Goal: Task Accomplishment & Management: Manage account settings

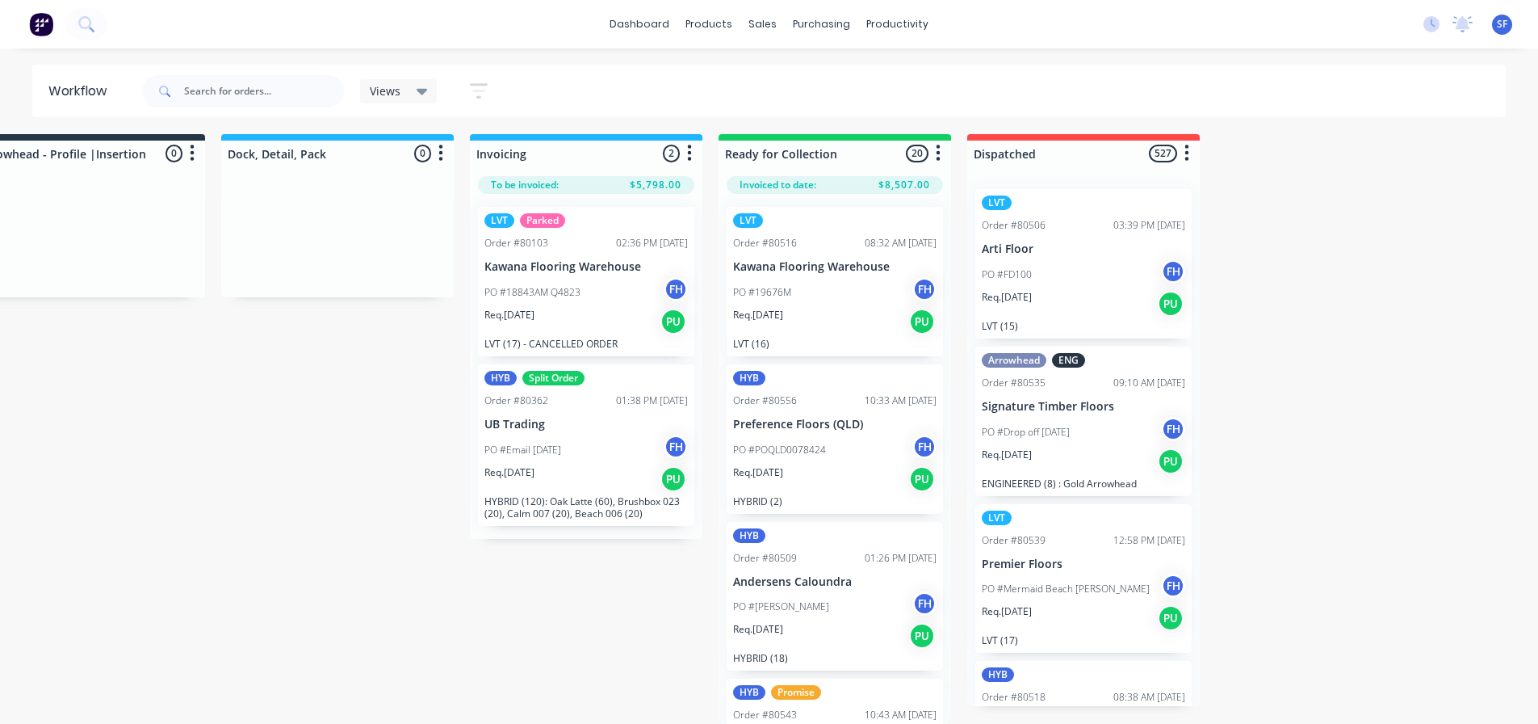
scroll to position [969, 0]
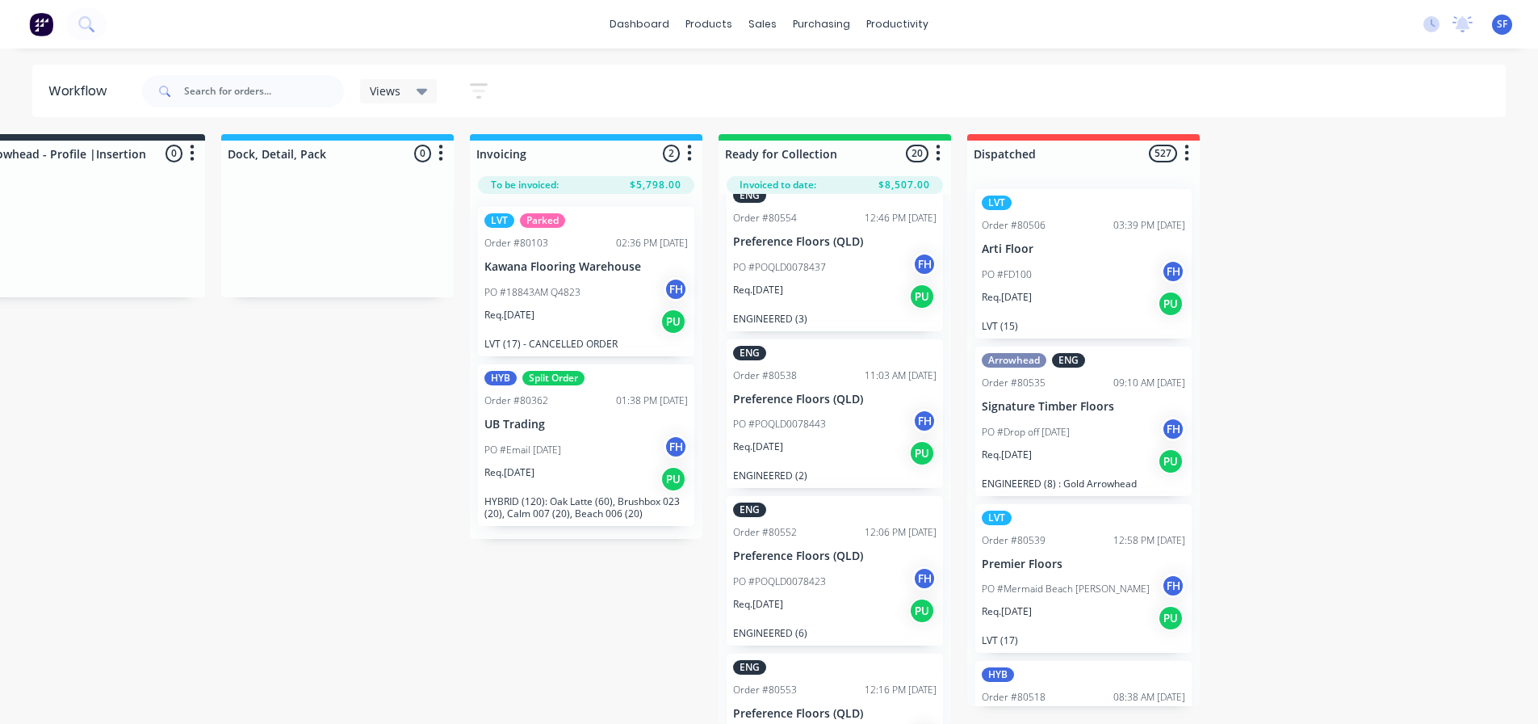
click at [97, 19] on button at bounding box center [86, 24] width 40 height 32
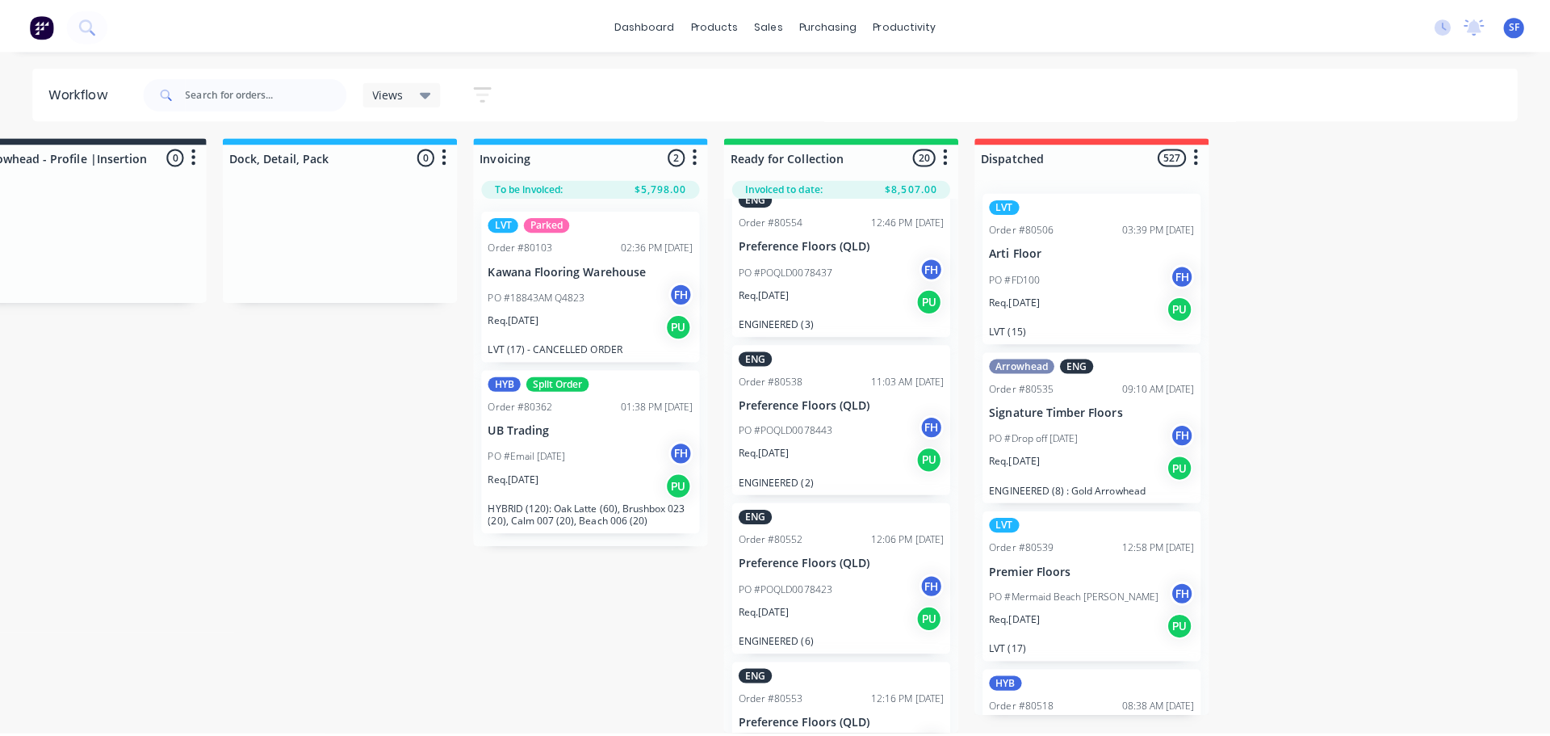
scroll to position [3, 1306]
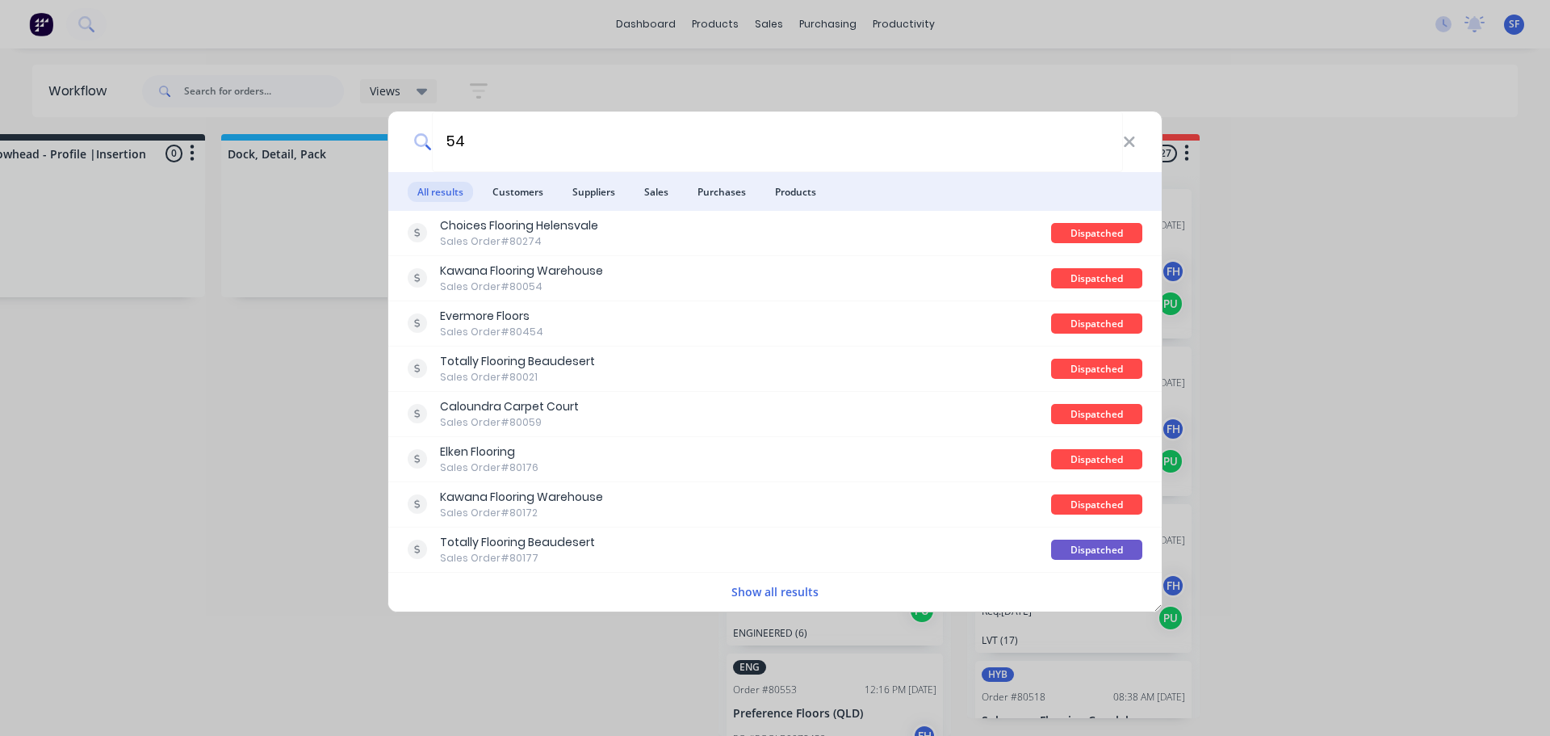
type input "5"
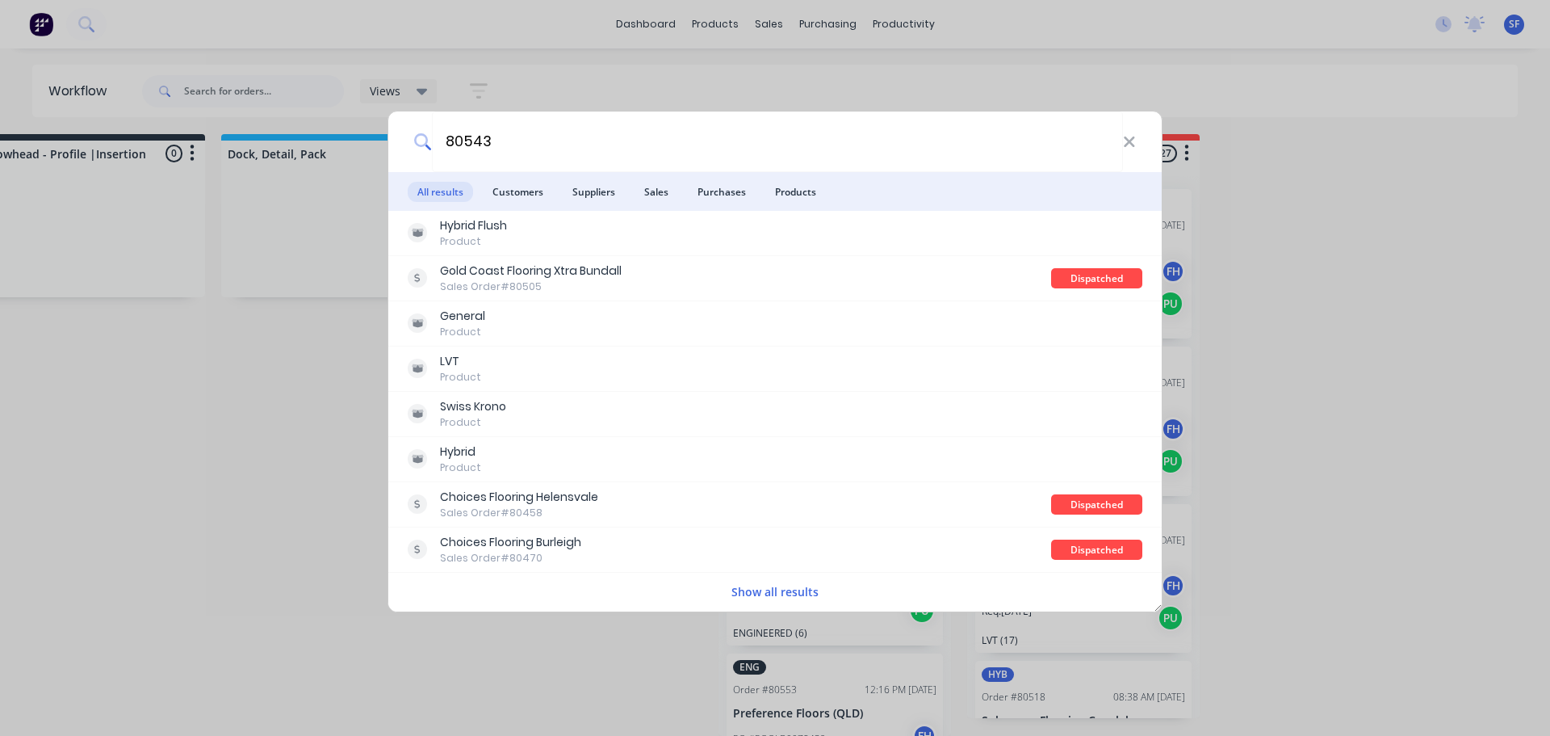
type input "80543"
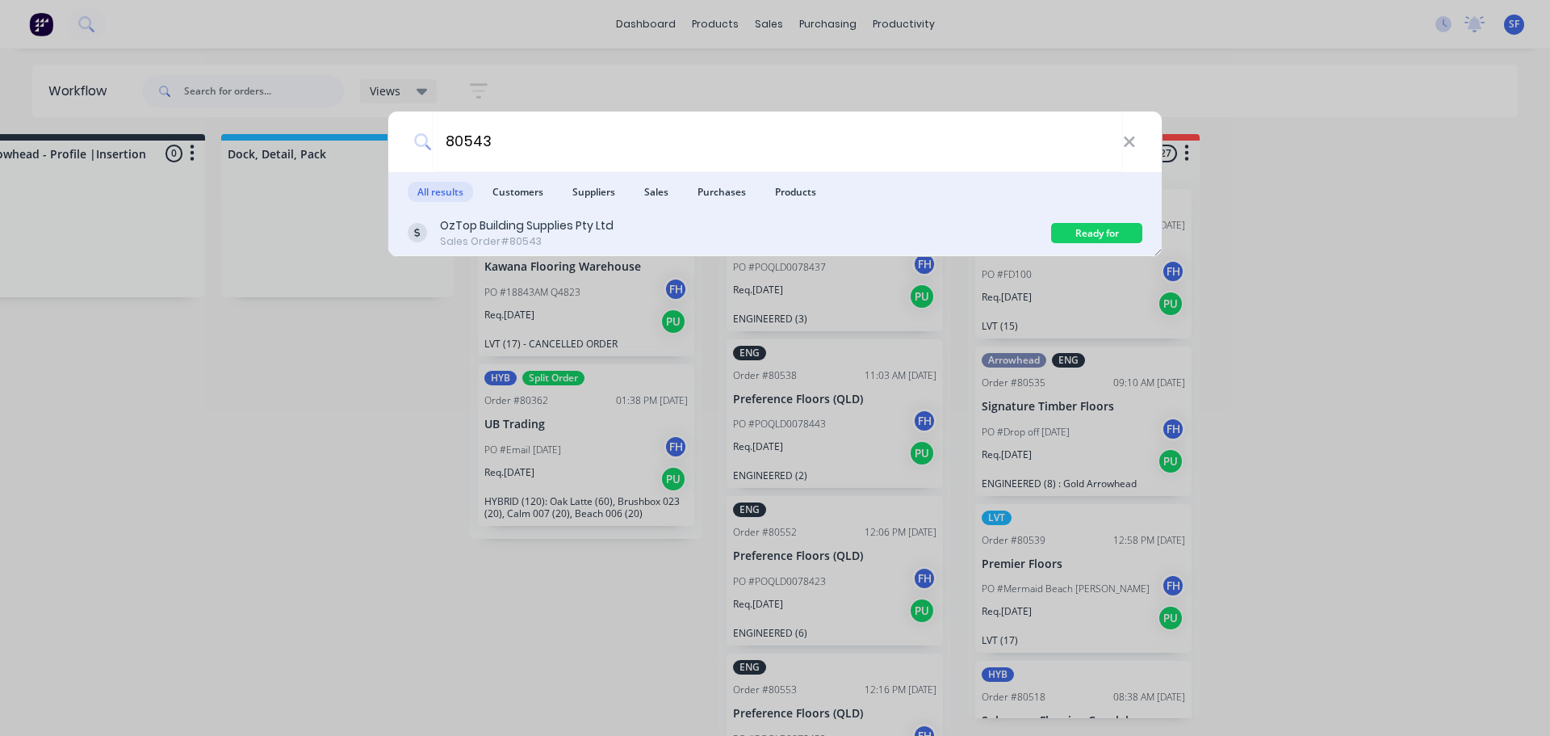
click at [625, 226] on div "OzTop Building Supplies Pty Ltd Sales Order #80543" at bounding box center [730, 232] width 644 height 31
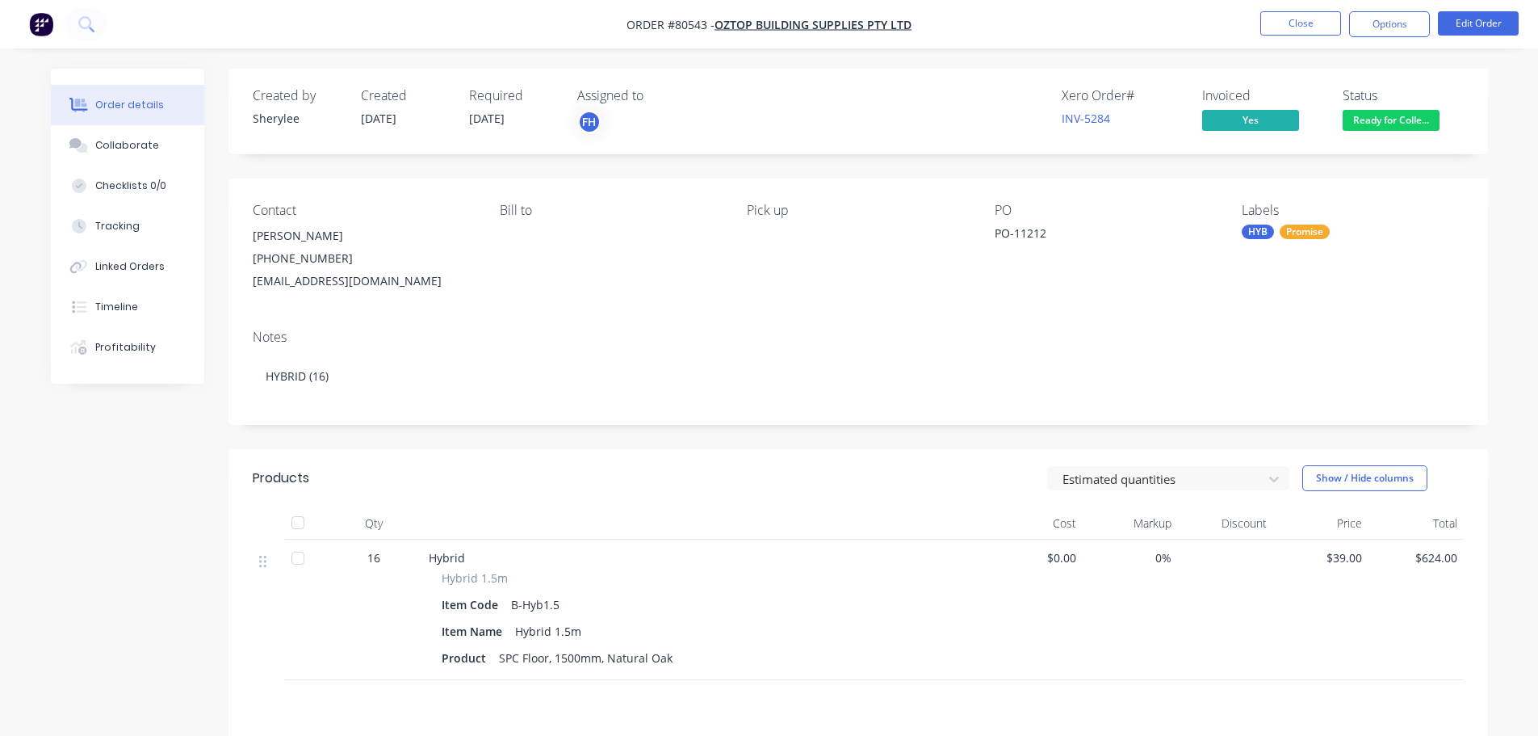
click at [1366, 118] on span "Ready for Colle..." at bounding box center [1391, 120] width 97 height 20
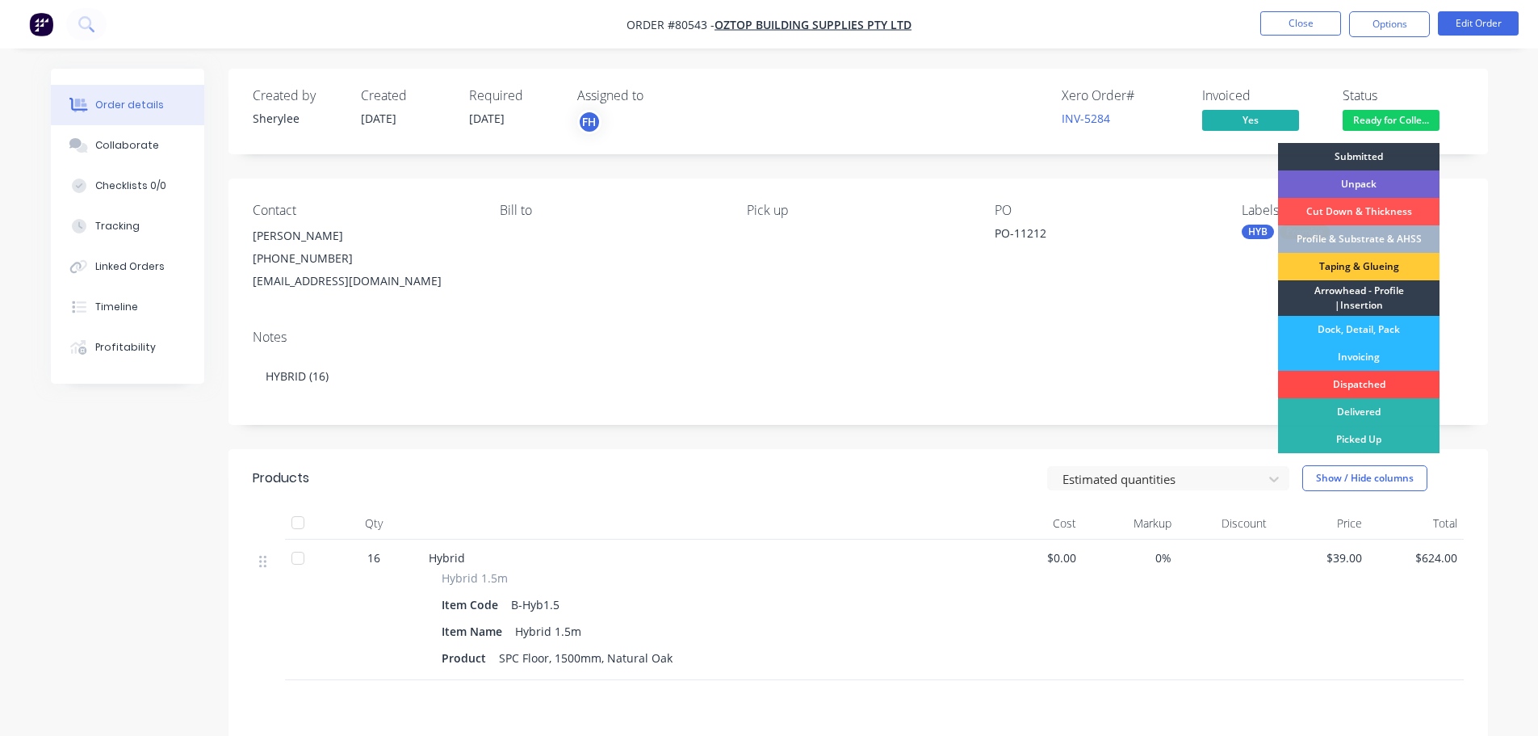
click at [1353, 381] on div "Dispatched" at bounding box center [1359, 384] width 162 height 27
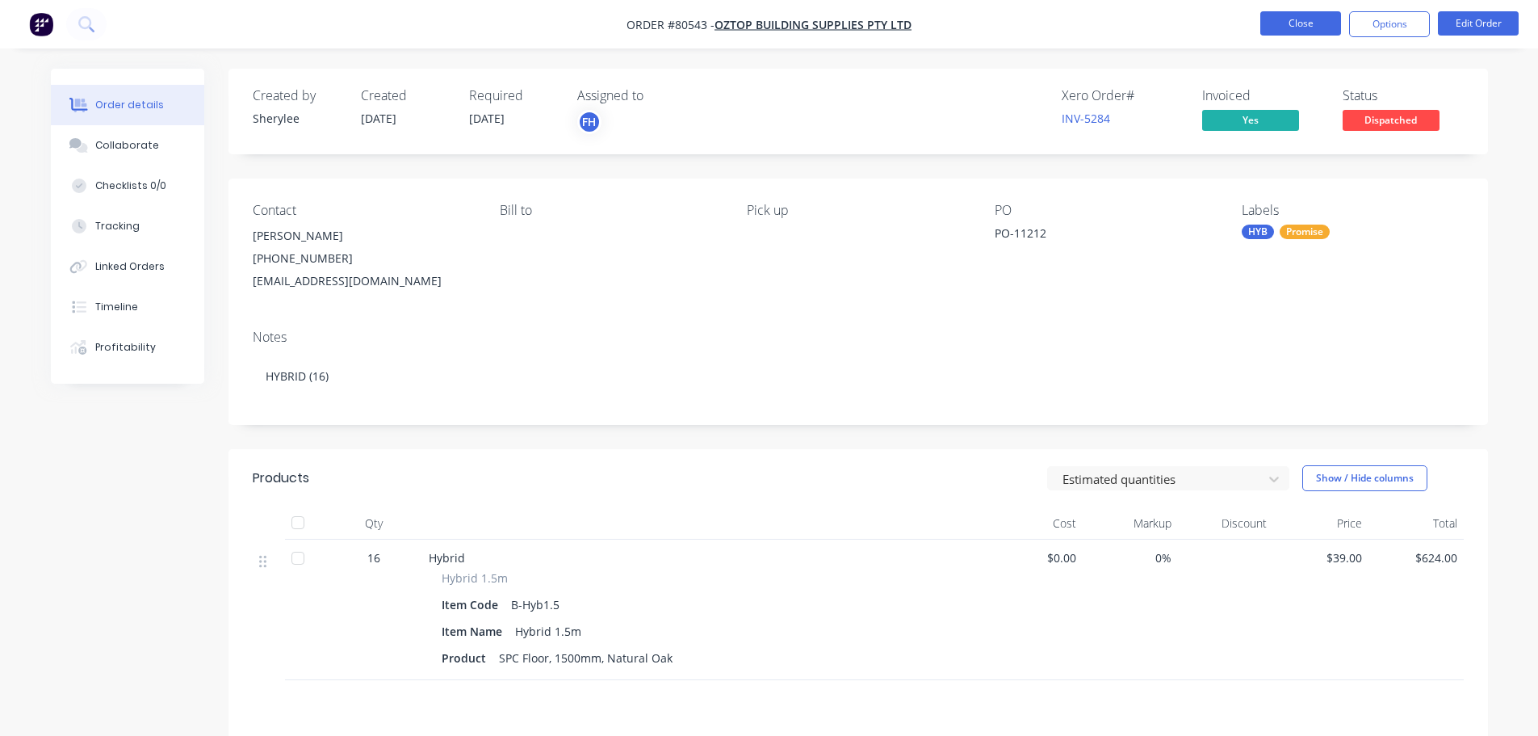
click at [1298, 19] on button "Close" at bounding box center [1301, 23] width 81 height 24
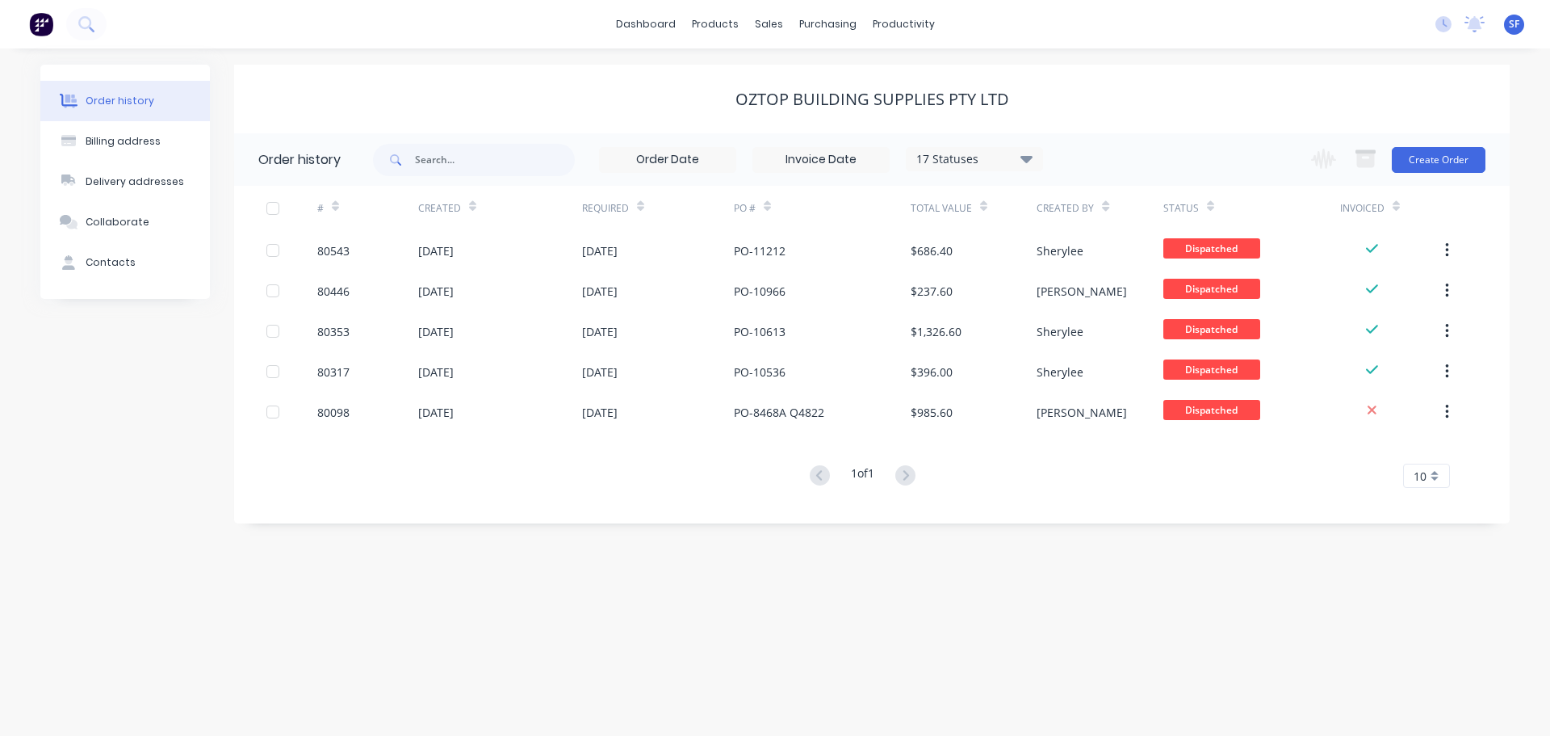
click at [1017, 162] on div "17 Statuses" at bounding box center [975, 159] width 136 height 18
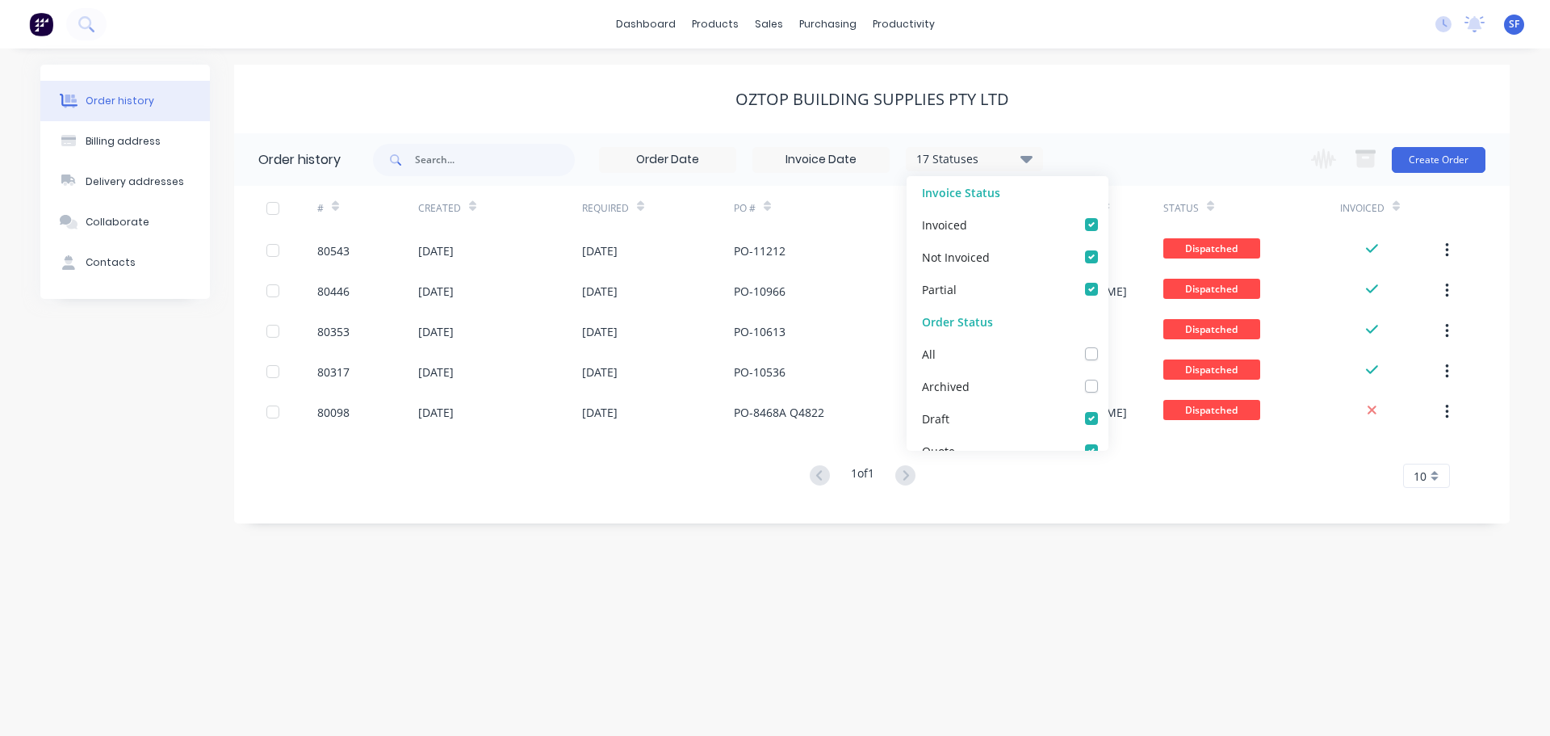
click at [1017, 162] on div "17 Statuses" at bounding box center [975, 159] width 136 height 18
click at [1054, 149] on div "17 Statuses Invoice Status Invoiced Not Invoiced Partial Order Status All Archi…" at bounding box center [941, 159] width 1137 height 52
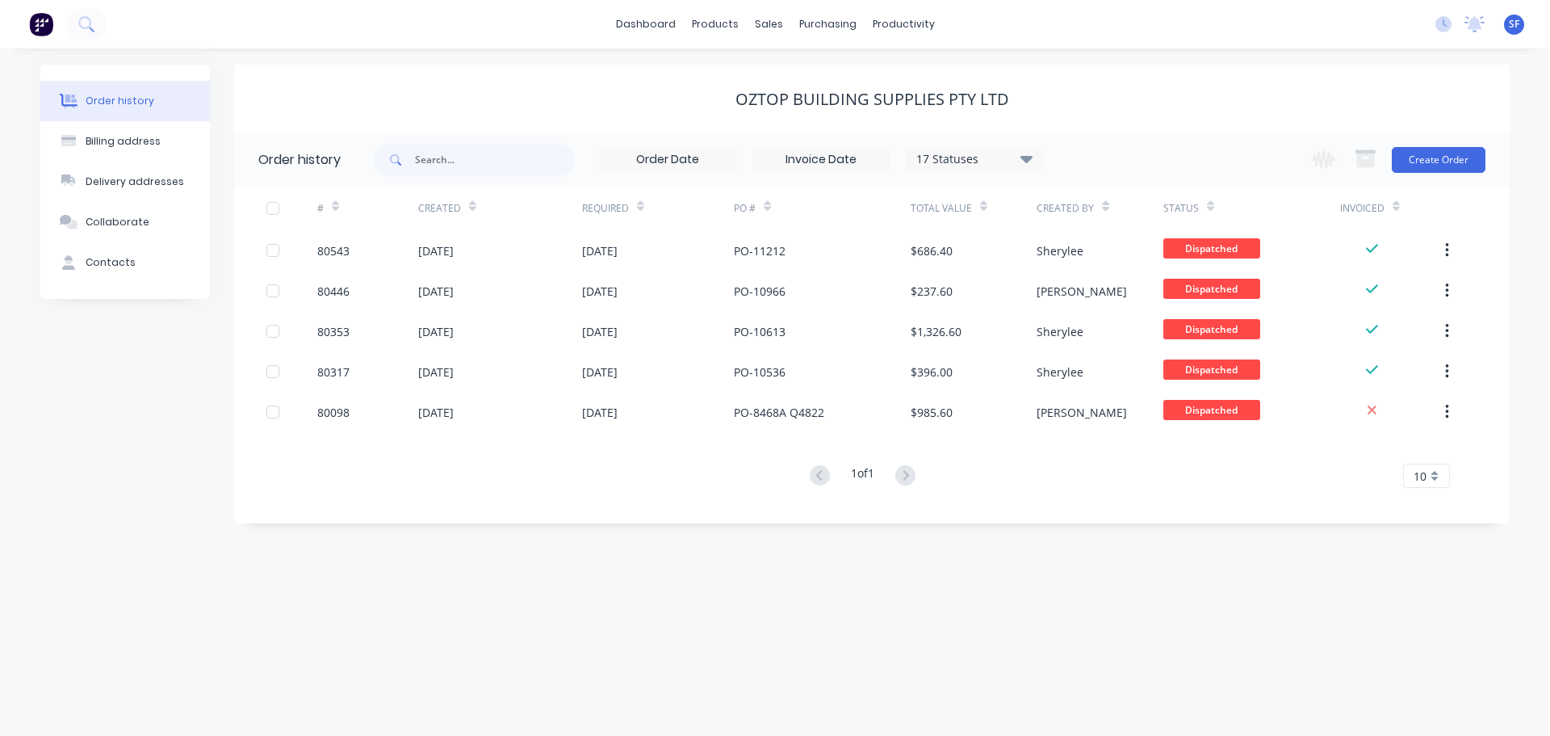
click at [1027, 154] on icon at bounding box center [1027, 158] width 12 height 19
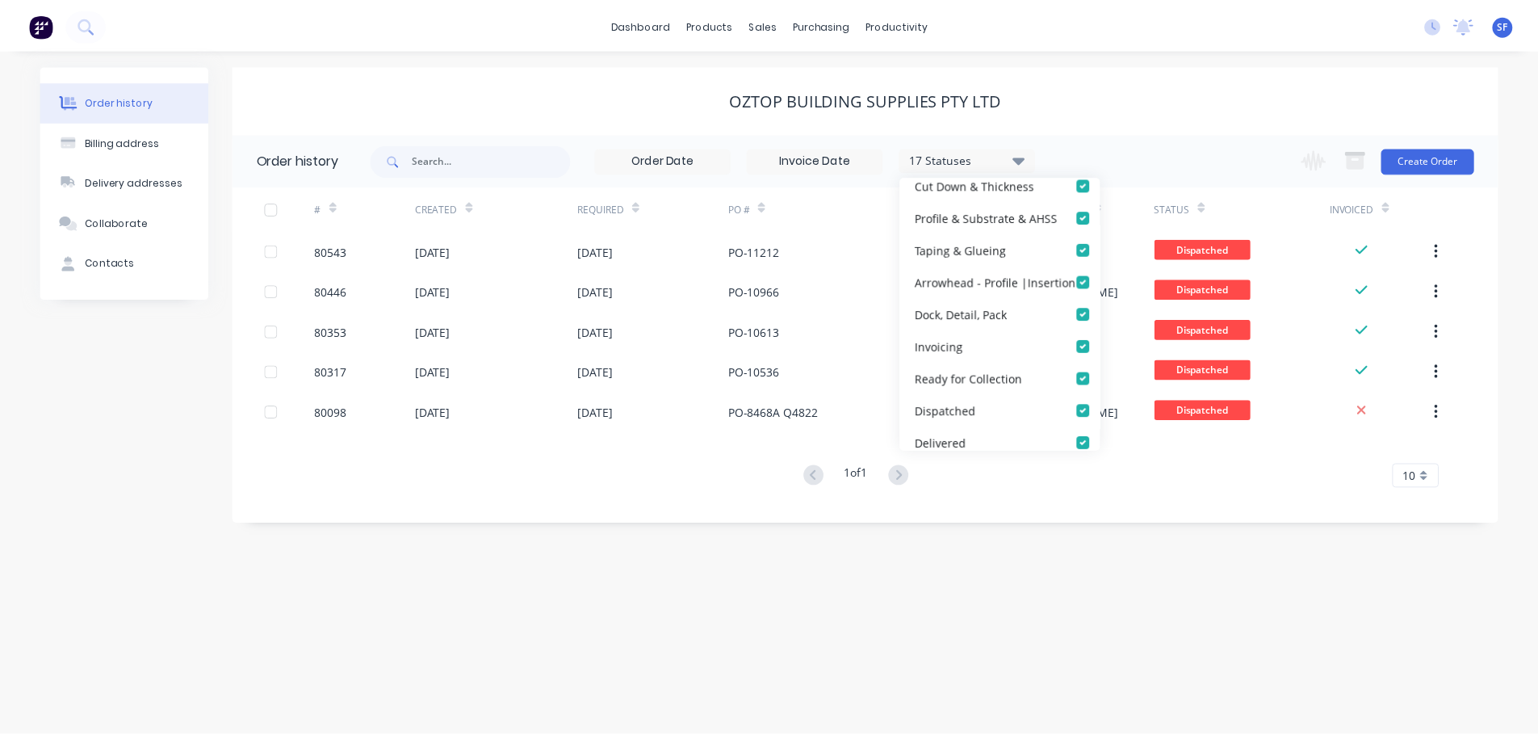
scroll to position [404, 0]
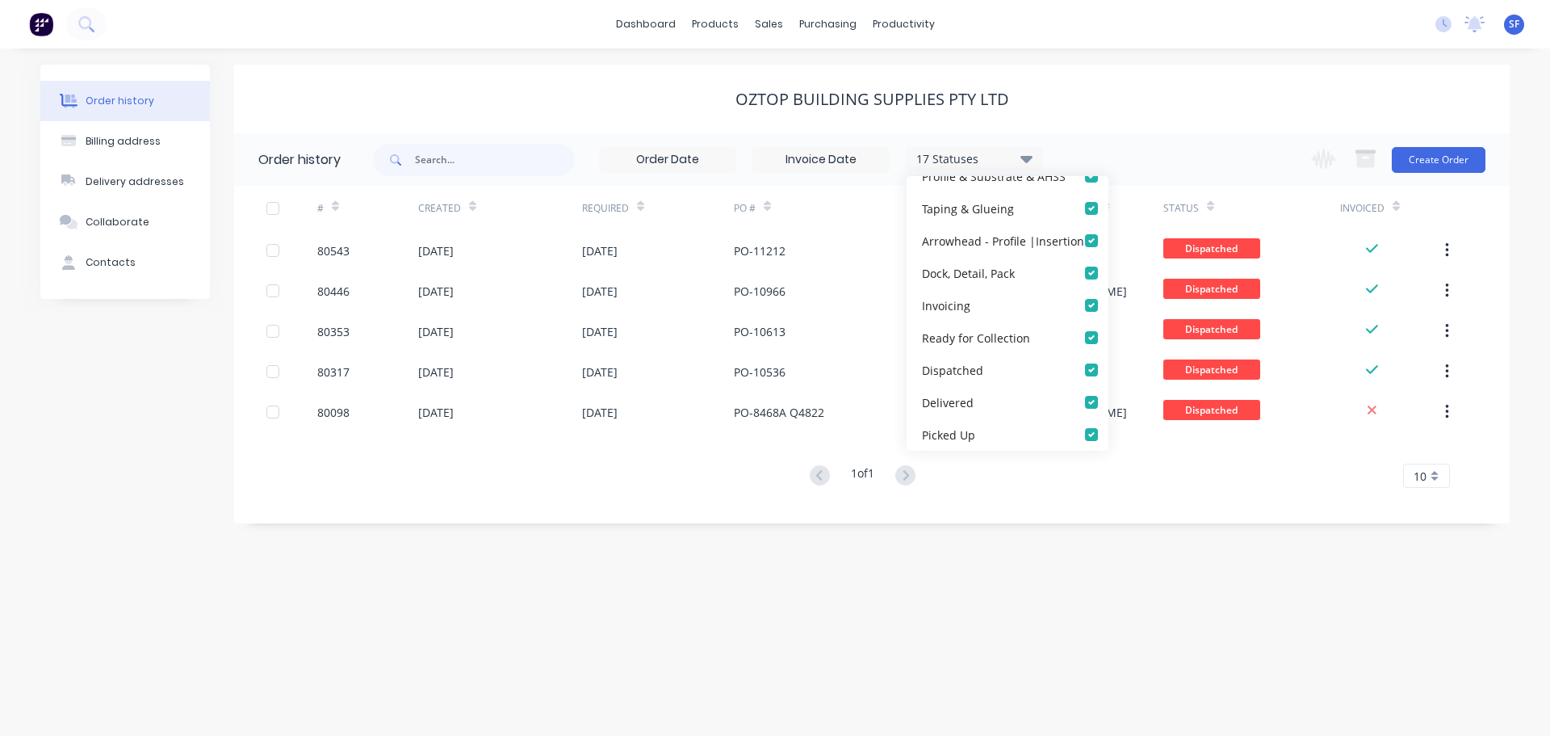
click at [1148, 91] on div "OzTop Building Supplies Pty Ltd" at bounding box center [872, 99] width 1276 height 19
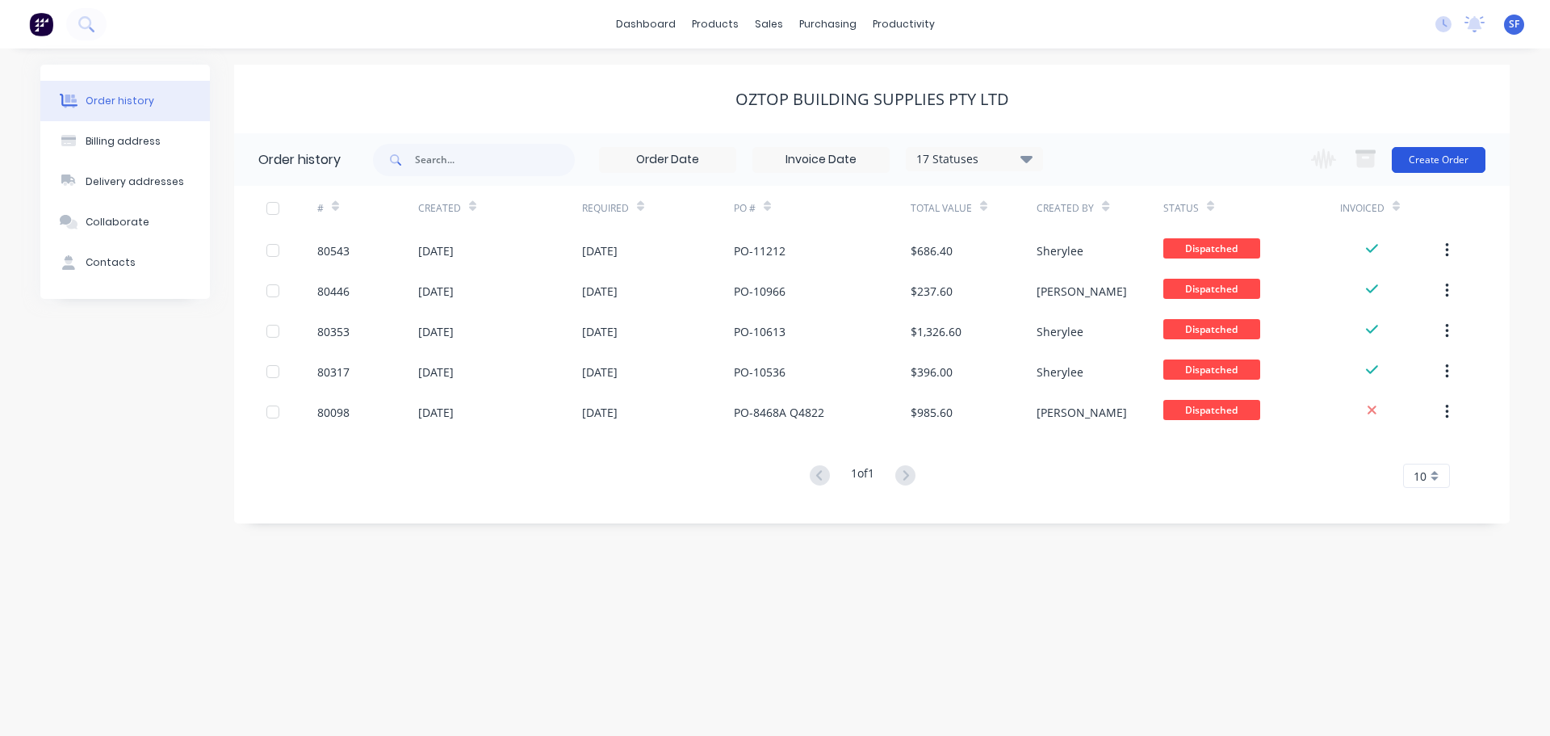
click at [1418, 162] on button "Create Order" at bounding box center [1439, 160] width 94 height 26
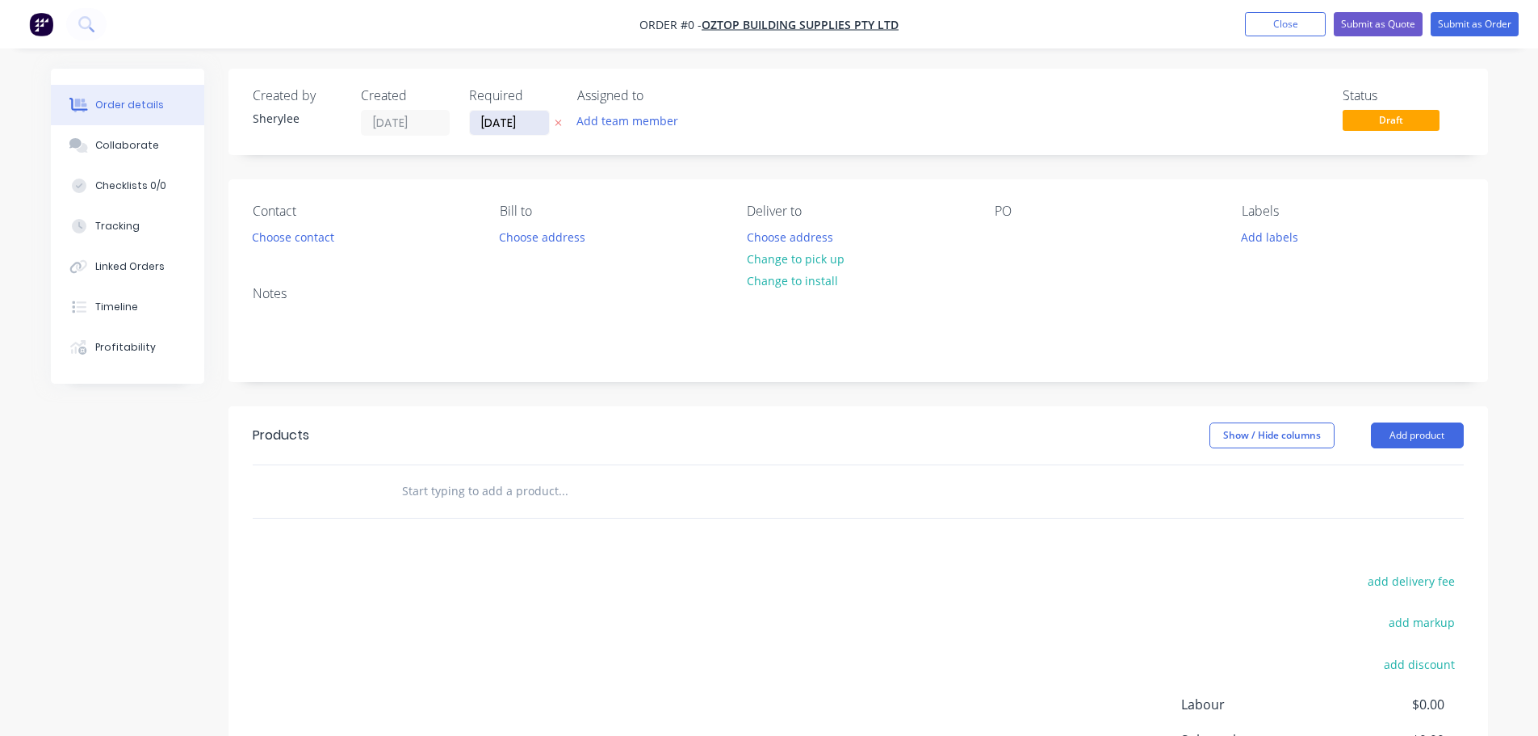
click at [520, 127] on input "[DATE]" at bounding box center [509, 123] width 79 height 24
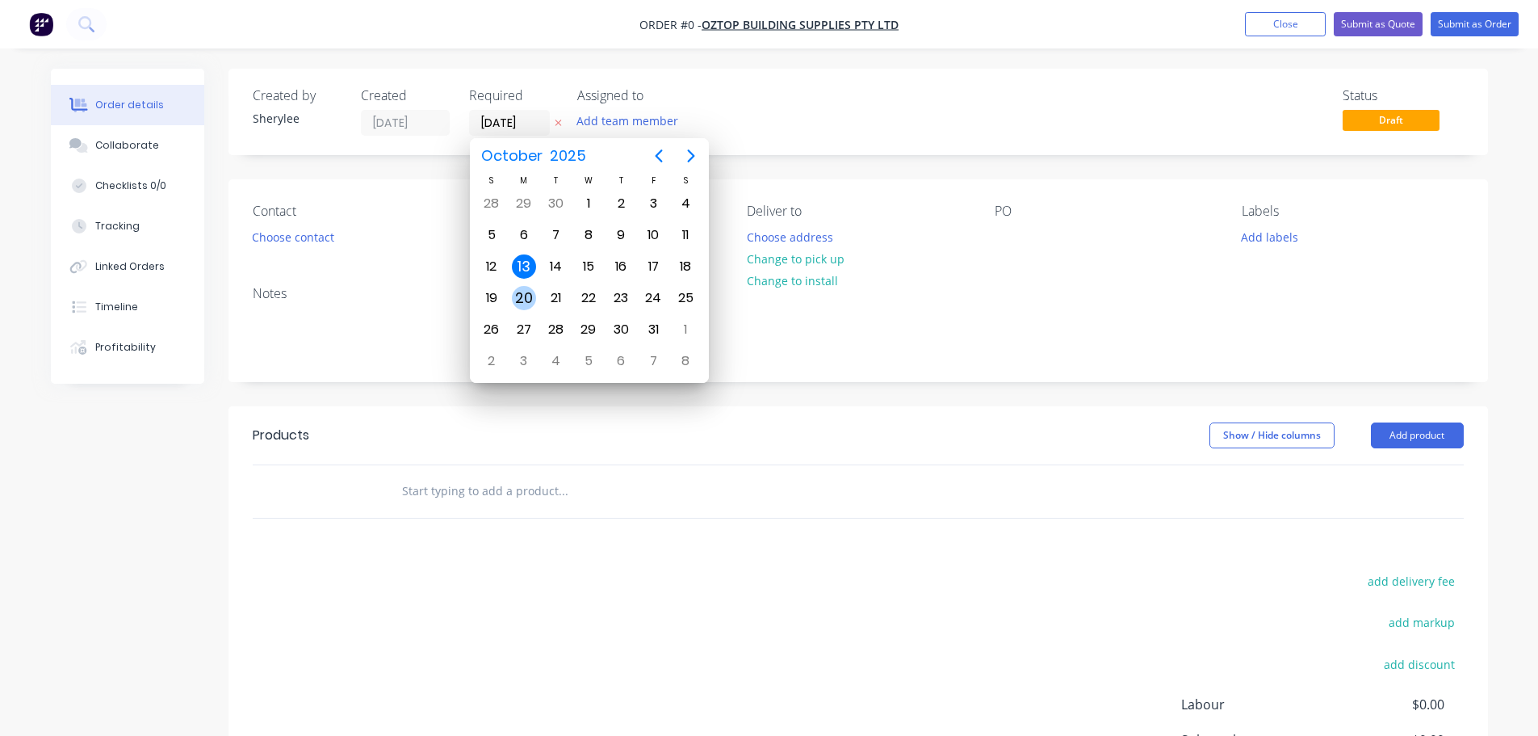
click at [527, 300] on div "20" at bounding box center [524, 298] width 24 height 24
type input "[DATE]"
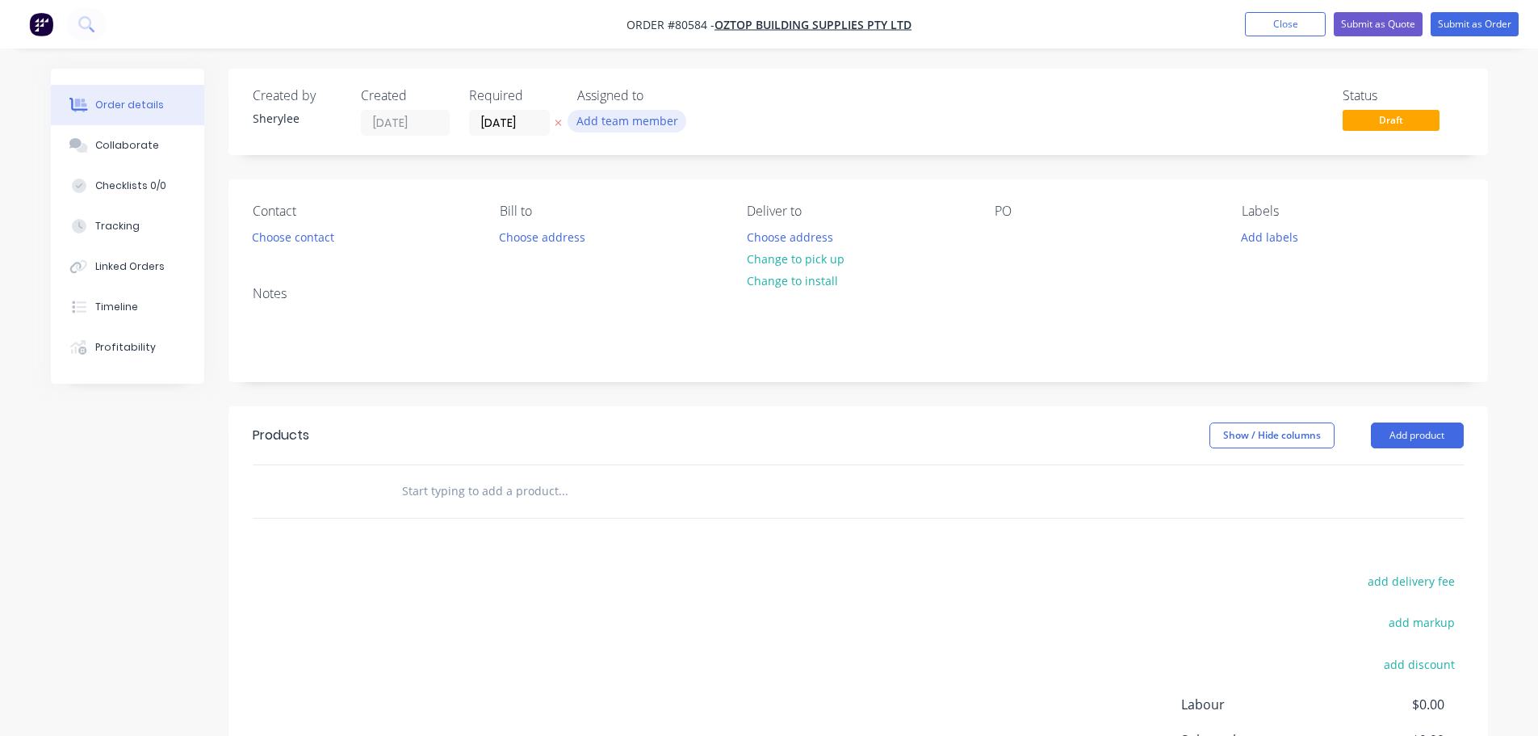
click at [614, 125] on button "Add team member" at bounding box center [627, 121] width 119 height 22
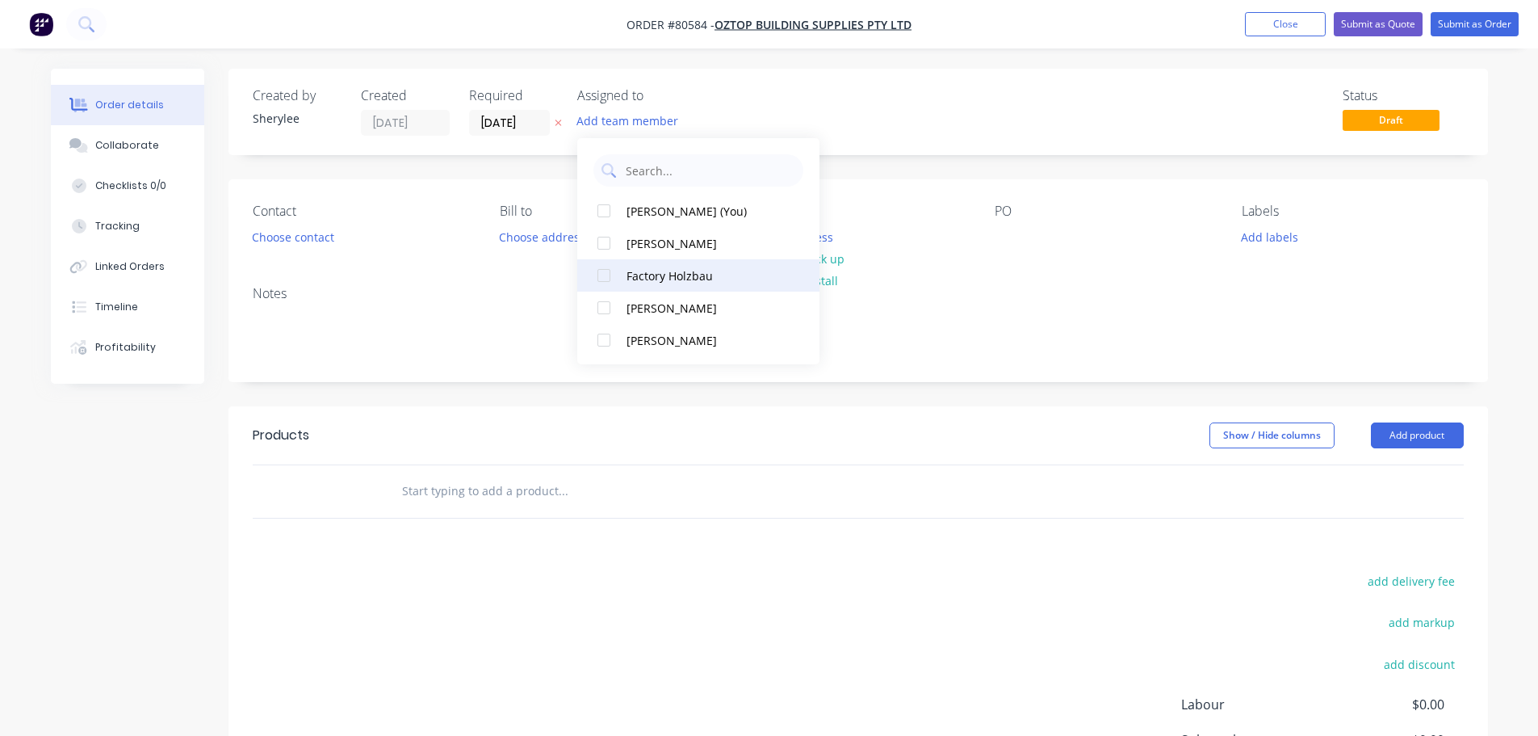
click at [602, 277] on div at bounding box center [604, 275] width 32 height 32
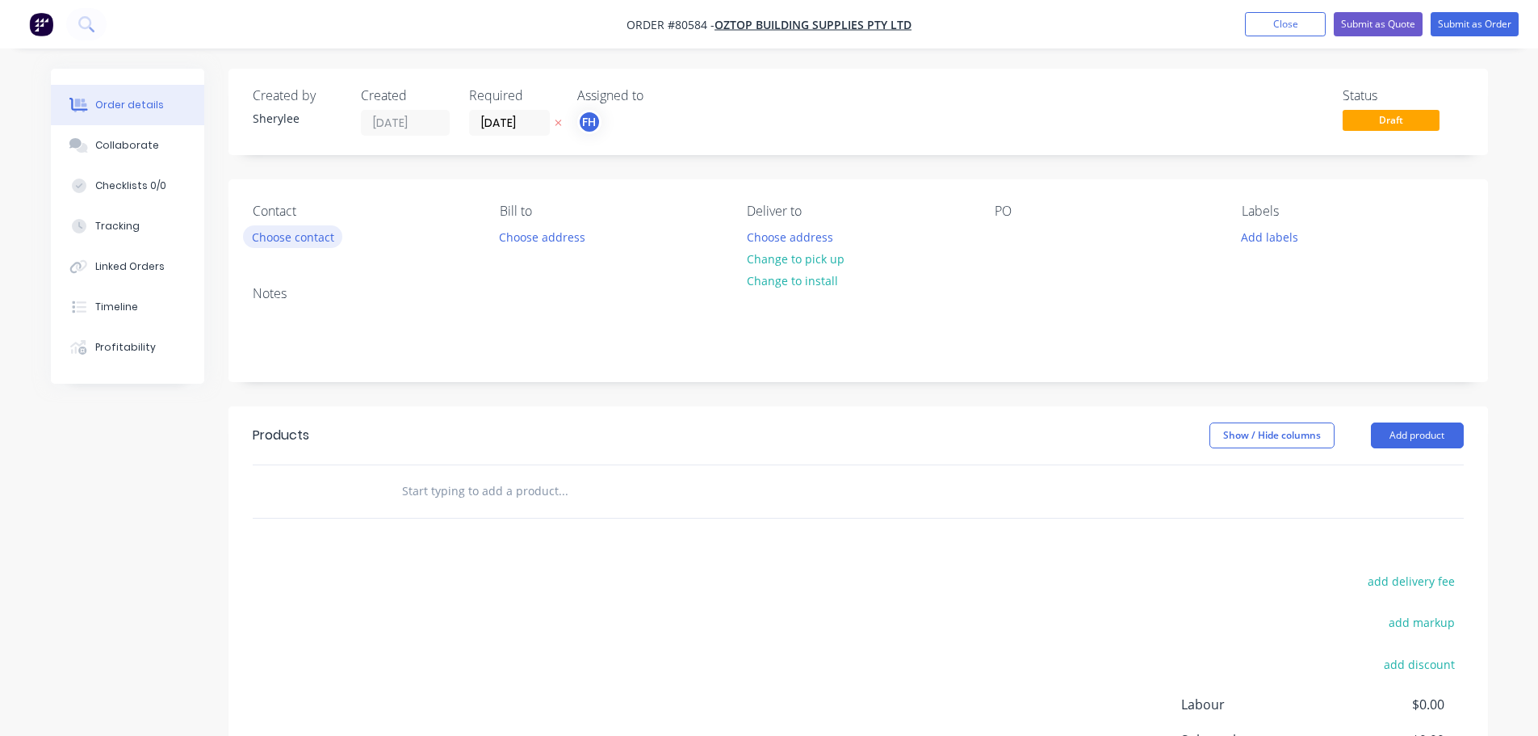
click at [308, 241] on button "Choose contact" at bounding box center [292, 236] width 99 height 22
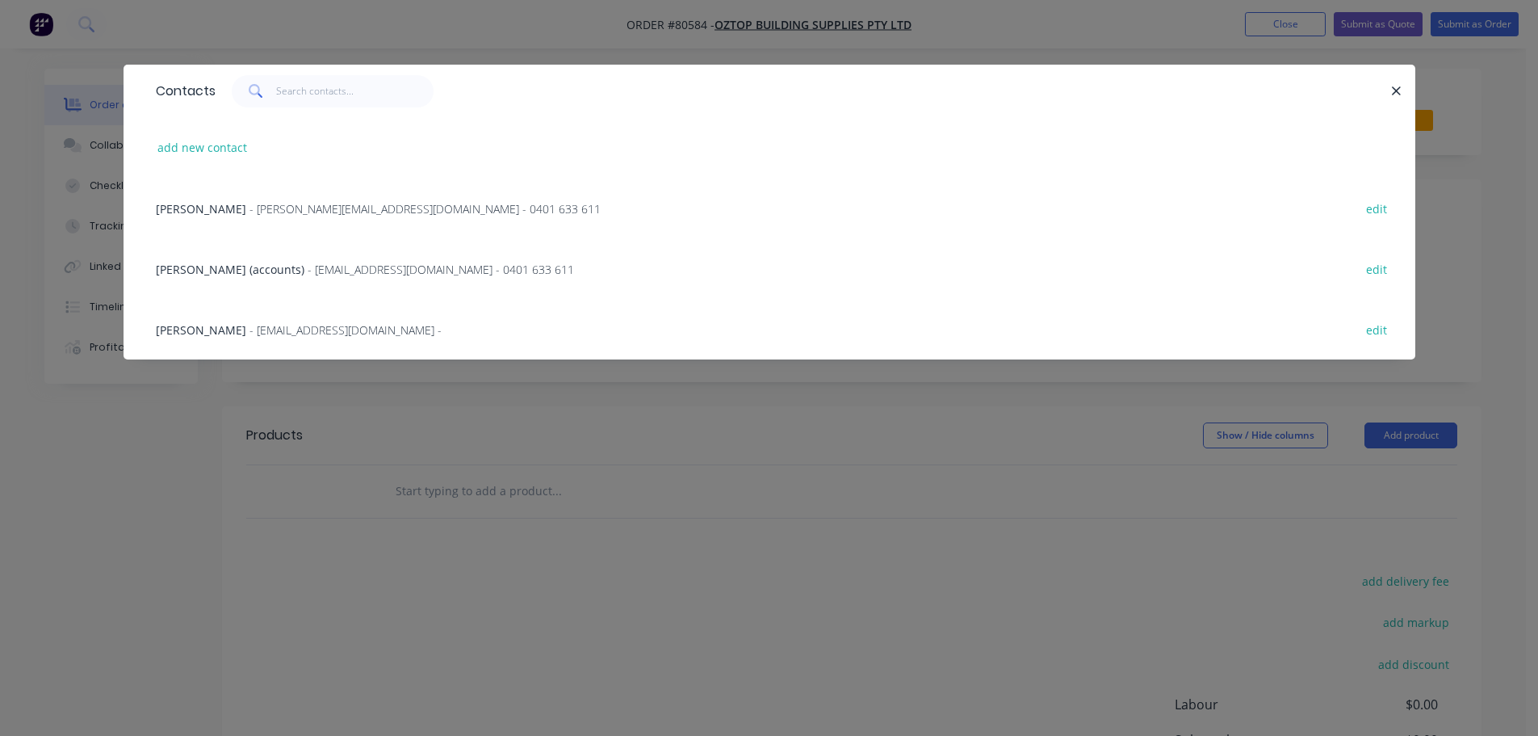
click at [264, 326] on span "- [EMAIL_ADDRESS][DOMAIN_NAME] -" at bounding box center [346, 329] width 192 height 15
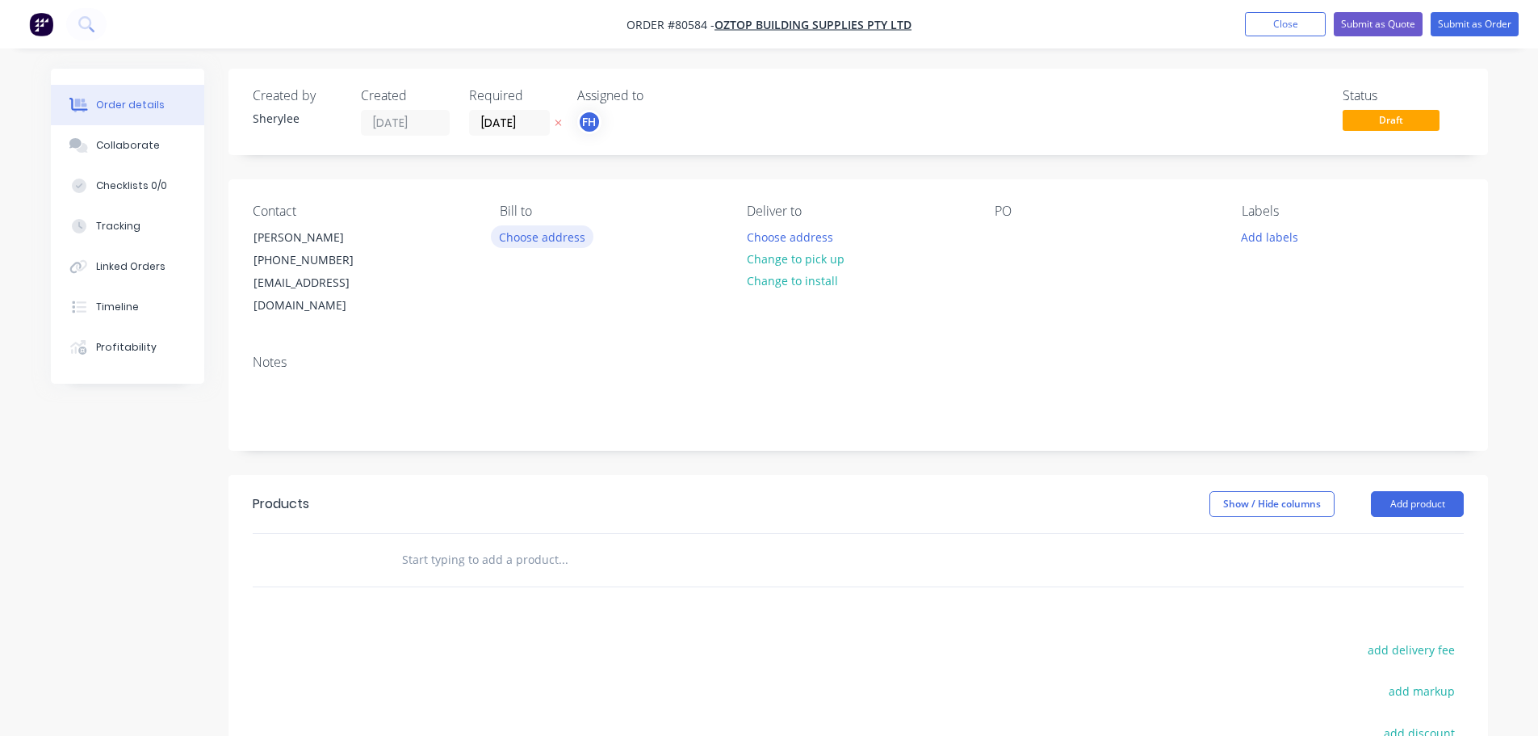
click at [559, 240] on button "Choose address" at bounding box center [542, 236] width 103 height 22
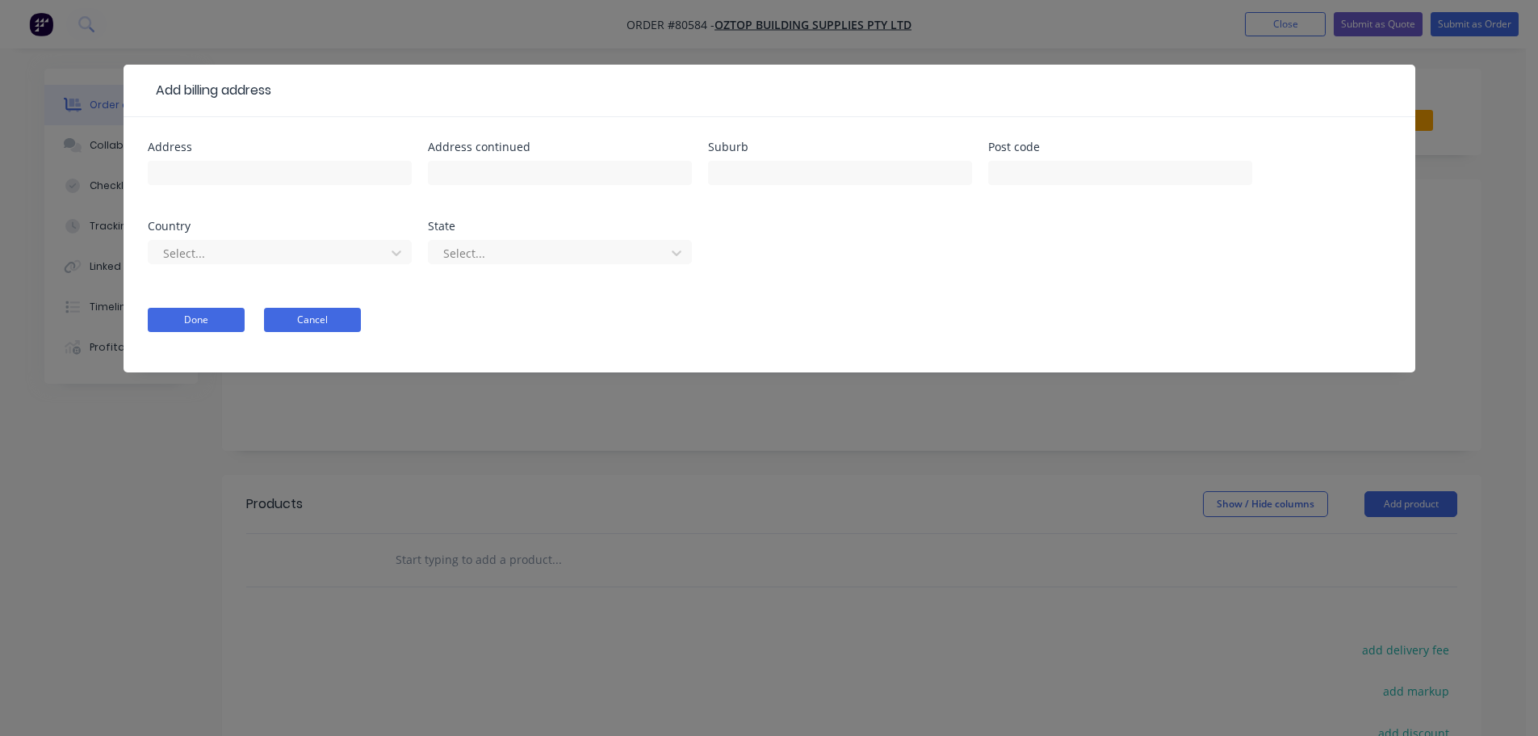
click at [316, 321] on button "Cancel" at bounding box center [312, 320] width 97 height 24
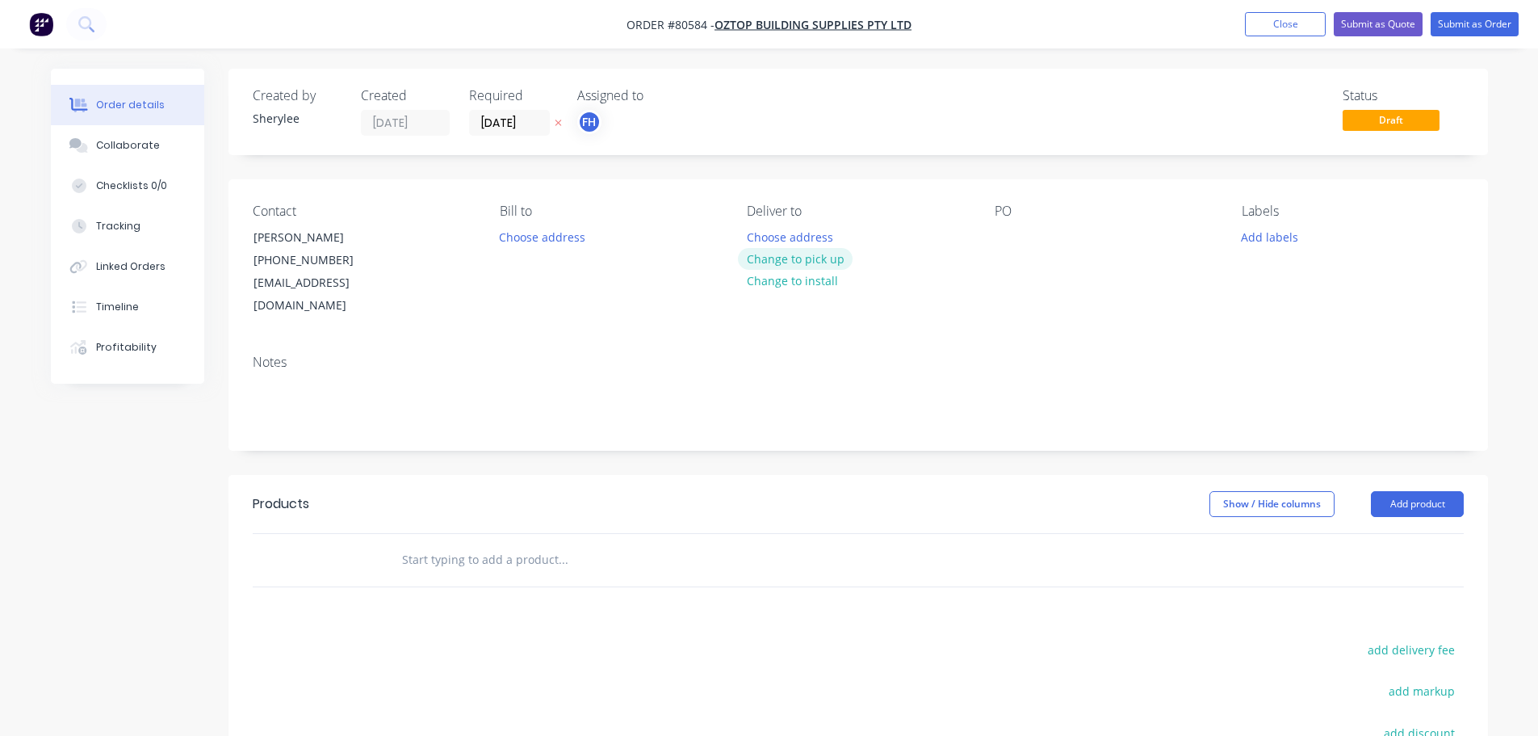
click at [789, 264] on button "Change to pick up" at bounding box center [795, 259] width 115 height 22
click at [1004, 241] on div at bounding box center [1008, 236] width 26 height 23
click at [1014, 241] on div "#11309" at bounding box center [1027, 236] width 65 height 23
click at [1280, 239] on button "Add labels" at bounding box center [1270, 236] width 74 height 22
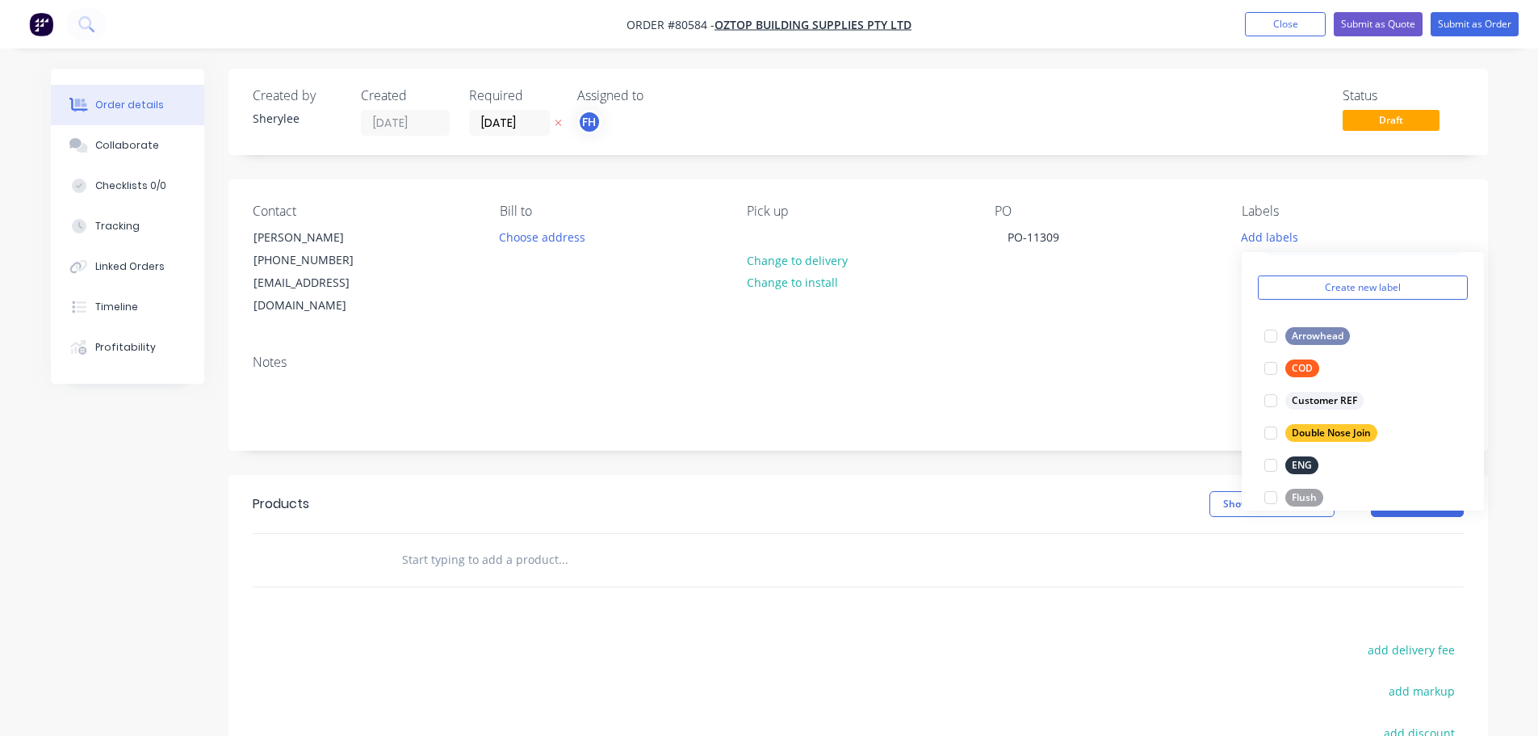
scroll to position [81, 0]
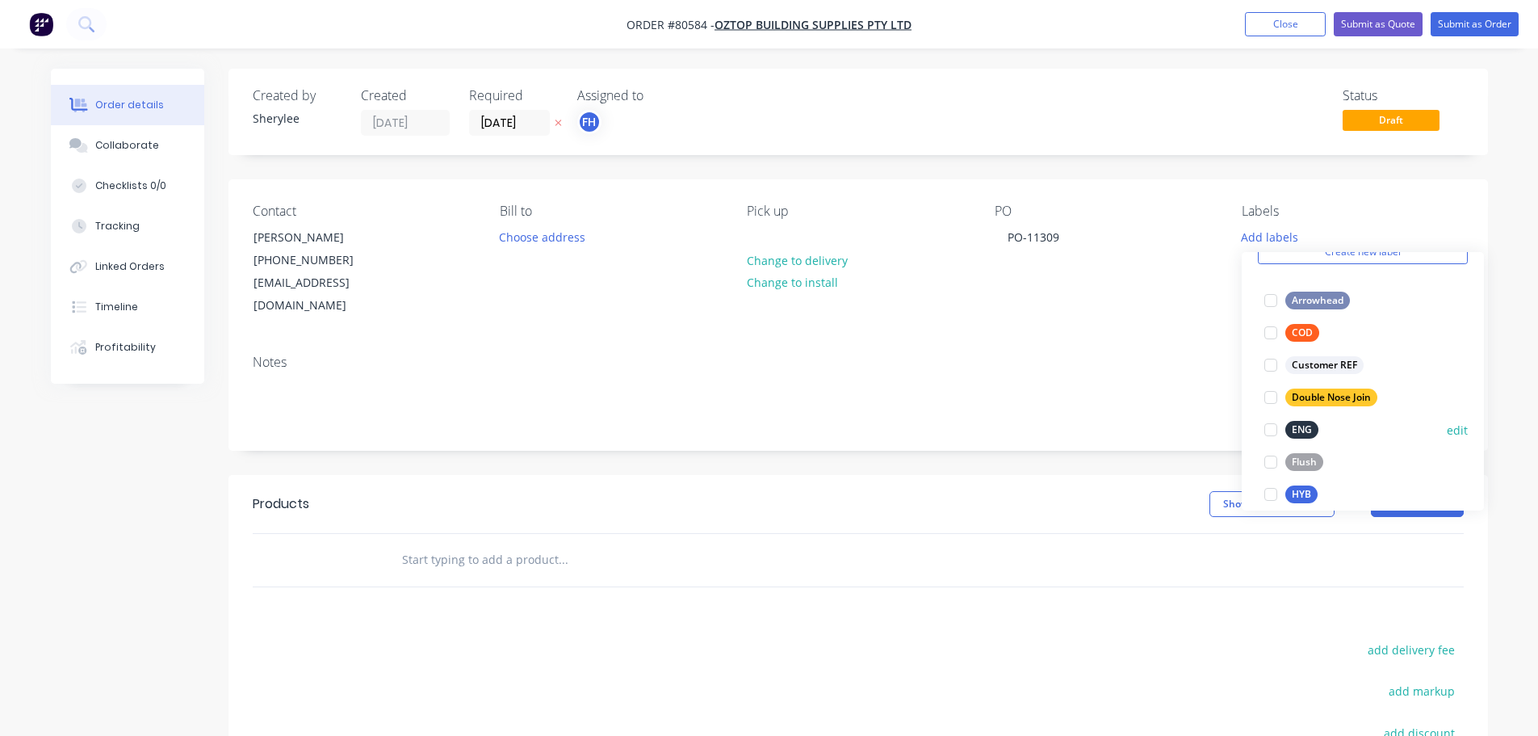
click at [1270, 433] on div at bounding box center [1271, 429] width 32 height 32
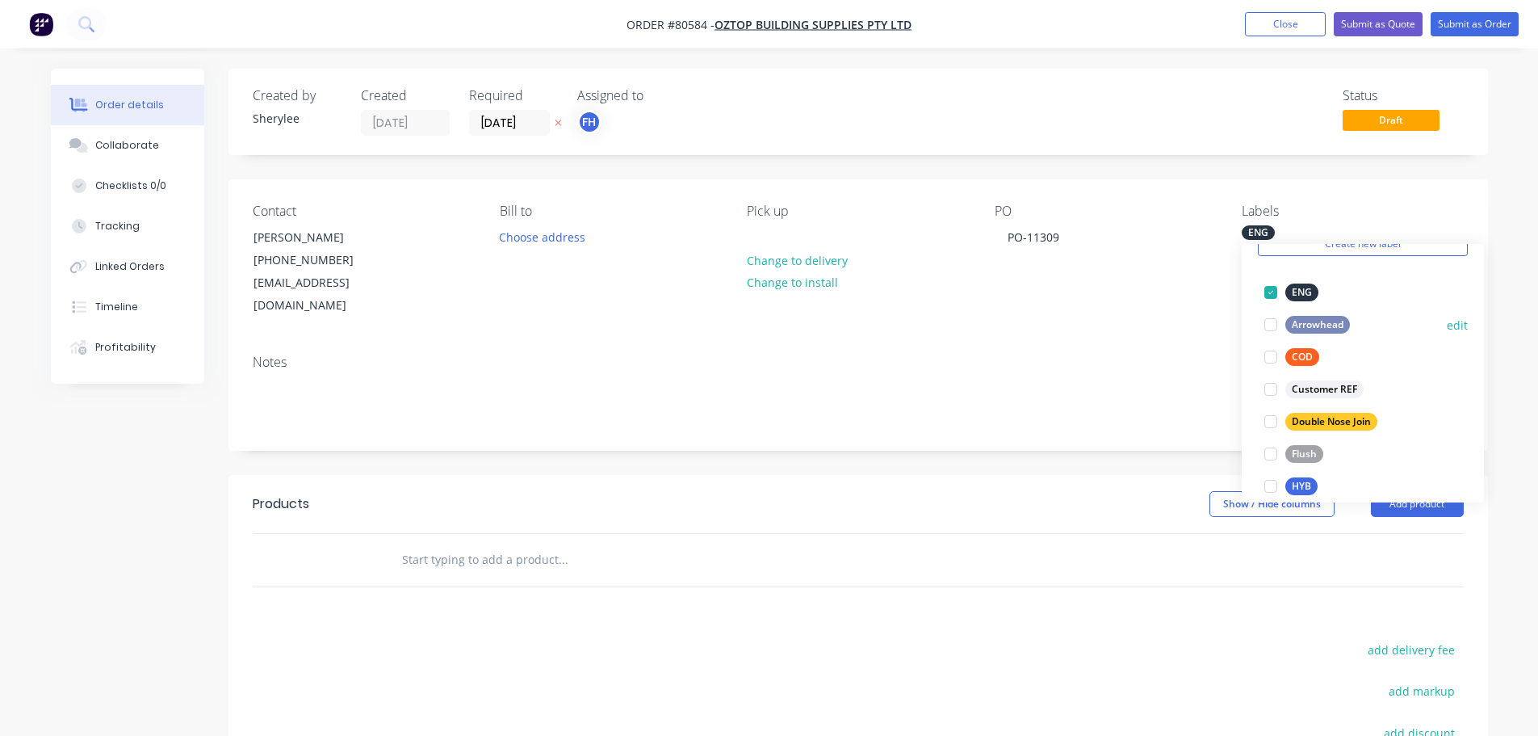
click at [1267, 327] on div at bounding box center [1271, 324] width 32 height 32
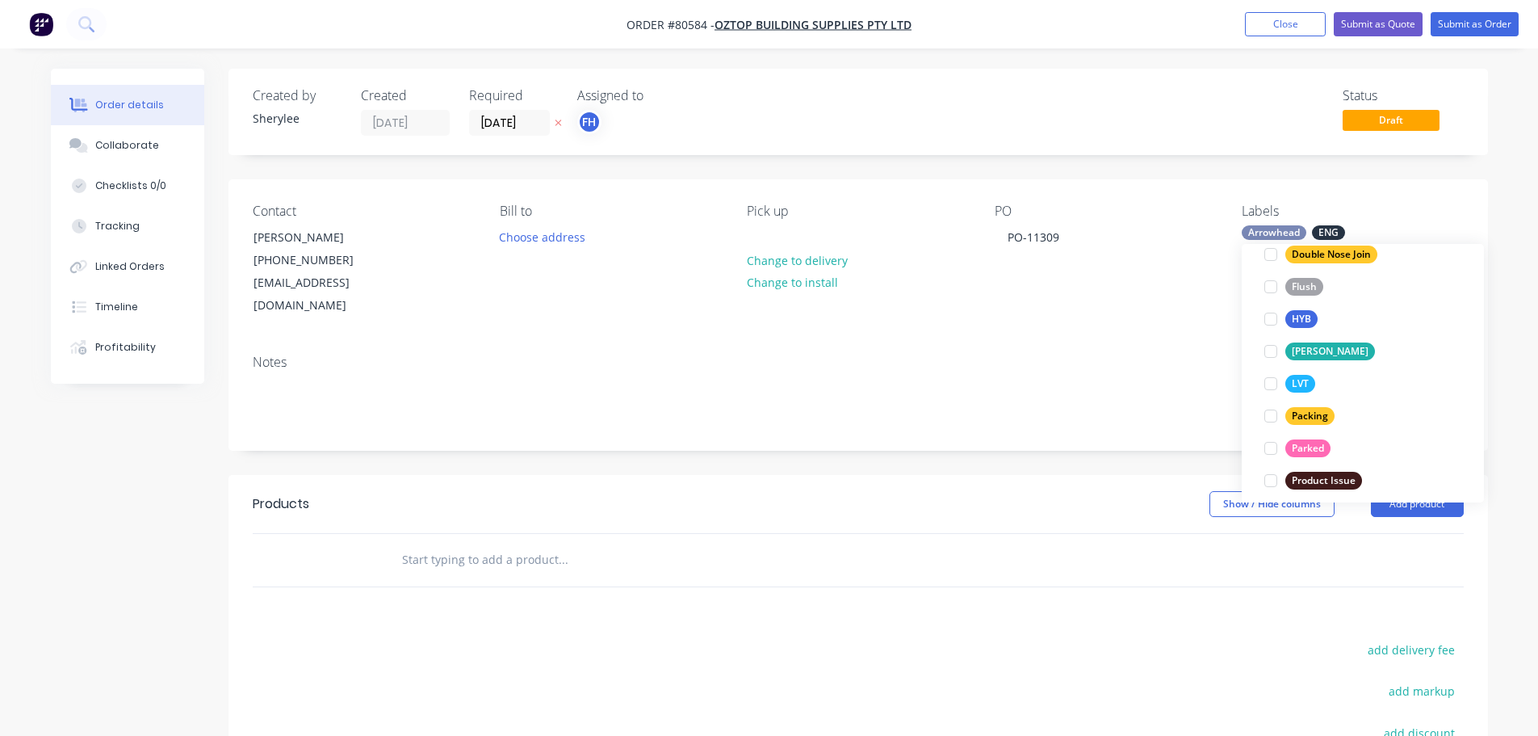
scroll to position [323, 0]
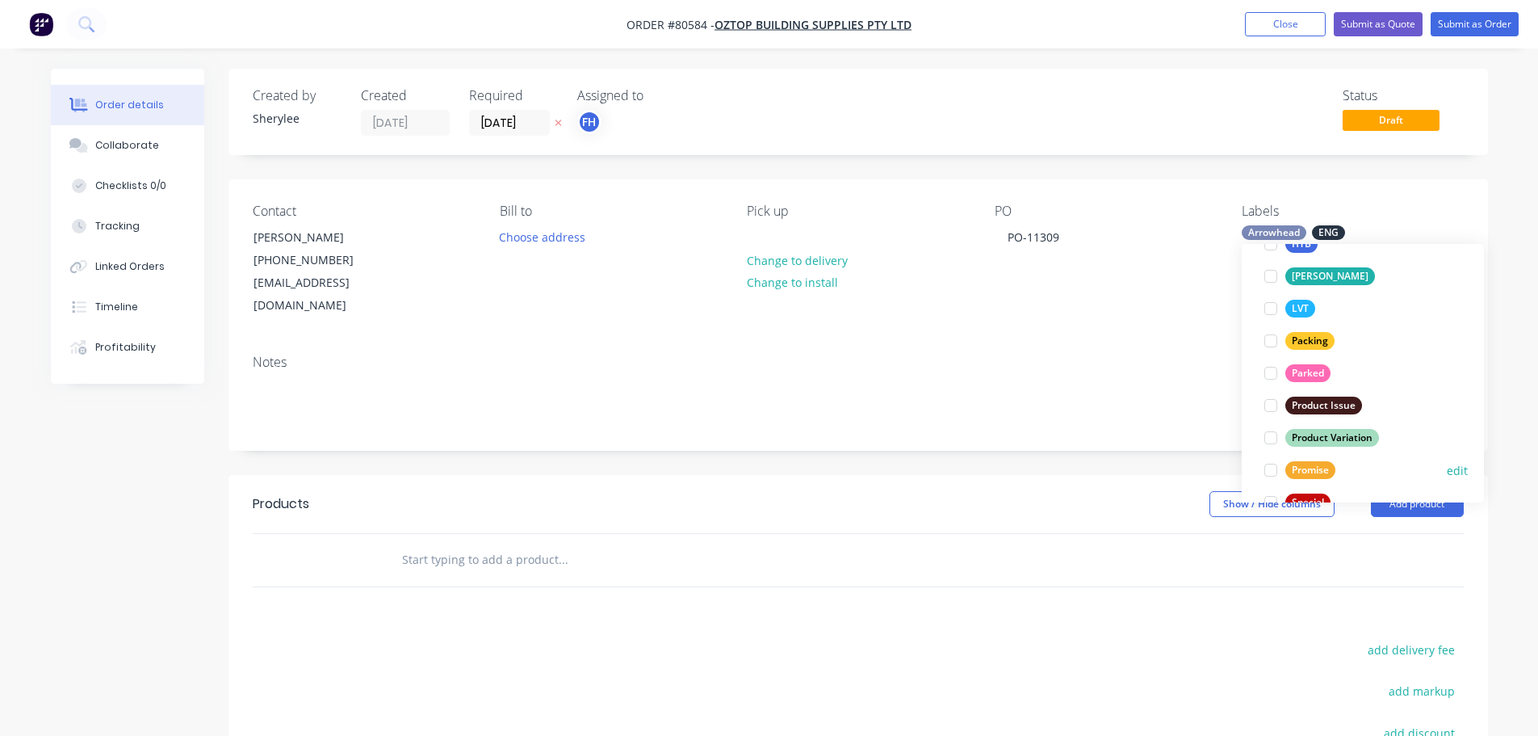
click at [1275, 468] on div at bounding box center [1271, 470] width 32 height 32
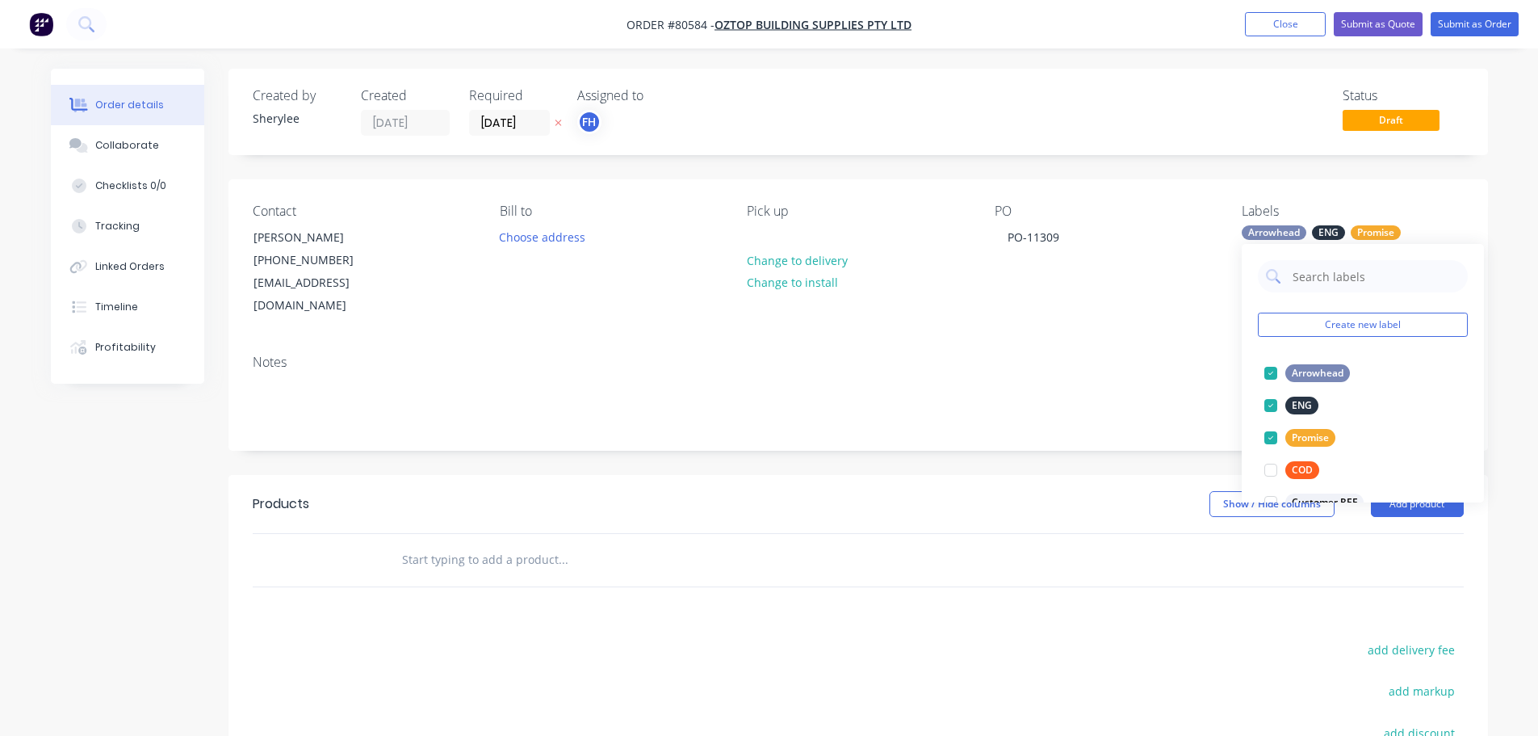
click at [422, 543] on input "text" at bounding box center [562, 559] width 323 height 32
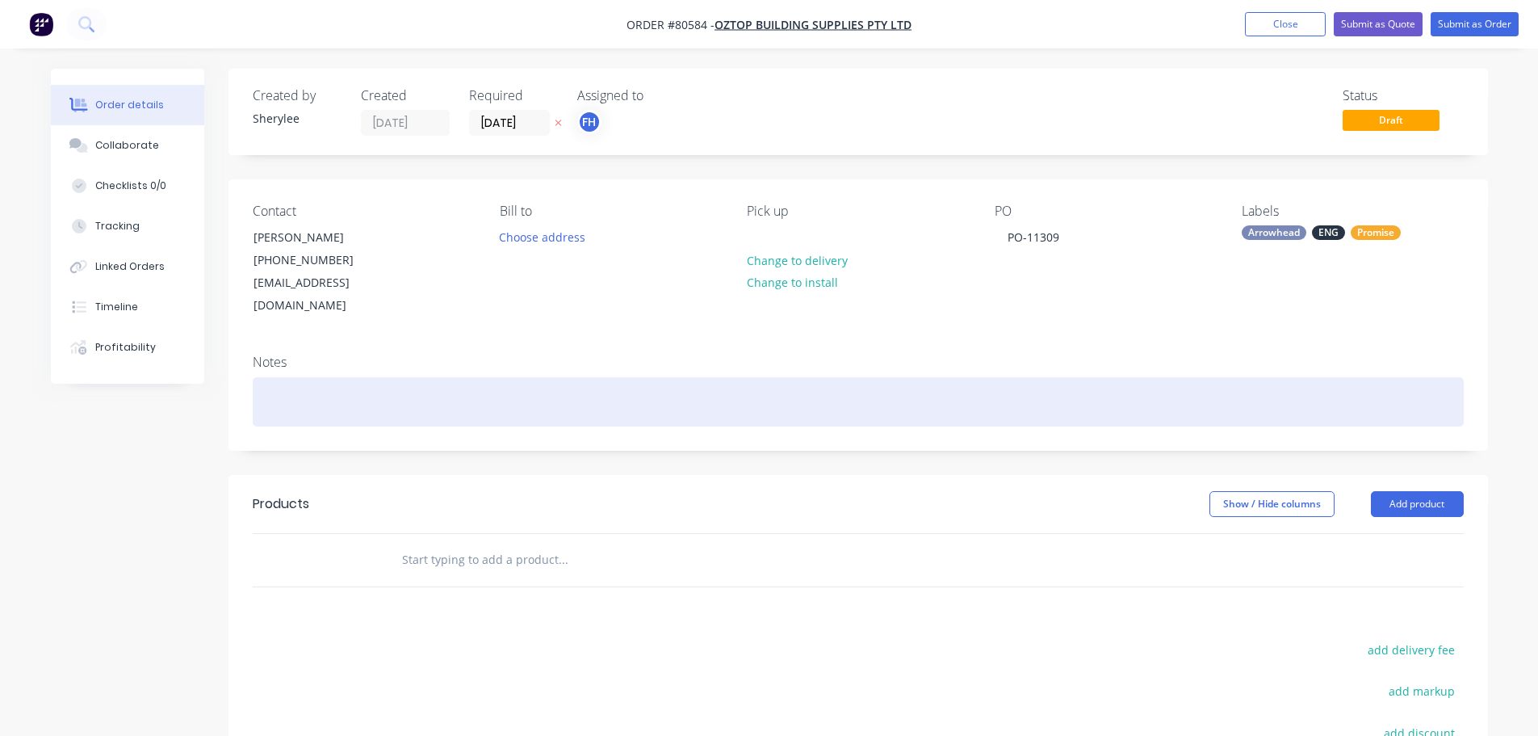
click at [307, 377] on div at bounding box center [858, 401] width 1211 height 49
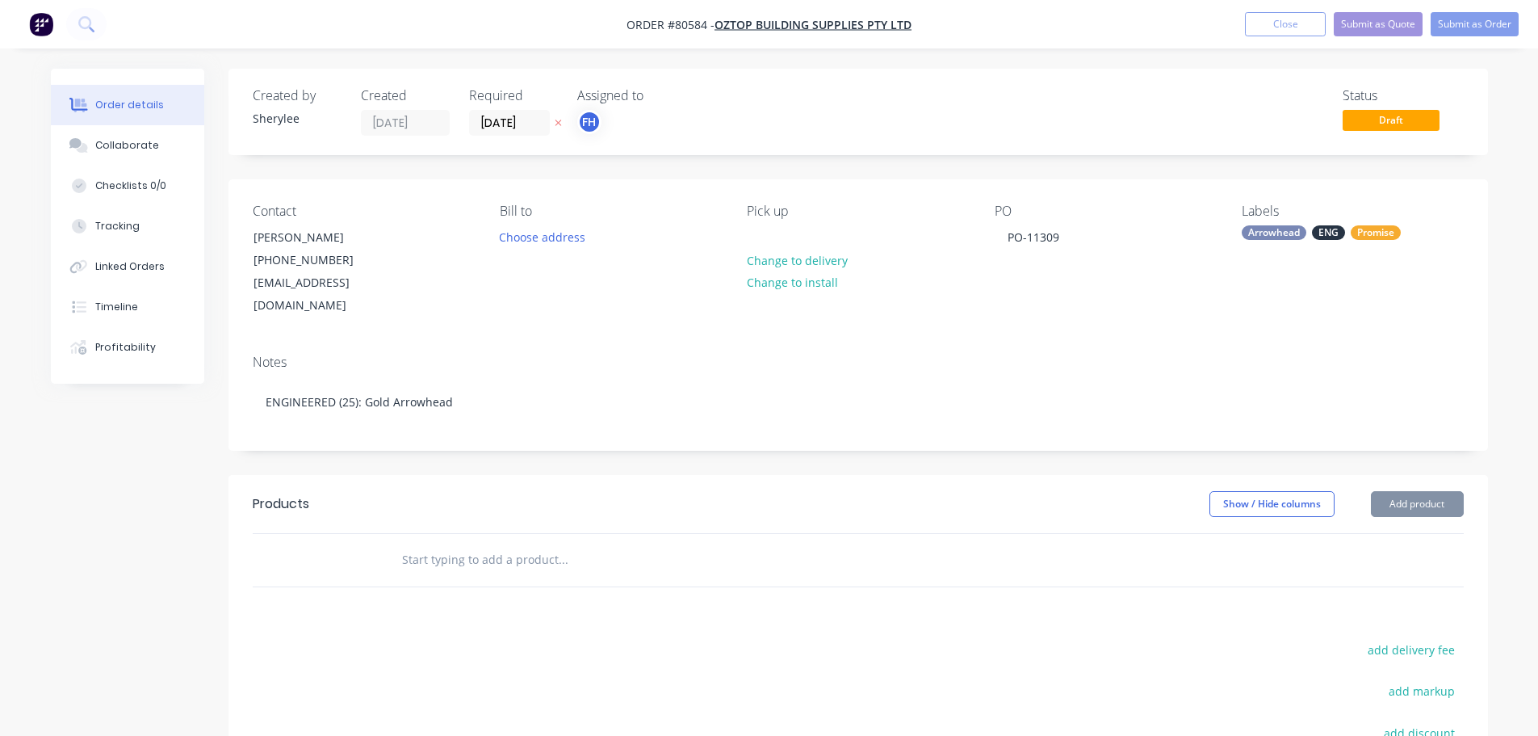
click at [442, 543] on input "text" at bounding box center [562, 559] width 323 height 32
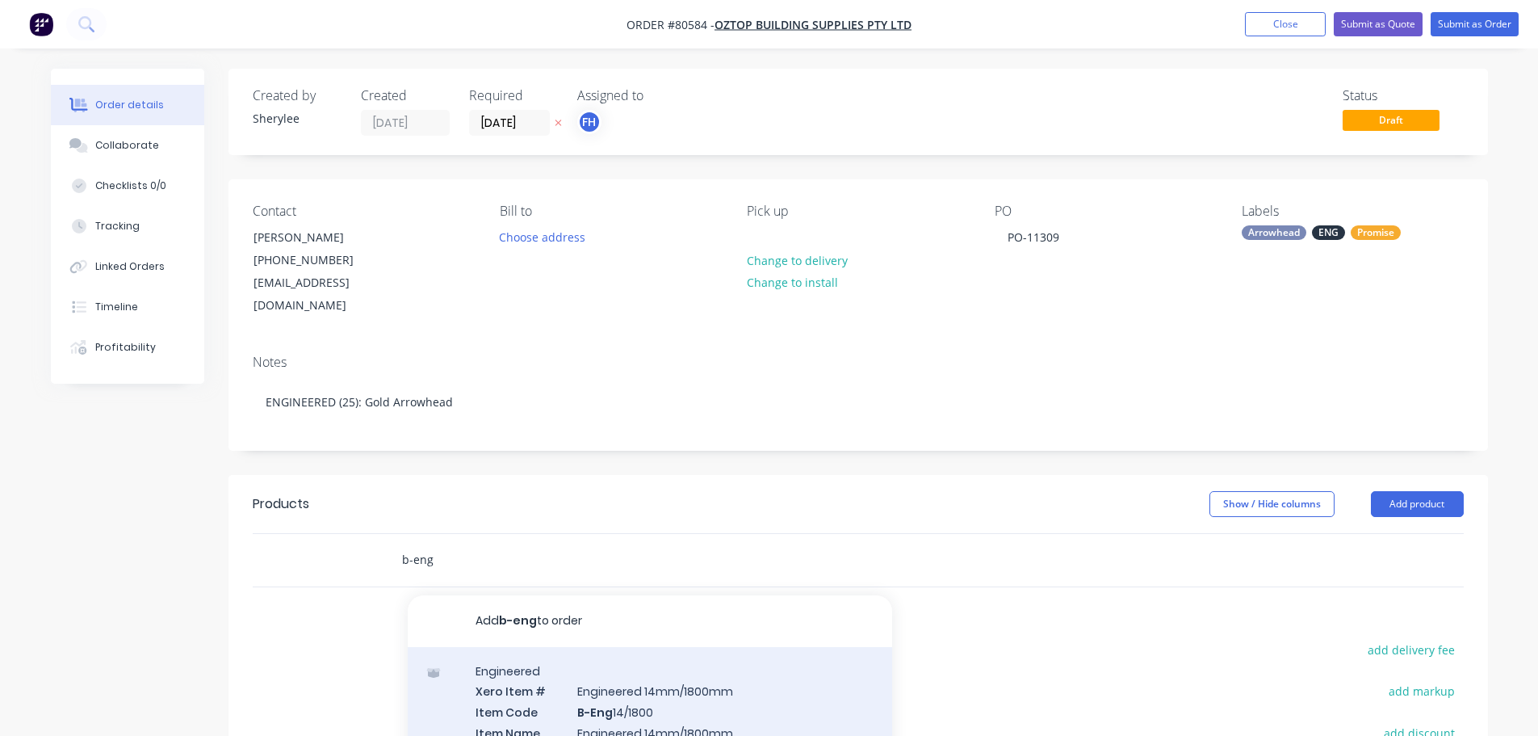
type input "b-eng"
click at [653, 675] on div "Engineered Xero Item # Engineered 14mm/1800mm Item Code B-Eng 14/1800 Item Name…" at bounding box center [650, 741] width 485 height 189
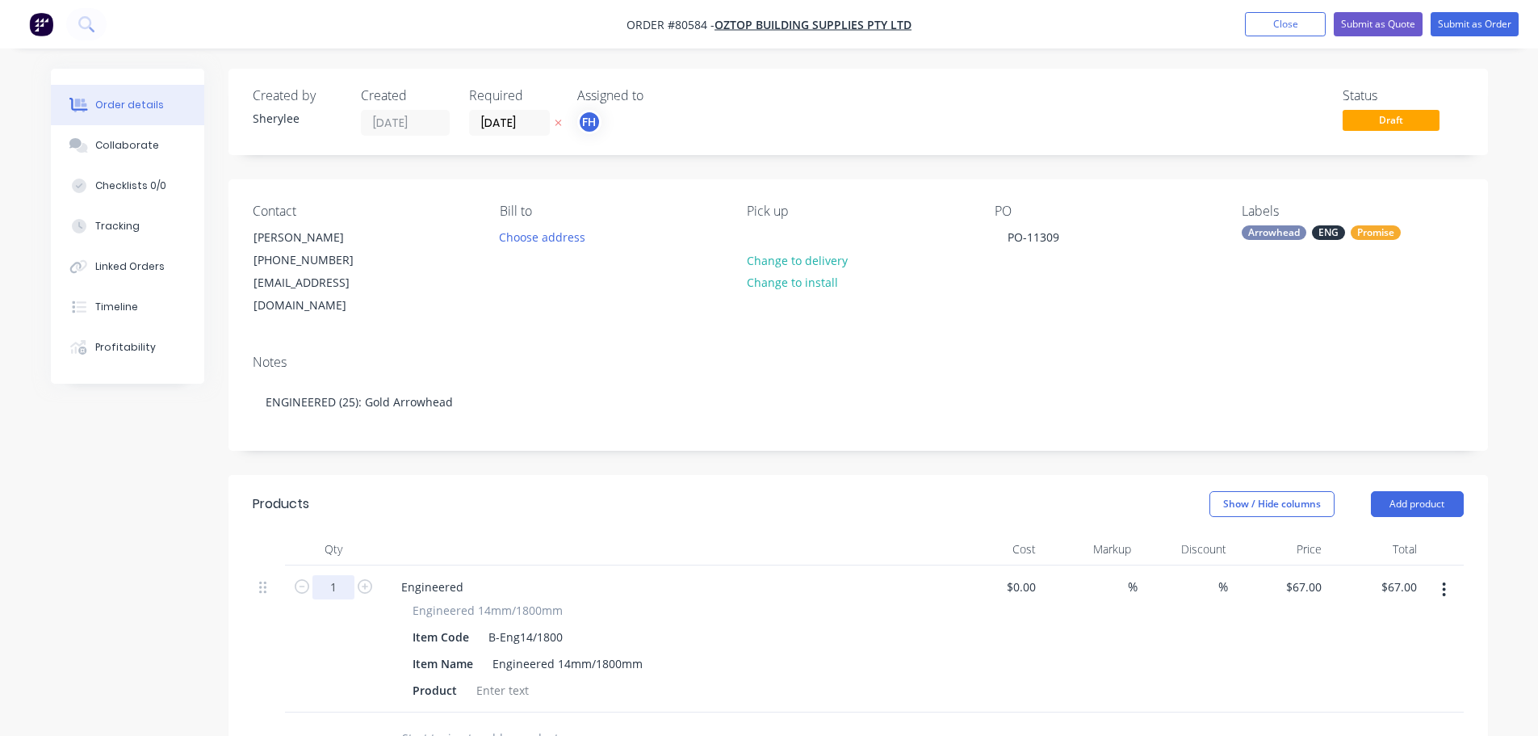
click at [340, 575] on input "1" at bounding box center [334, 587] width 42 height 24
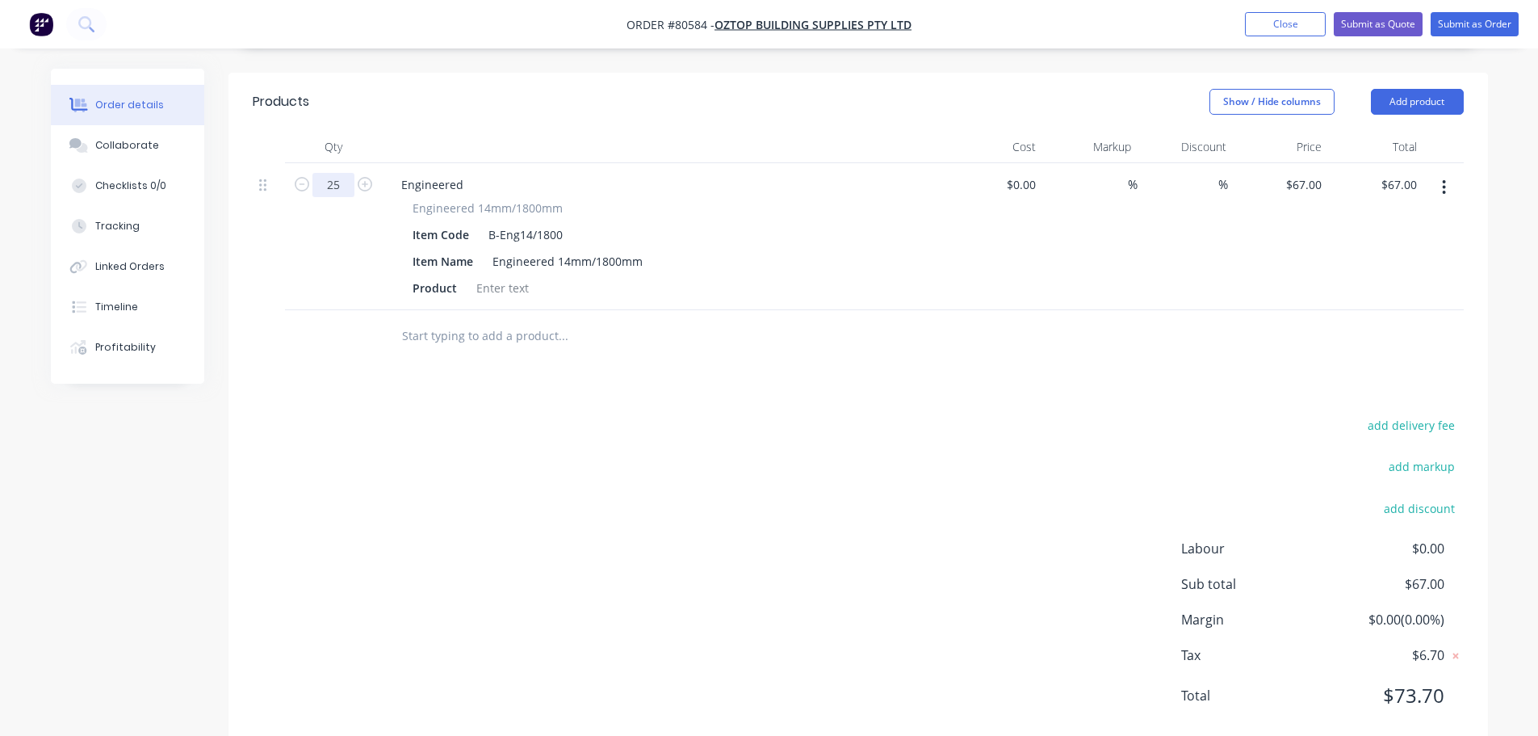
scroll to position [404, 0]
type input "25"
type input "$1,675.00"
click at [443, 318] on input "text" at bounding box center [562, 334] width 323 height 32
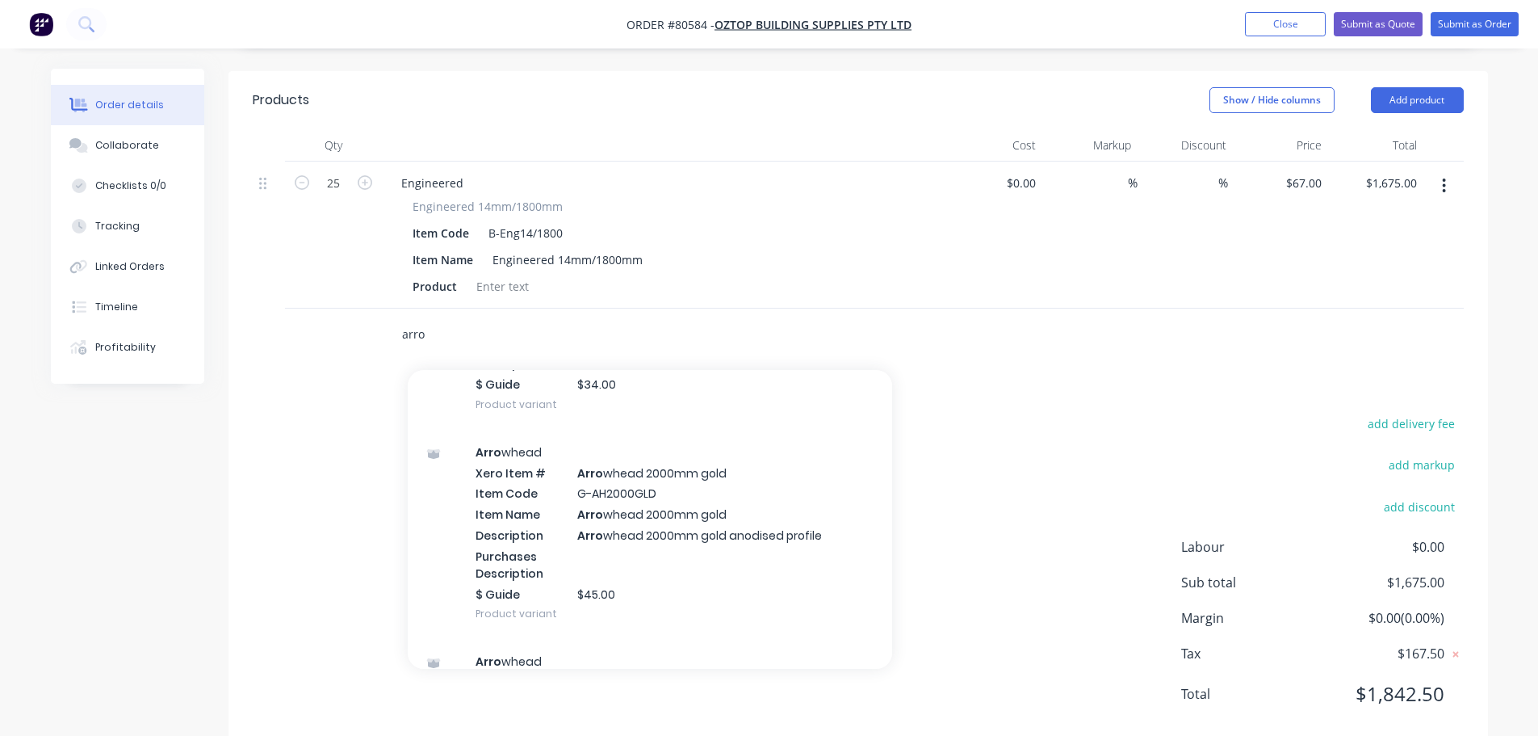
scroll to position [888, 0]
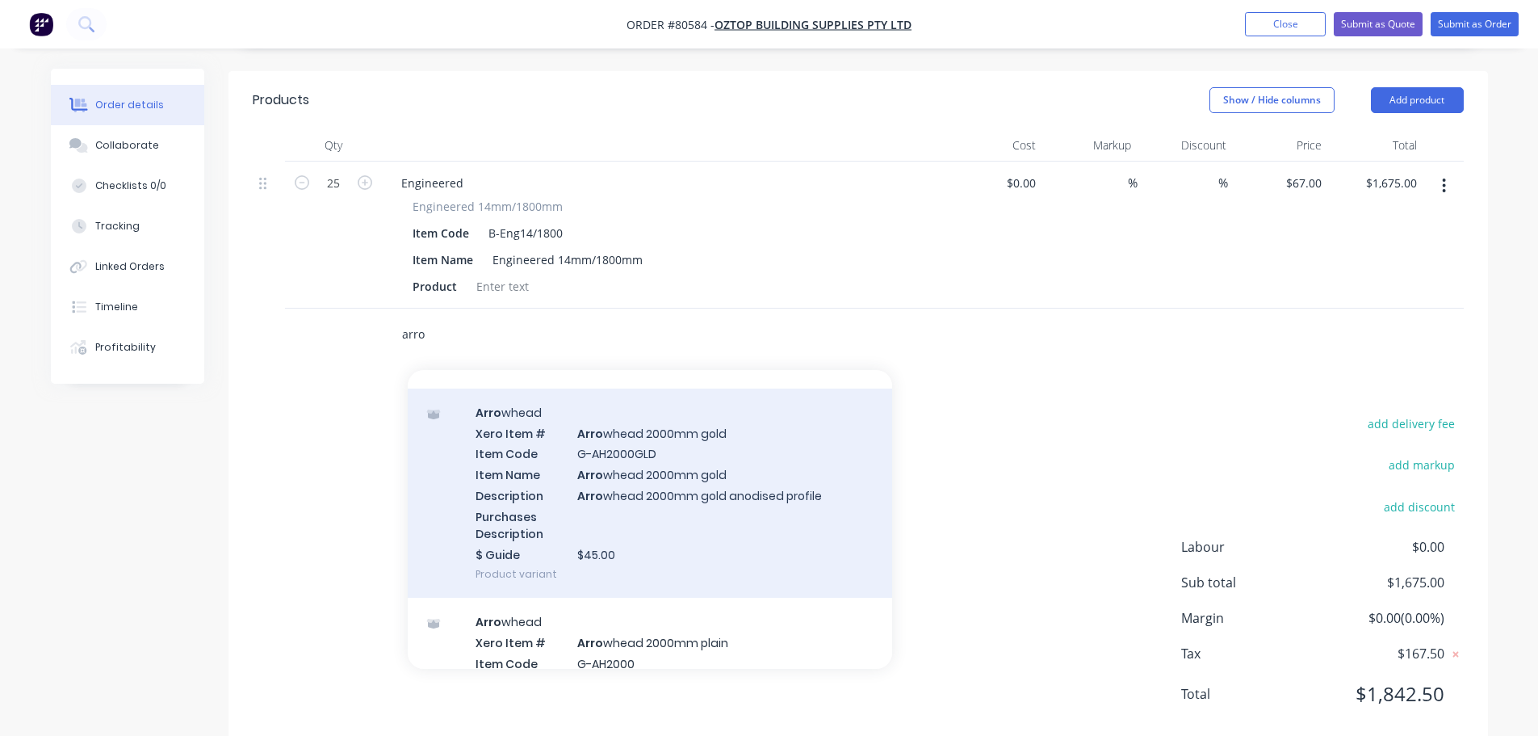
type input "arro"
click at [662, 429] on div "Arro whead Xero Item # Arro whead 2000mm gold Item Code G-AH2000GLD Item Name A…" at bounding box center [650, 493] width 485 height 210
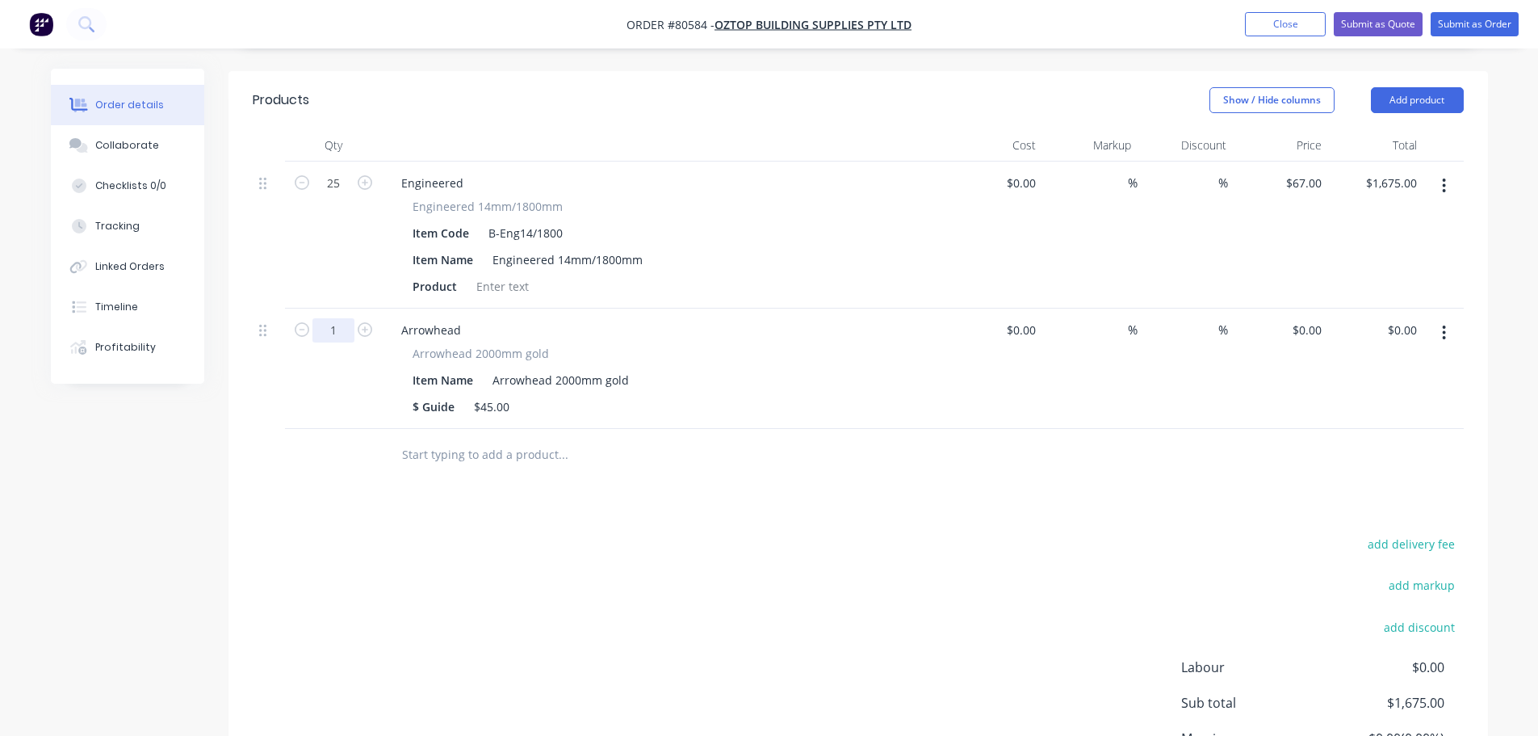
click at [340, 318] on input "1" at bounding box center [334, 330] width 42 height 24
type input "25"
click at [1315, 318] on input "0" at bounding box center [1319, 329] width 19 height 23
type input "$45.00"
type input "$1,125.00"
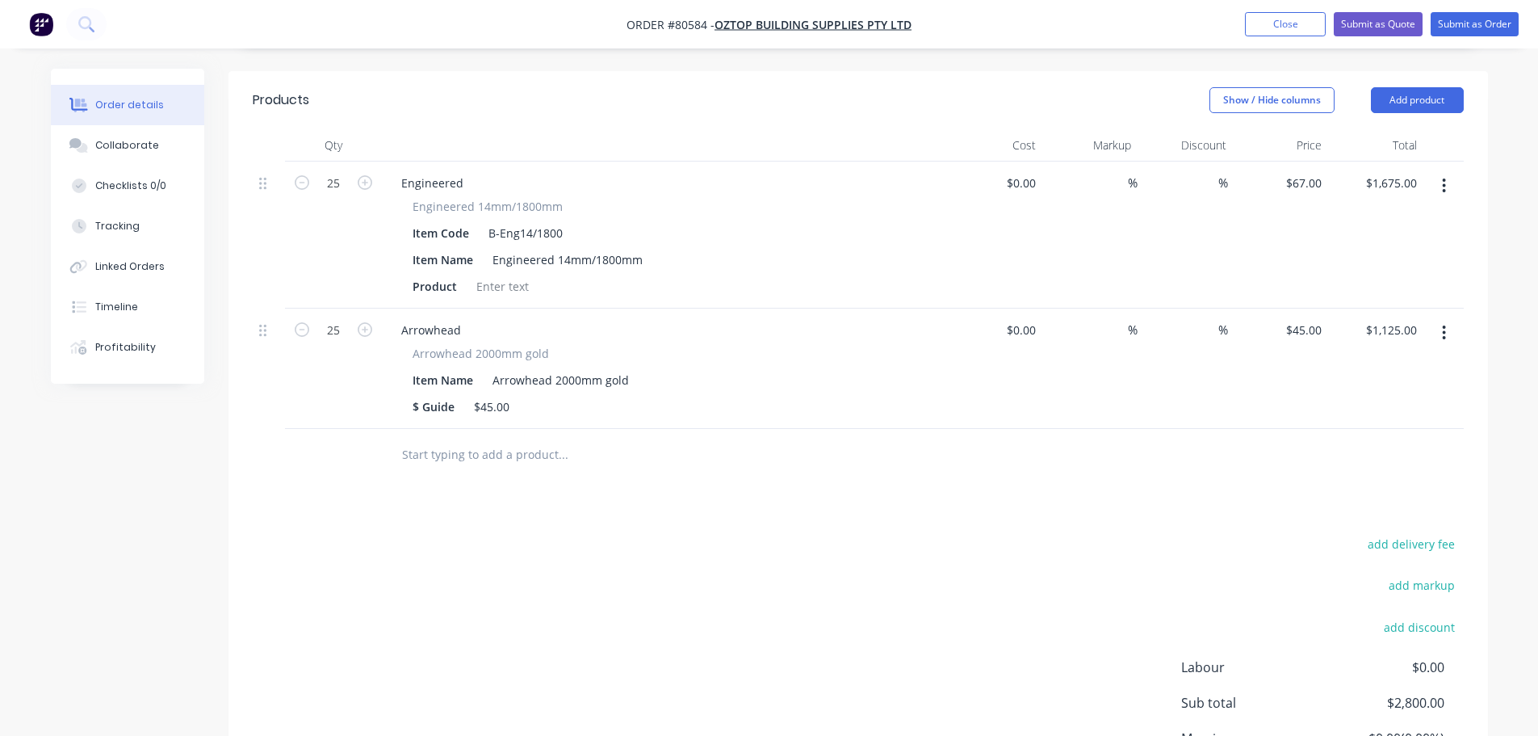
click at [464, 438] on input "text" at bounding box center [562, 454] width 323 height 32
click at [528, 395] on div "$ Guide $45.00" at bounding box center [661, 406] width 510 height 23
drag, startPoint x: 517, startPoint y: 382, endPoint x: 417, endPoint y: 381, distance: 100.1
click at [417, 395] on div "$ Guide $45.00" at bounding box center [661, 406] width 510 height 23
click at [538, 395] on div "$ Guide $45.00" at bounding box center [661, 406] width 510 height 23
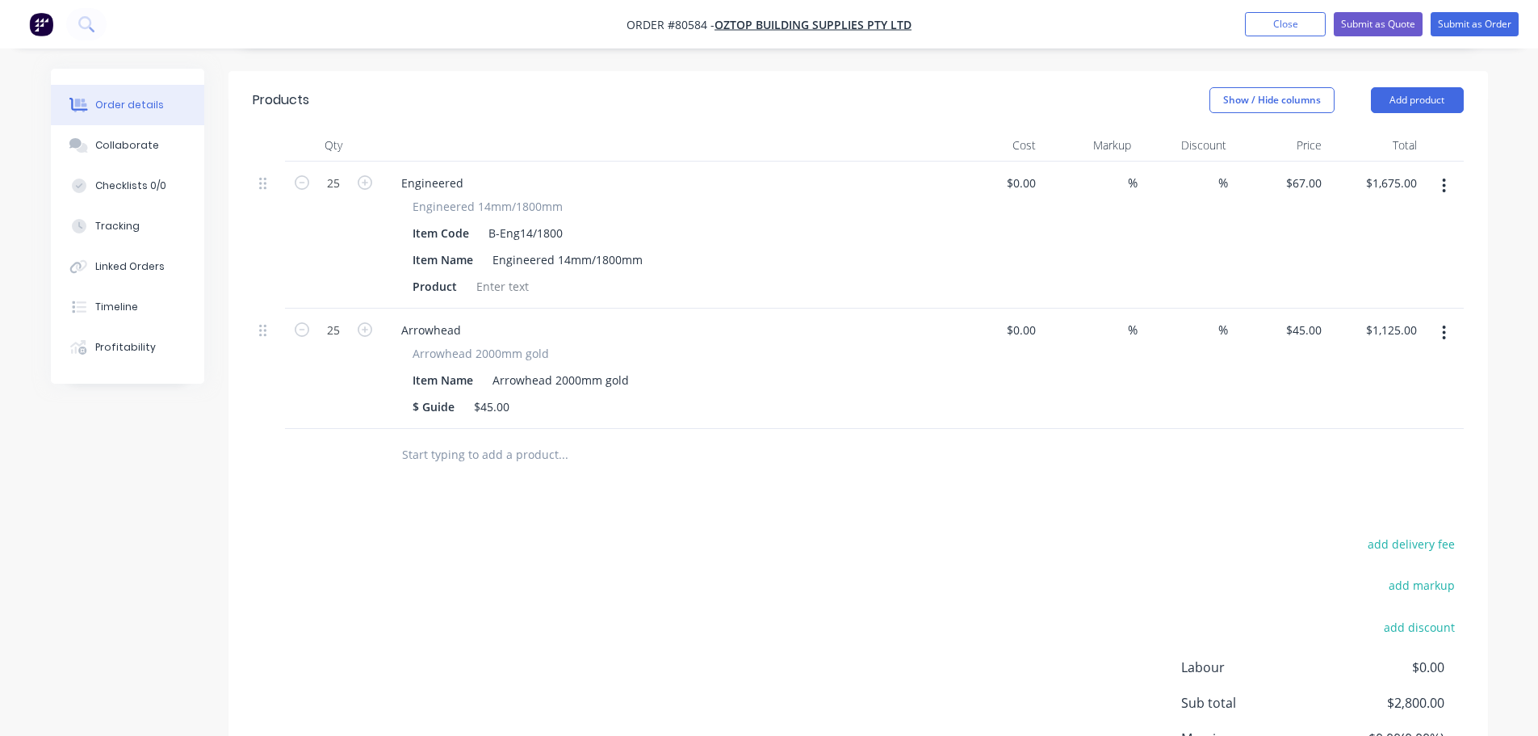
click at [518, 395] on div "$ Guide $45.00" at bounding box center [661, 406] width 510 height 23
click at [505, 395] on div "$45.00" at bounding box center [492, 406] width 48 height 23
click at [512, 395] on div "$45.00" at bounding box center [492, 406] width 48 height 23
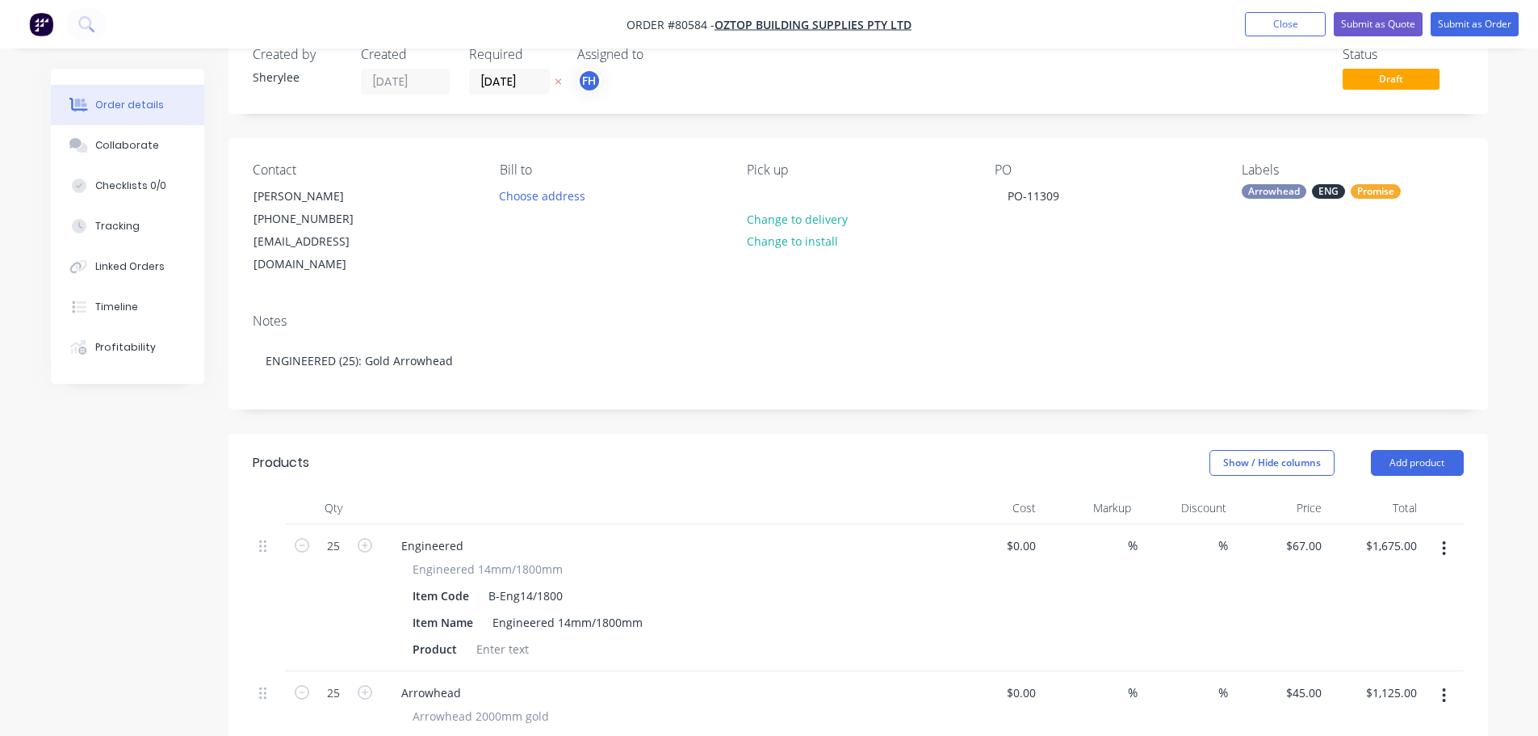
scroll to position [0, 0]
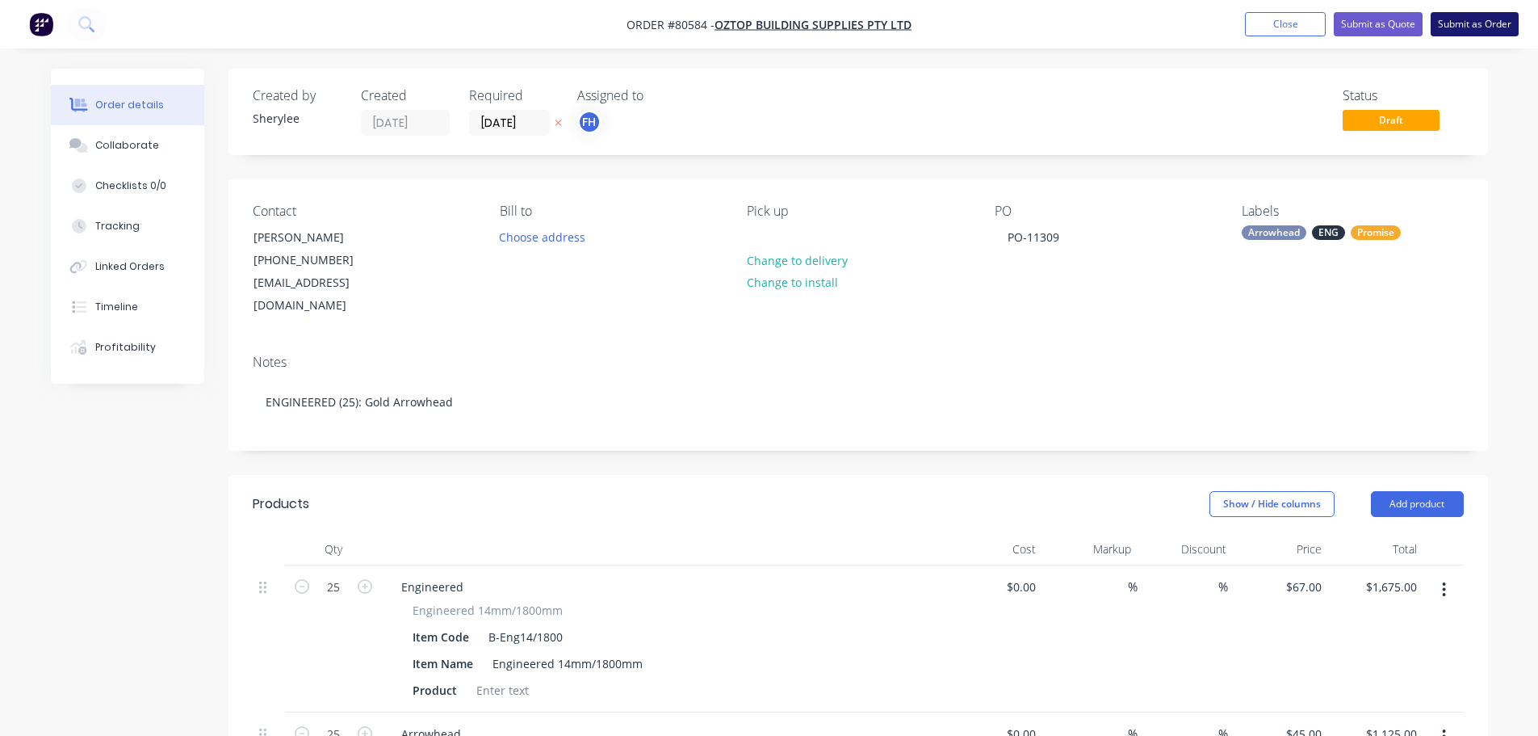
click at [1492, 22] on button "Submit as Order" at bounding box center [1475, 24] width 88 height 24
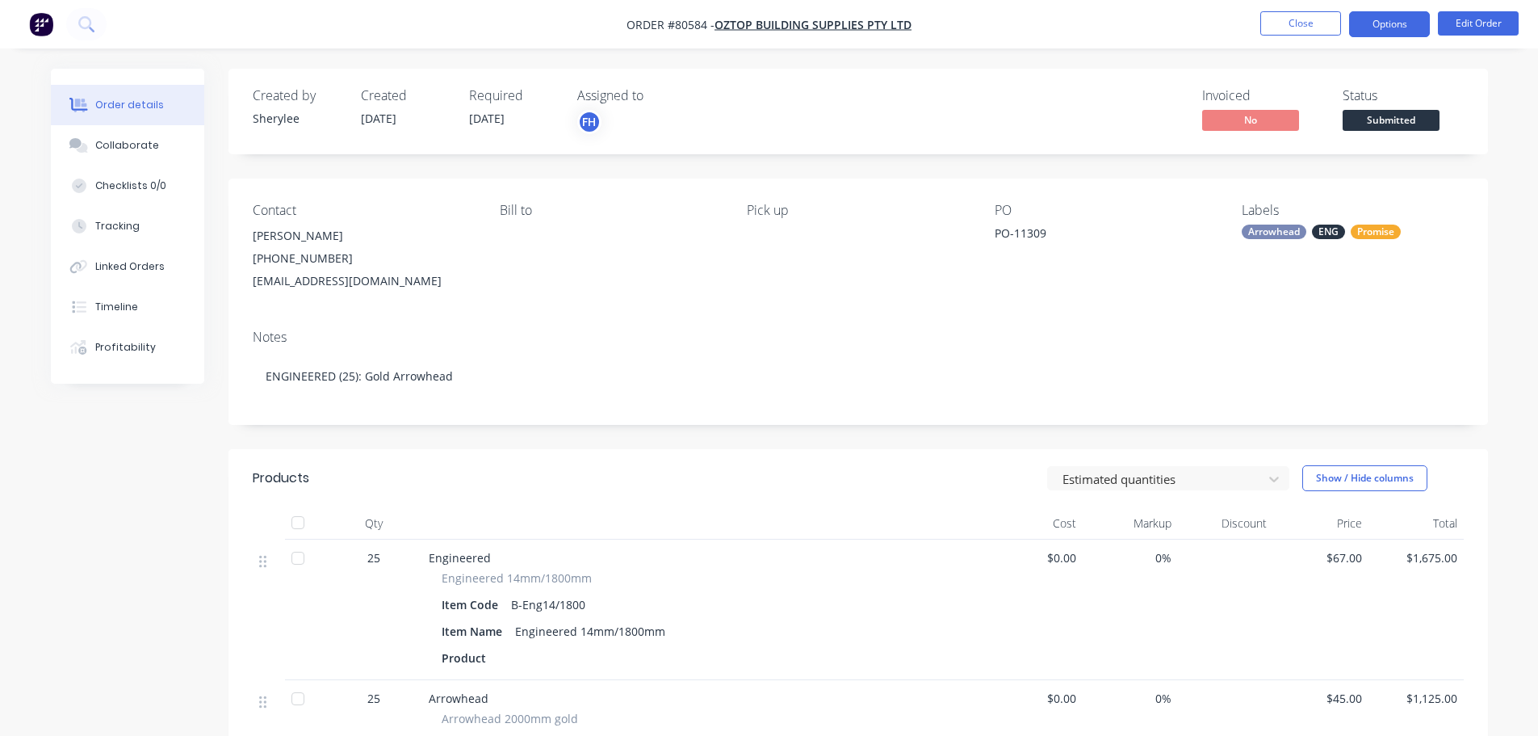
click at [1395, 20] on button "Options" at bounding box center [1389, 24] width 81 height 26
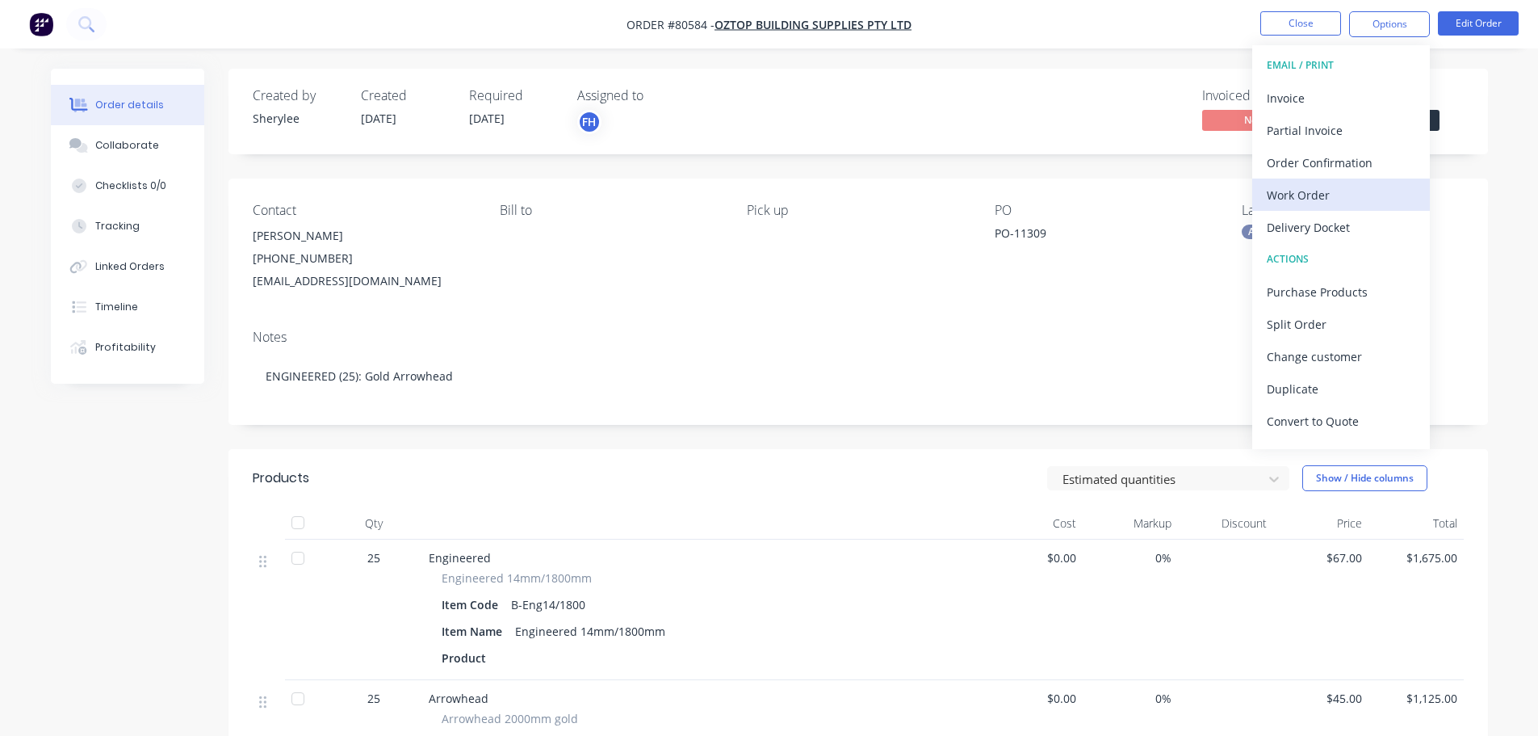
click at [1328, 190] on div "Work Order" at bounding box center [1341, 194] width 149 height 23
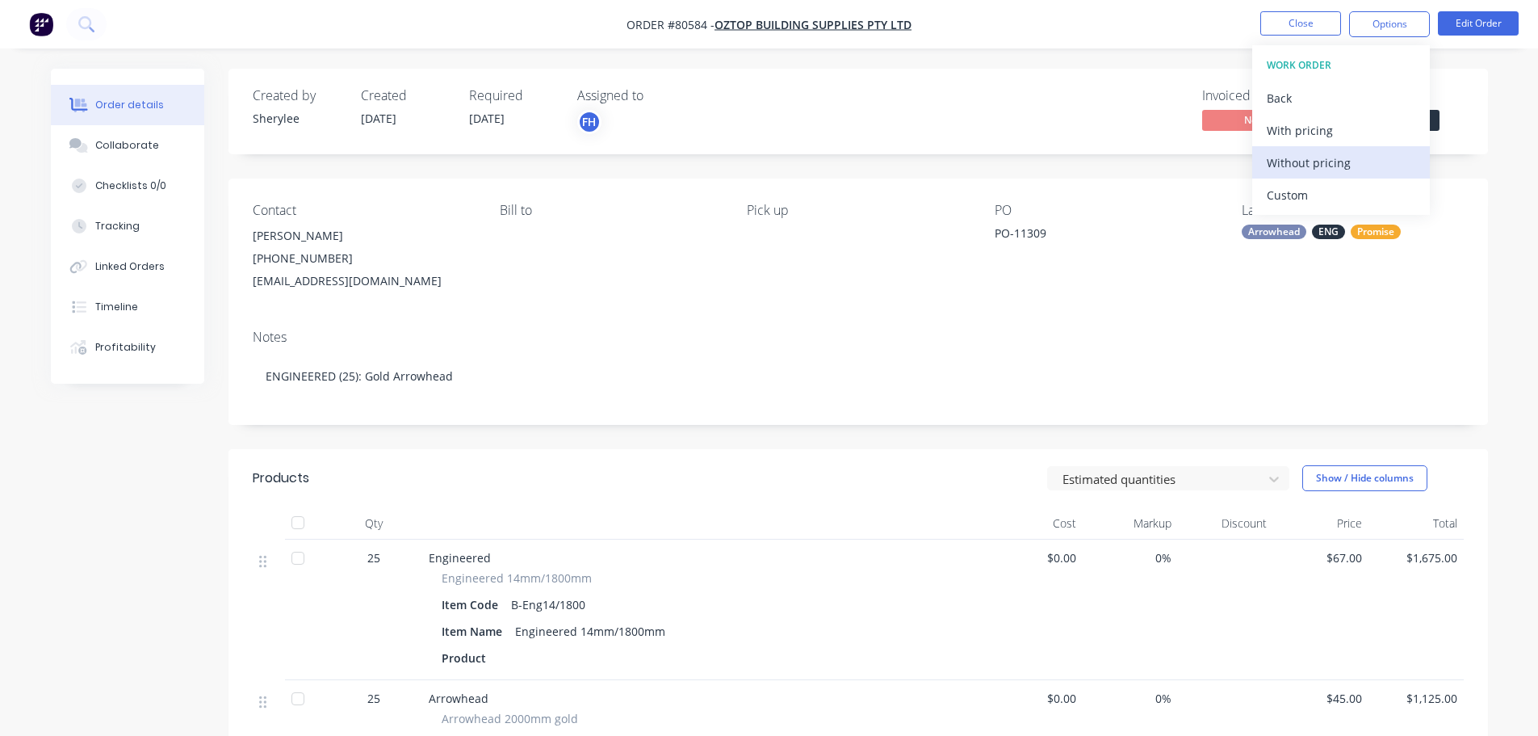
click at [1329, 166] on div "Without pricing" at bounding box center [1341, 162] width 149 height 23
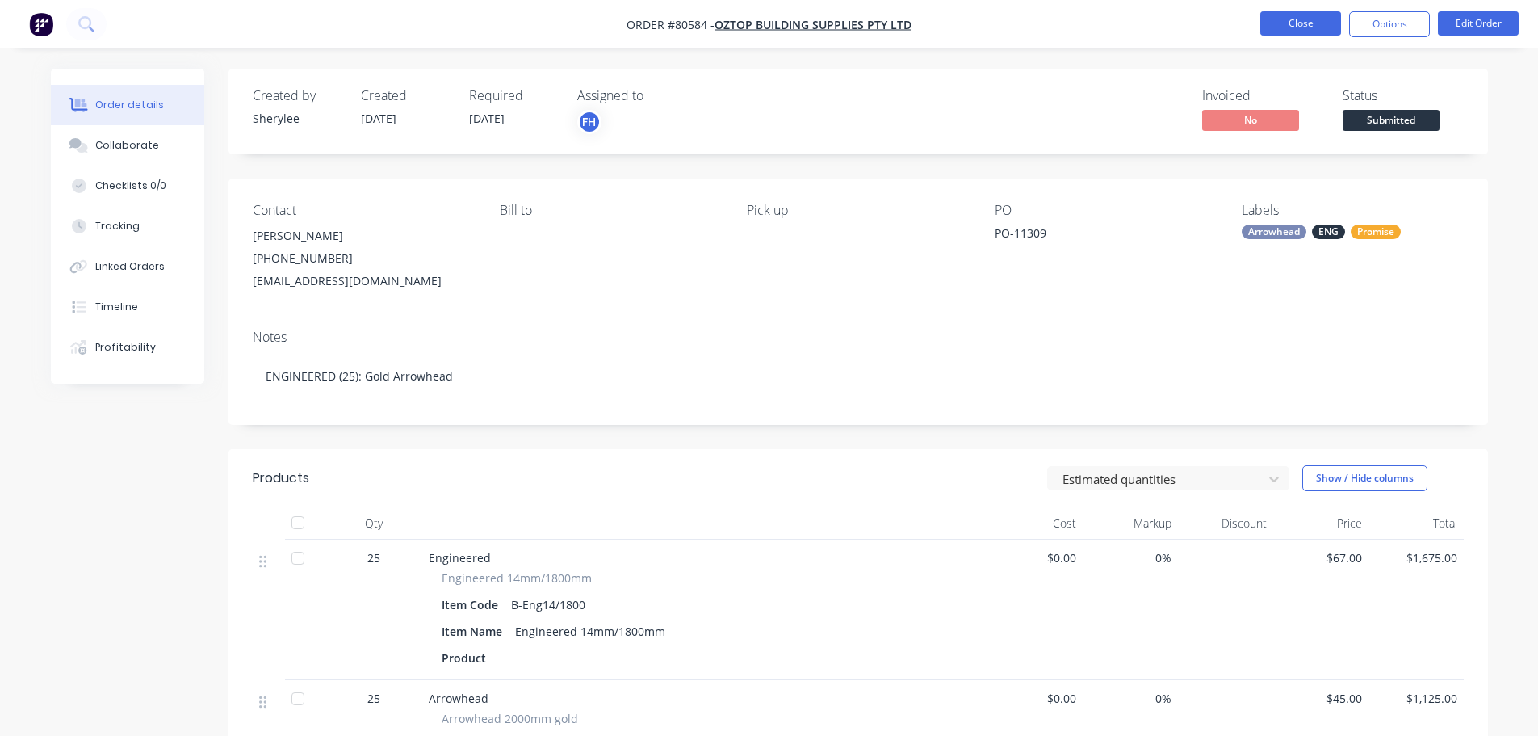
click at [1328, 20] on button "Close" at bounding box center [1301, 23] width 81 height 24
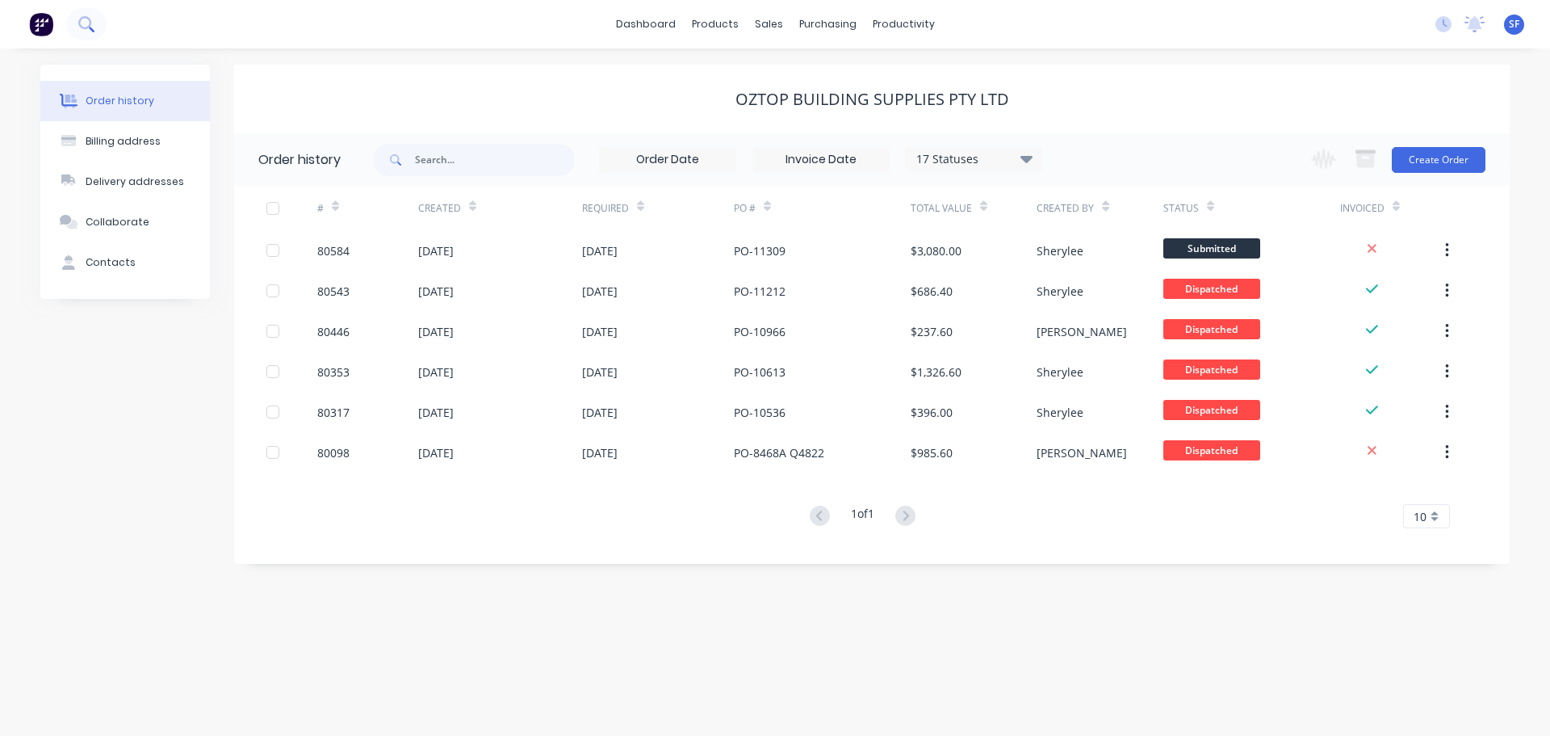
click at [93, 24] on icon at bounding box center [85, 23] width 15 height 15
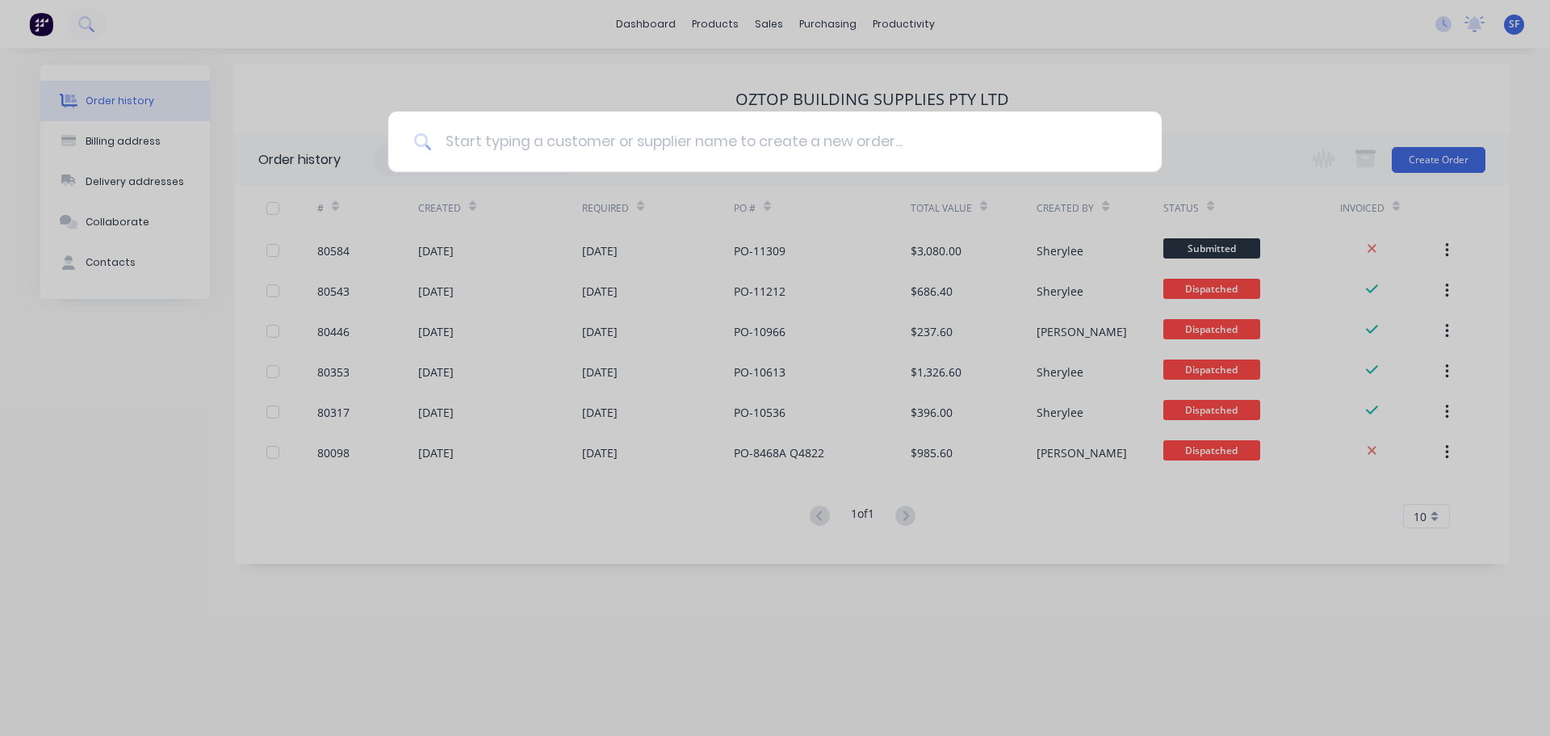
click at [482, 140] on input at bounding box center [784, 141] width 704 height 61
type input "anderse"
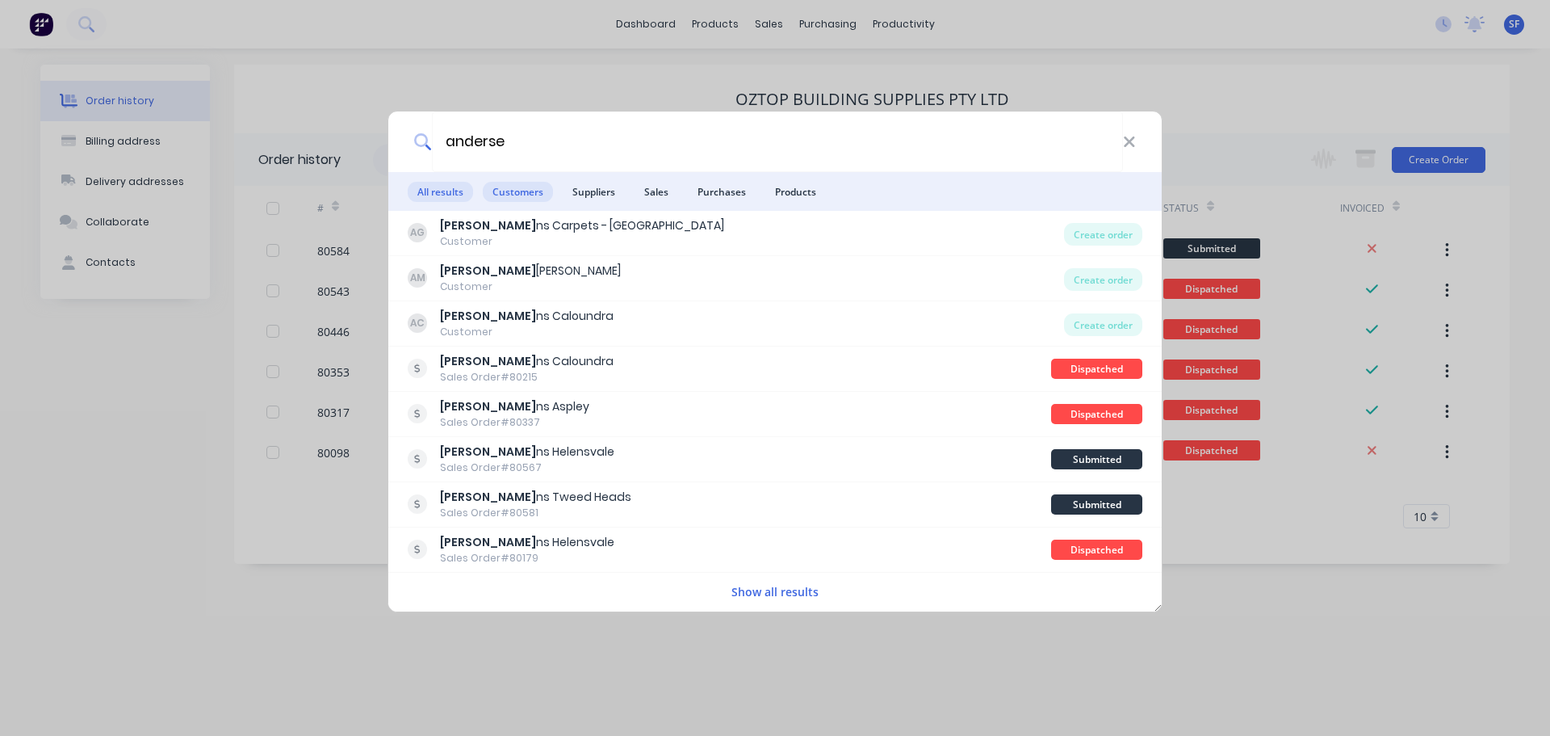
click at [516, 182] on span "Customers" at bounding box center [518, 192] width 70 height 20
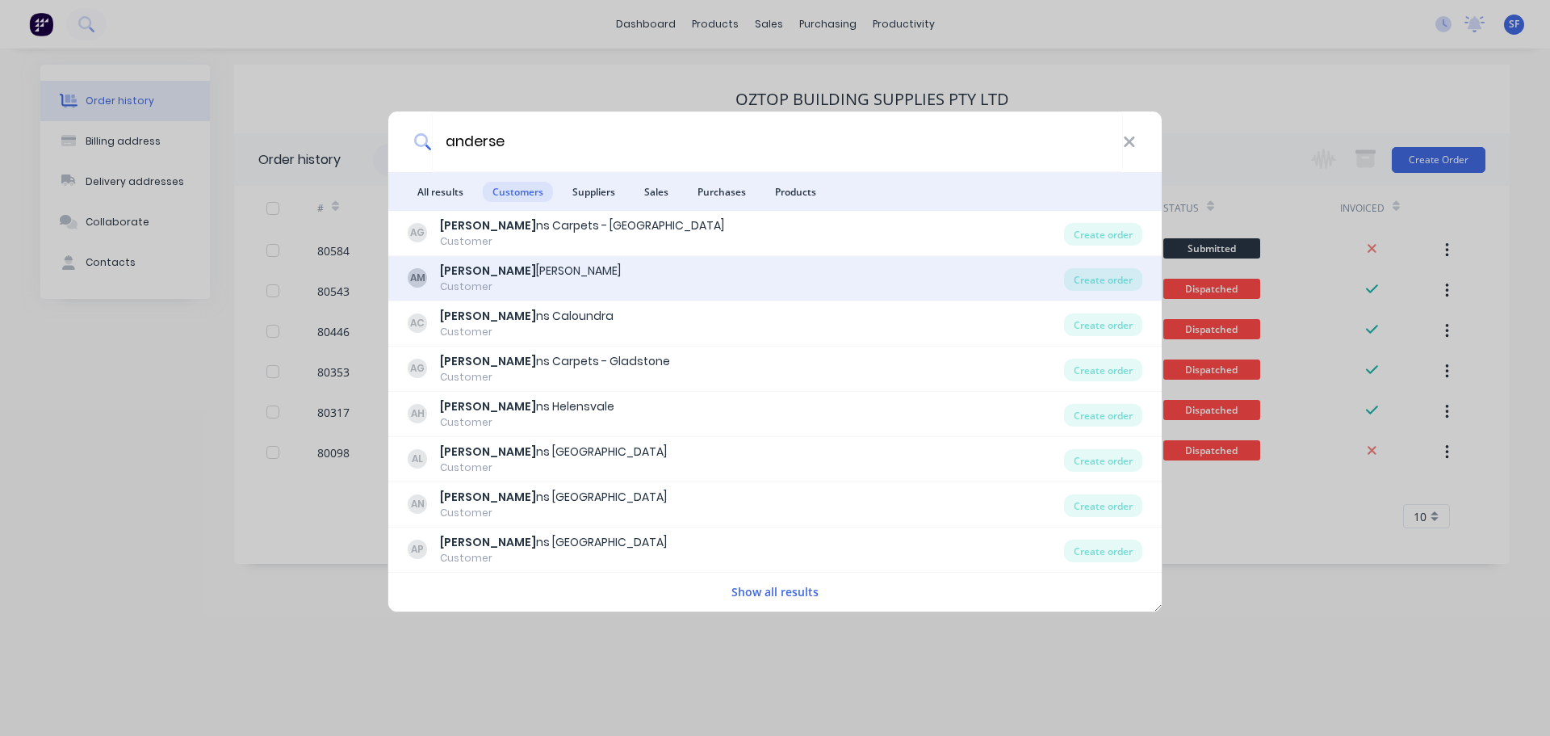
click at [511, 268] on div "Anderse [PERSON_NAME]" at bounding box center [530, 270] width 181 height 17
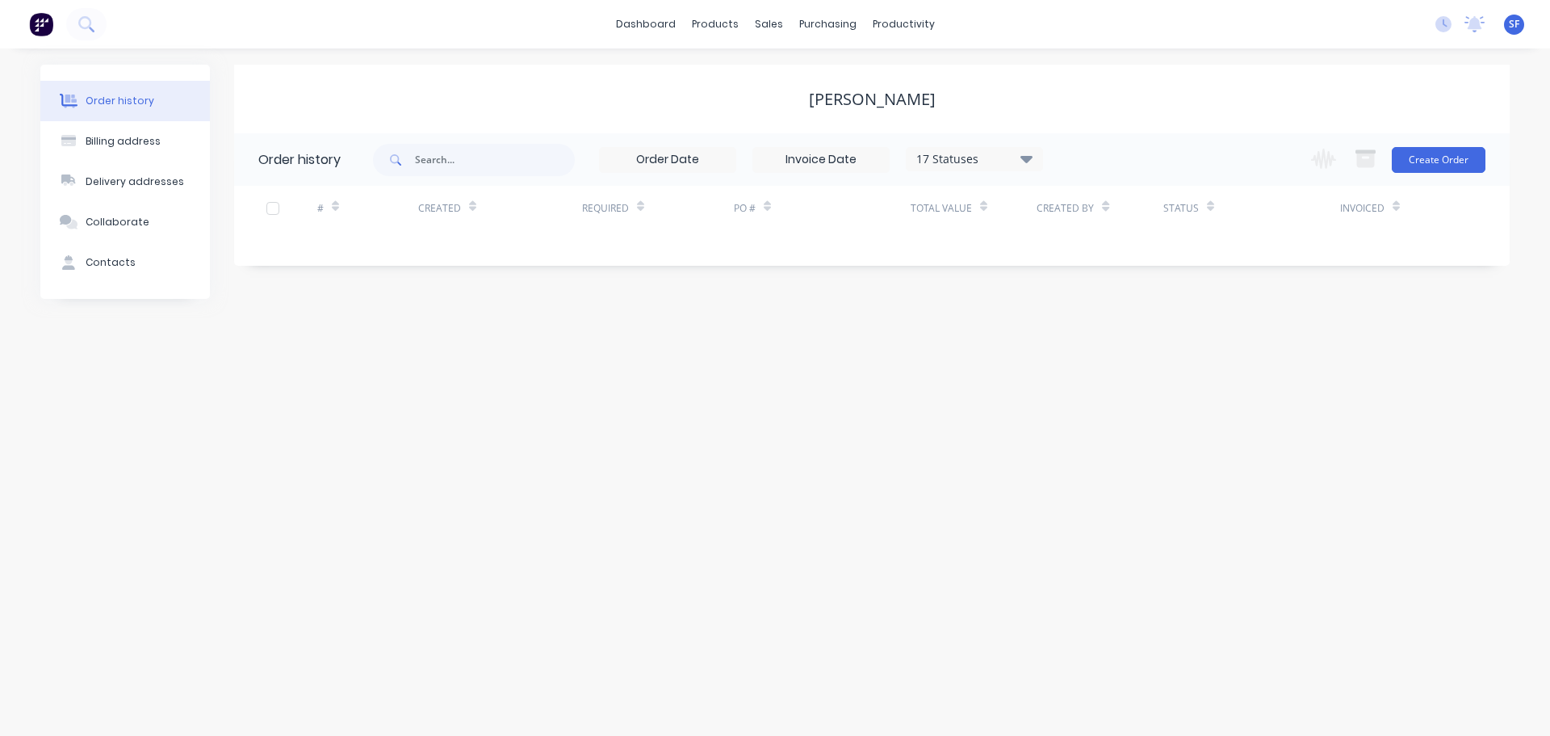
click at [1030, 155] on icon at bounding box center [1027, 158] width 12 height 19
click at [953, 347] on div "All" at bounding box center [1008, 354] width 202 height 32
click at [1108, 345] on label at bounding box center [1108, 345] width 0 height 0
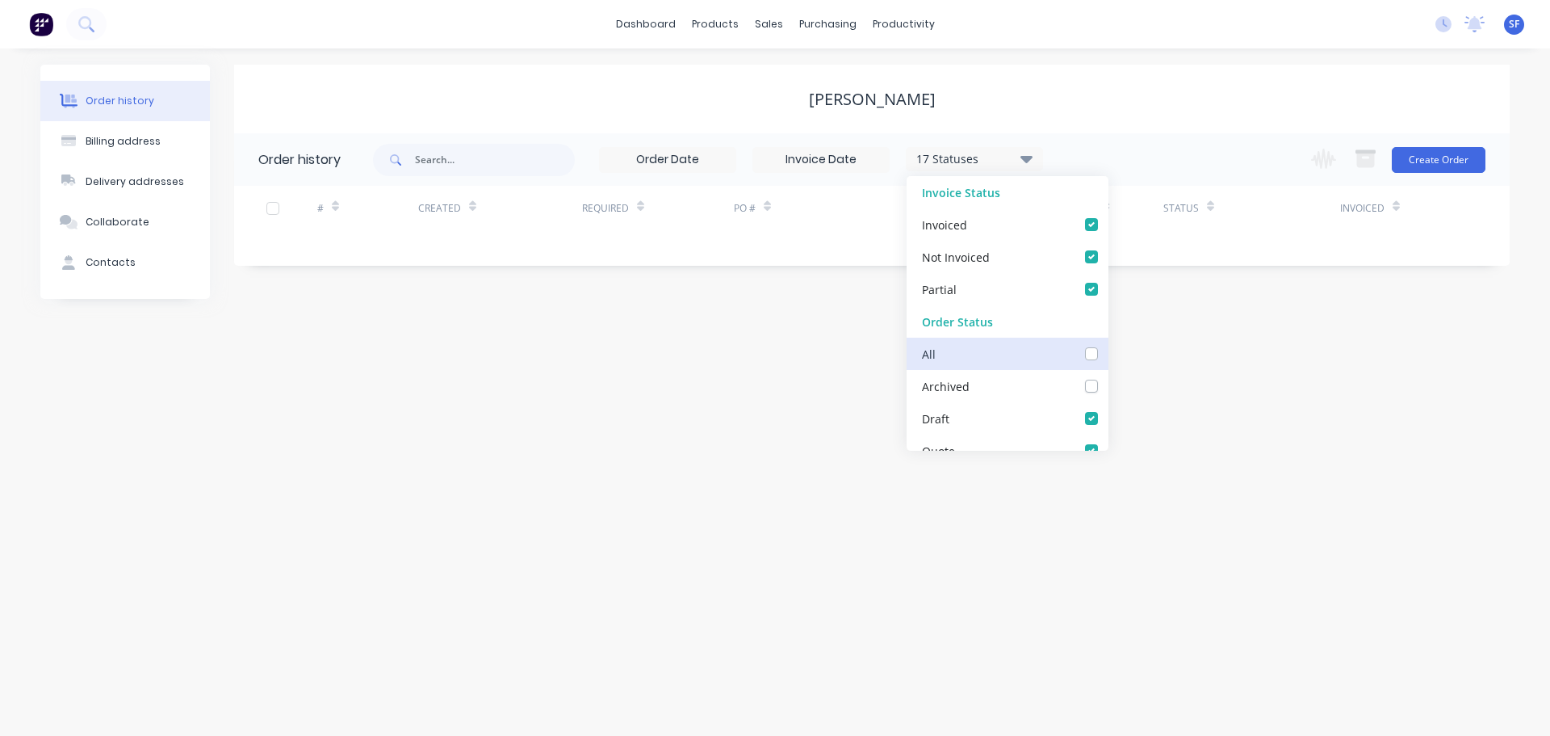
click at [1108, 353] on input "checkbox" at bounding box center [1114, 352] width 13 height 15
checkbox input "true"
click at [1073, 105] on div "[PERSON_NAME]" at bounding box center [872, 99] width 1276 height 19
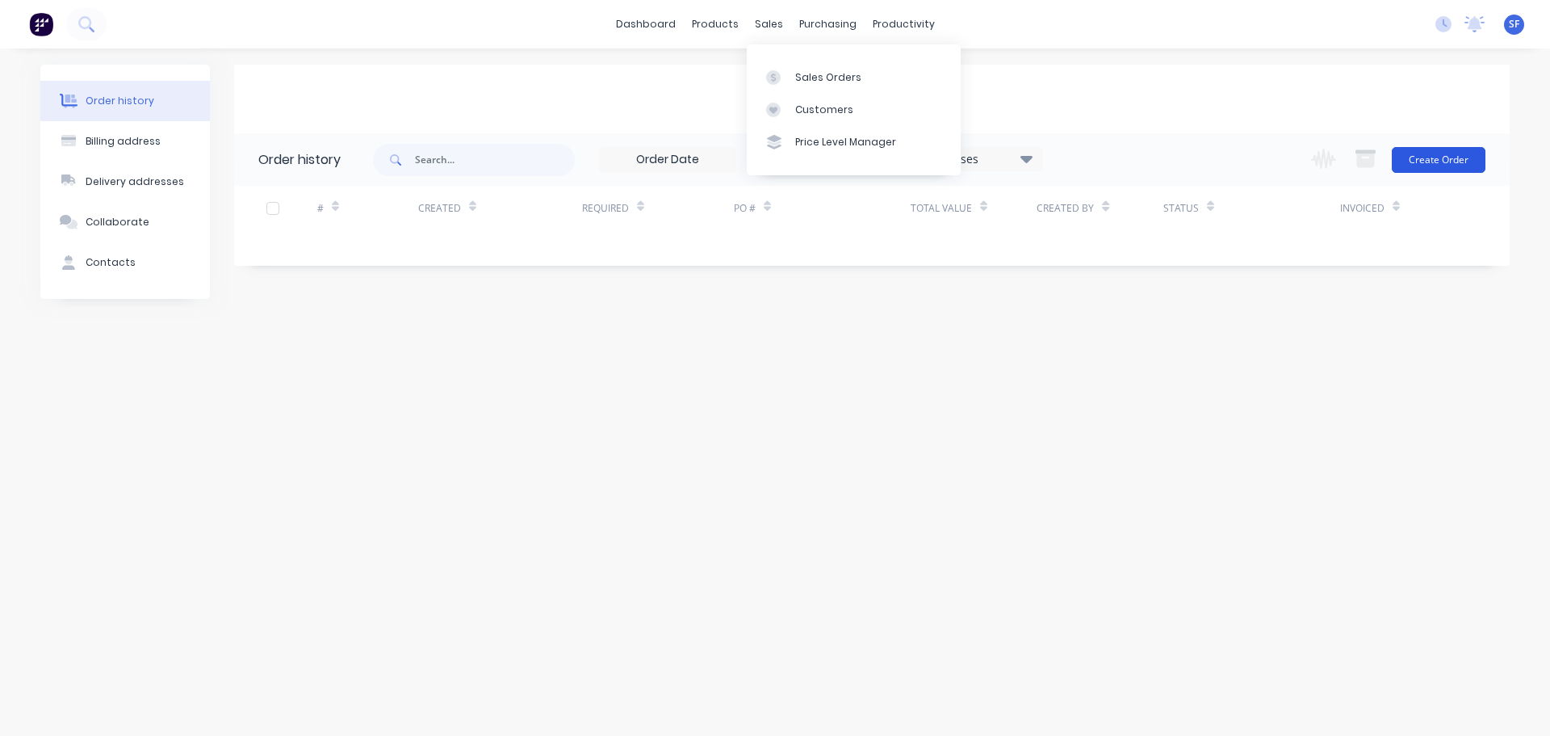
click at [1425, 157] on button "Create Order" at bounding box center [1439, 160] width 94 height 26
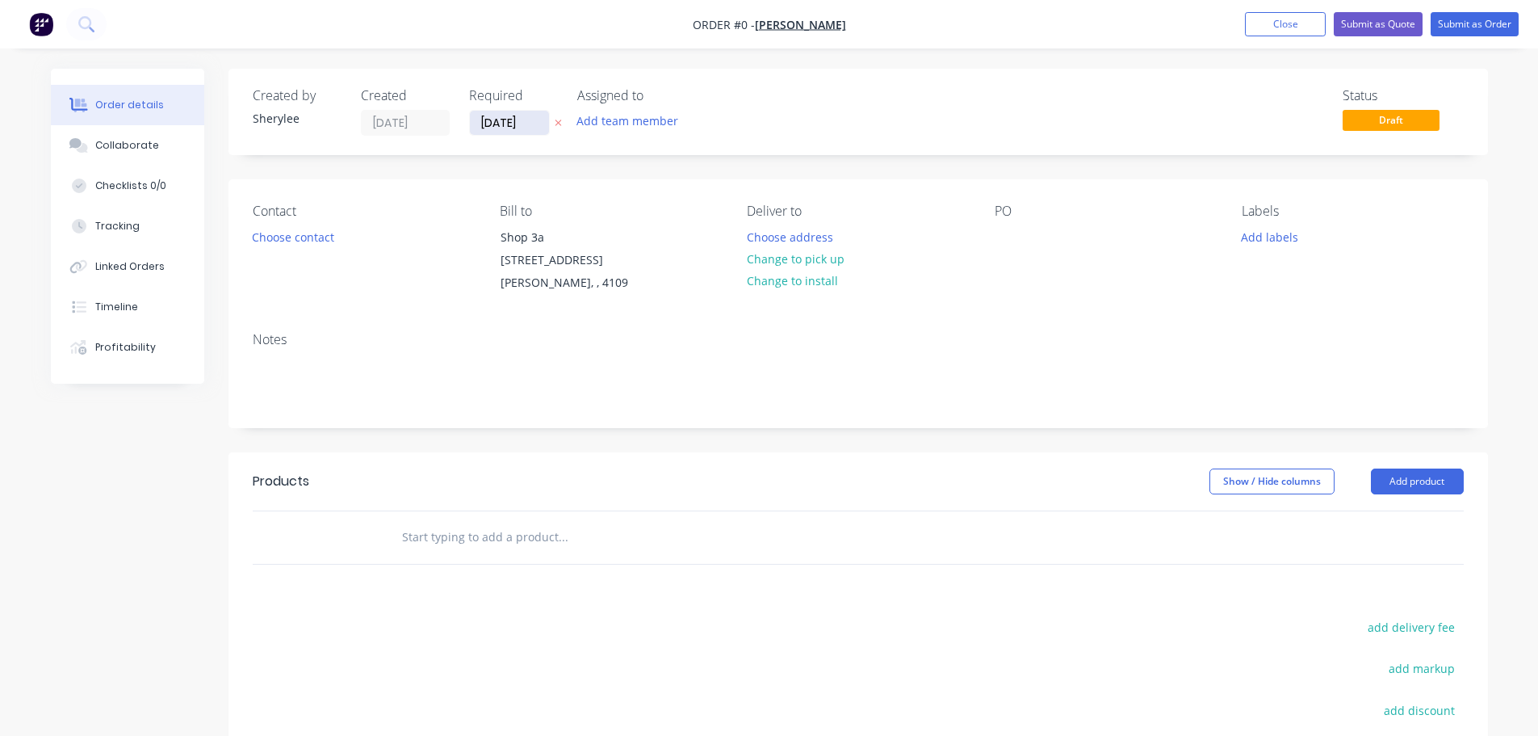
click at [509, 117] on input "[DATE]" at bounding box center [509, 123] width 79 height 24
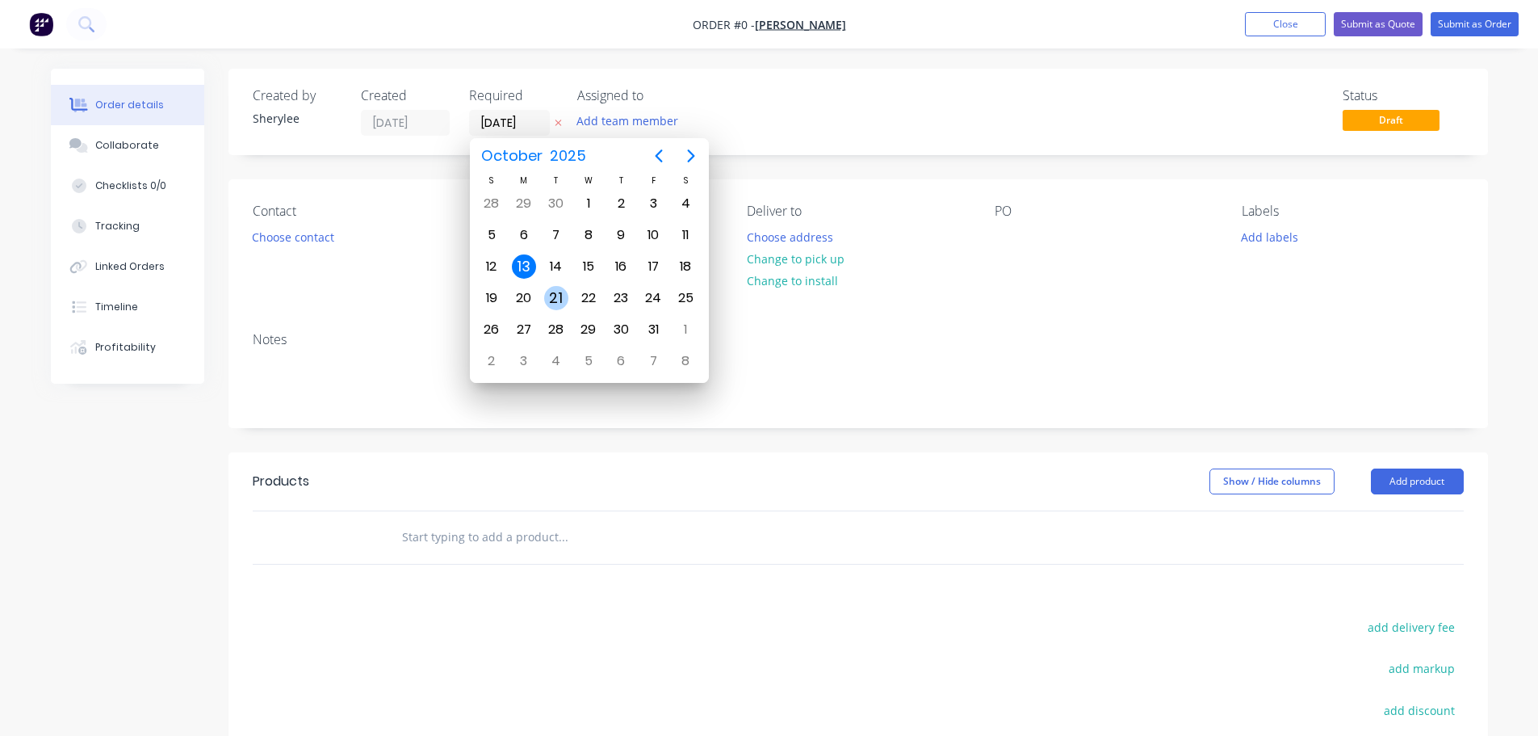
click at [553, 295] on div "21" at bounding box center [556, 298] width 24 height 24
type input "[DATE]"
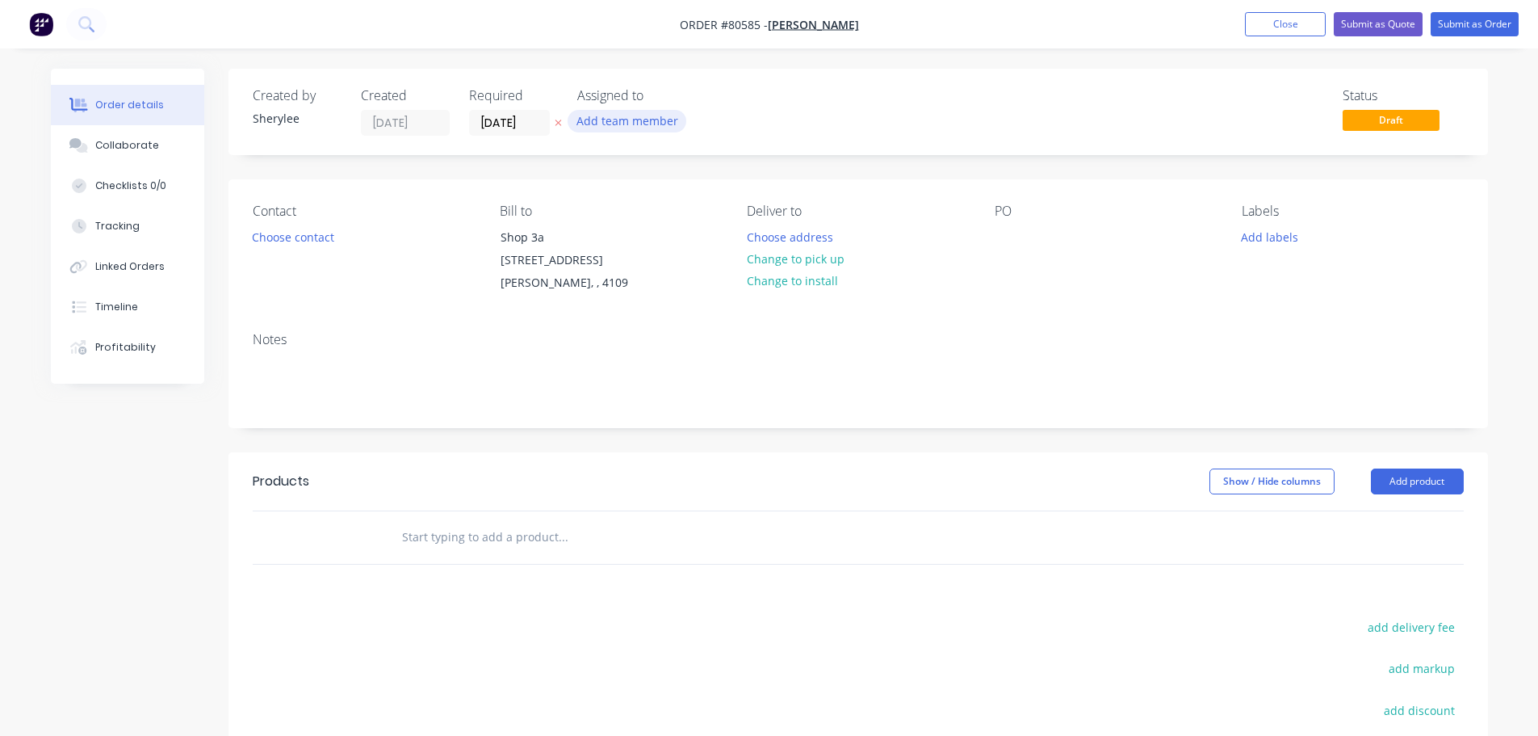
click at [614, 117] on button "Add team member" at bounding box center [627, 121] width 119 height 22
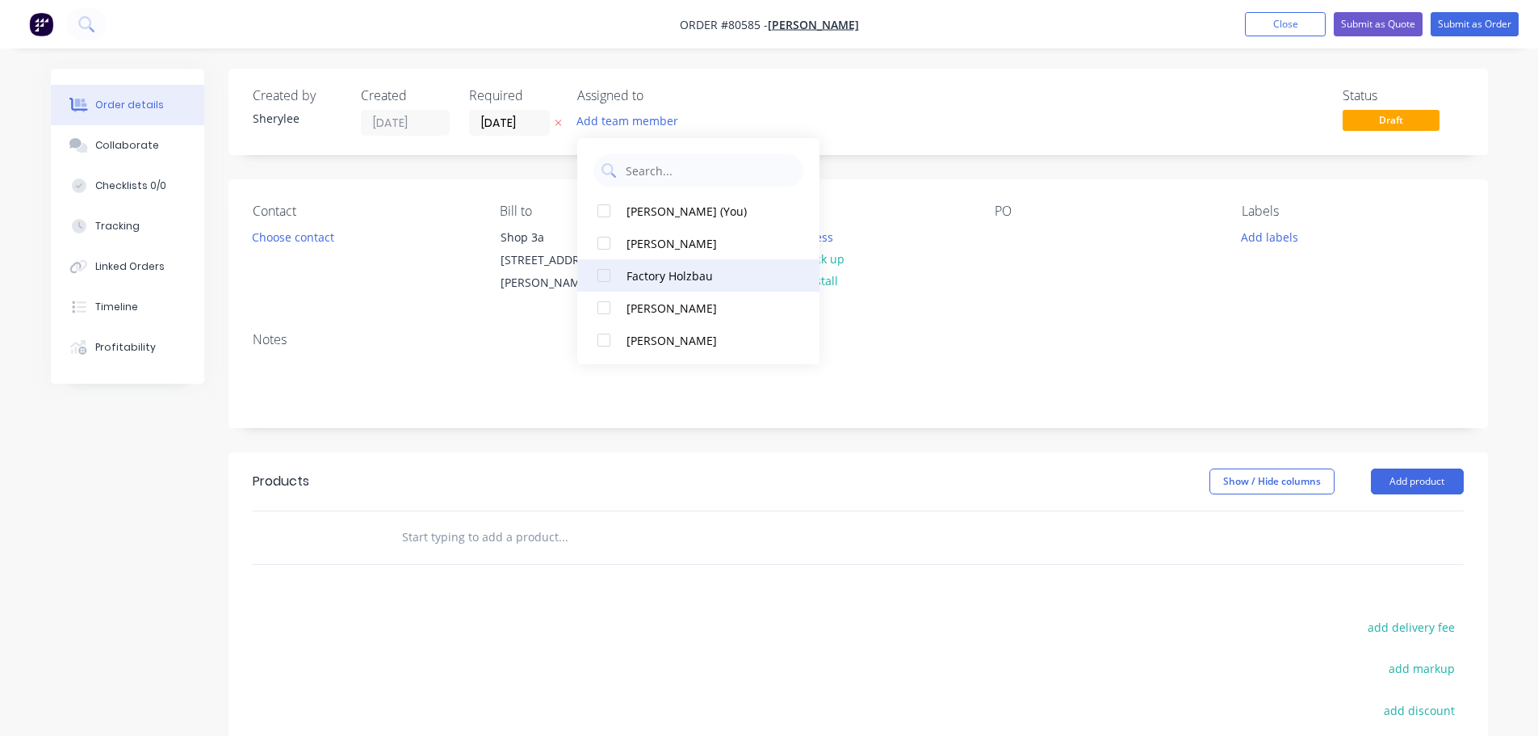
click at [605, 275] on div at bounding box center [604, 275] width 32 height 32
click at [320, 241] on button "Choose contact" at bounding box center [292, 236] width 99 height 22
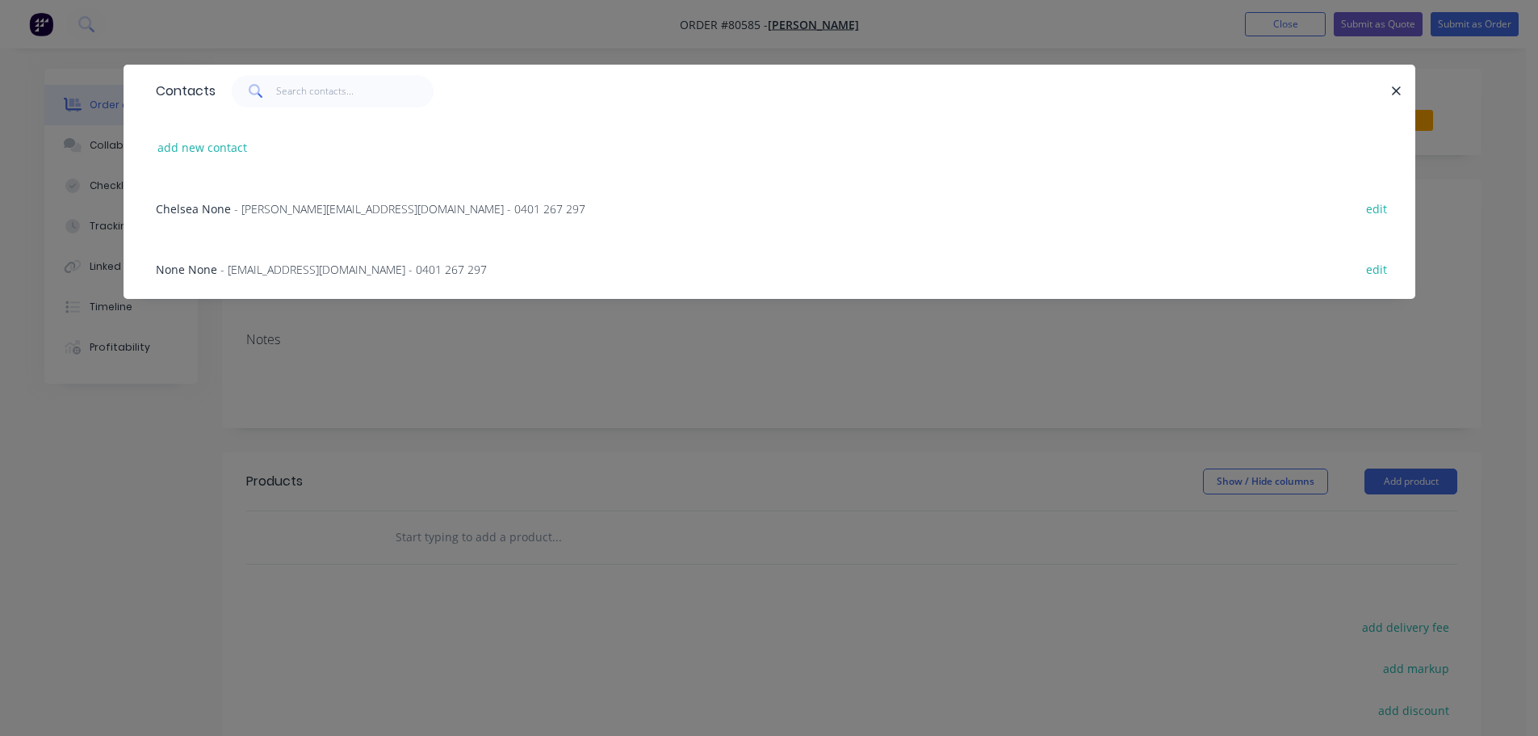
click at [333, 271] on span "- [EMAIL_ADDRESS][DOMAIN_NAME] - 0401 267 297" at bounding box center [353, 269] width 266 height 15
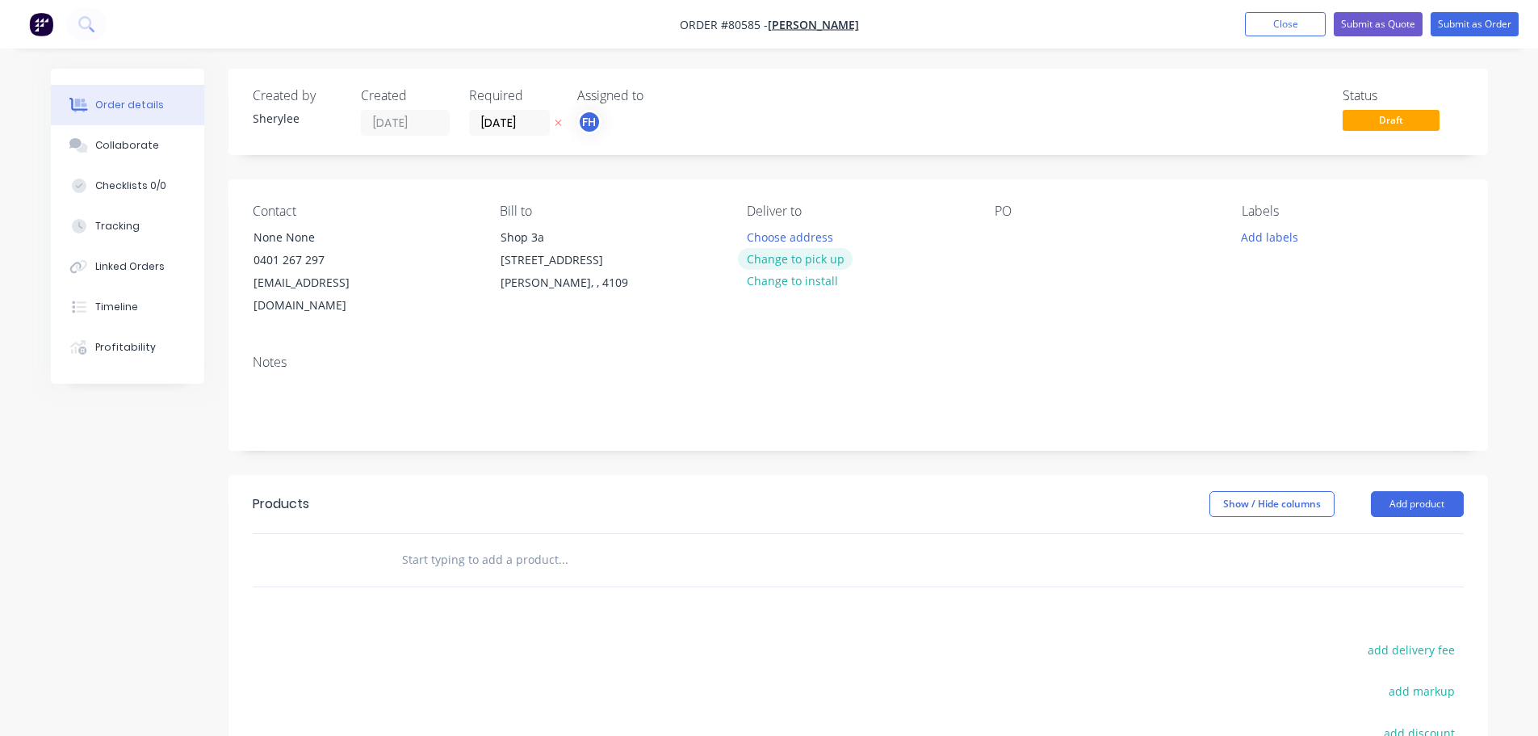
click at [761, 262] on button "Change to pick up" at bounding box center [795, 259] width 115 height 22
click at [1028, 239] on div "PO" at bounding box center [1105, 260] width 221 height 114
click at [1014, 237] on div at bounding box center [1008, 236] width 26 height 23
click at [1280, 238] on button "Add labels" at bounding box center [1270, 236] width 74 height 22
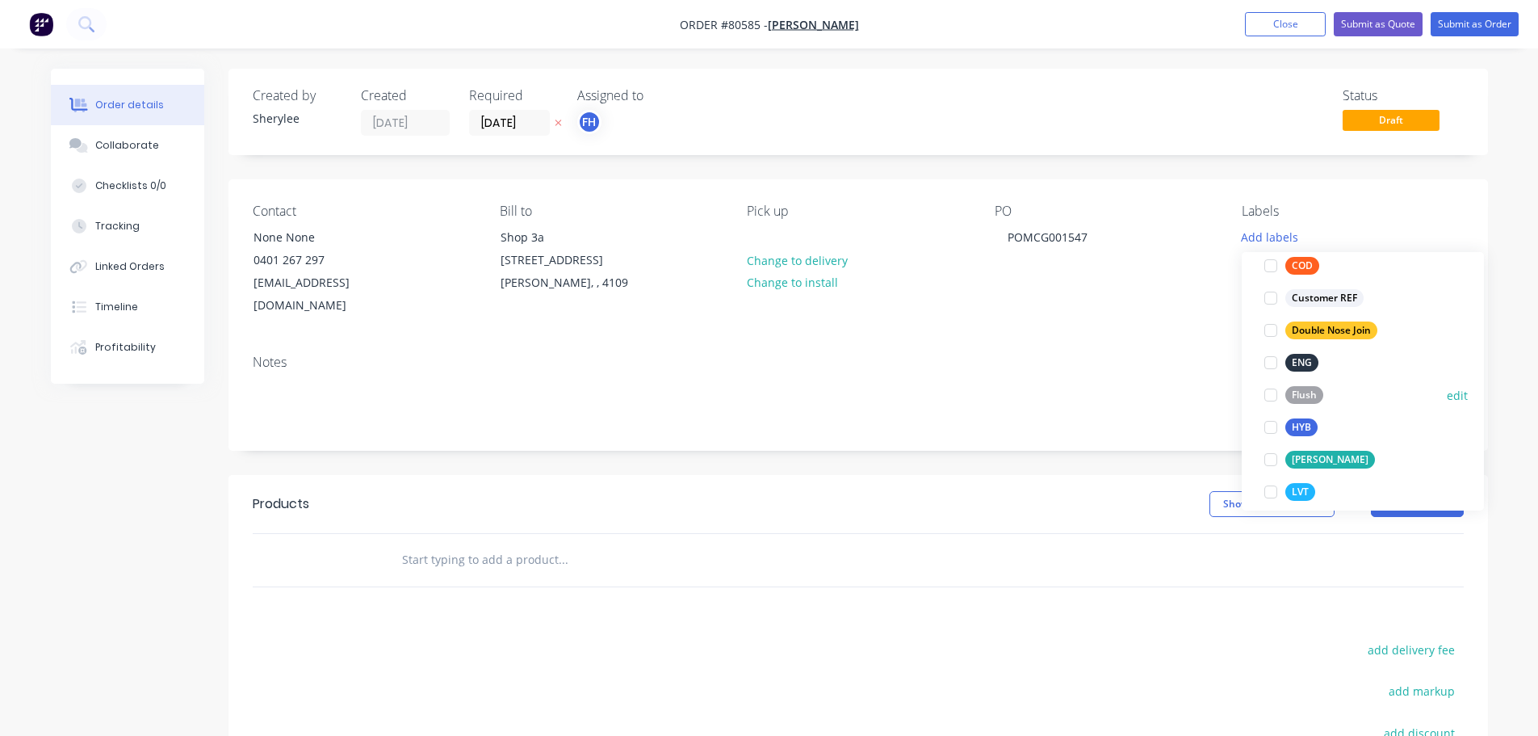
scroll to position [162, 0]
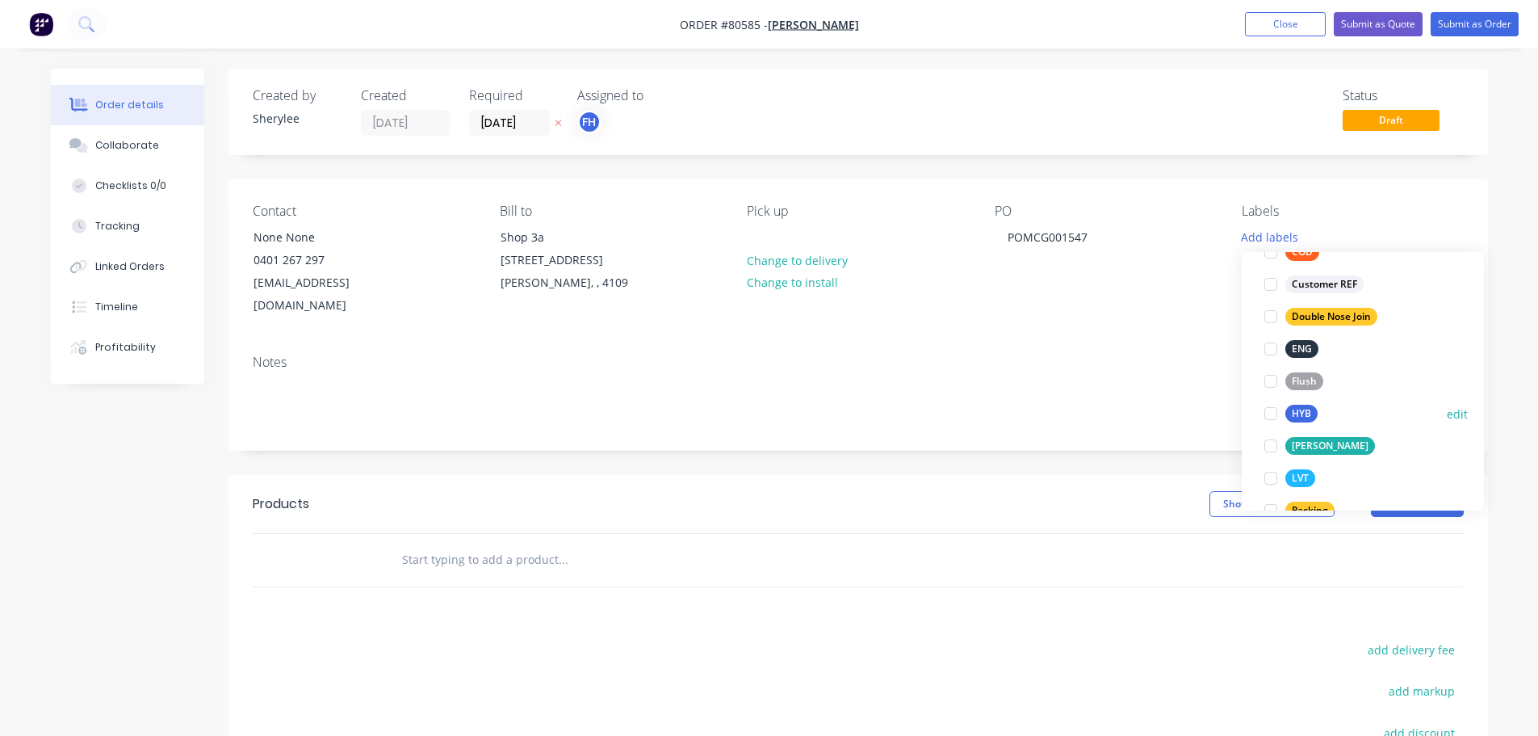
click at [1270, 411] on div at bounding box center [1271, 413] width 32 height 32
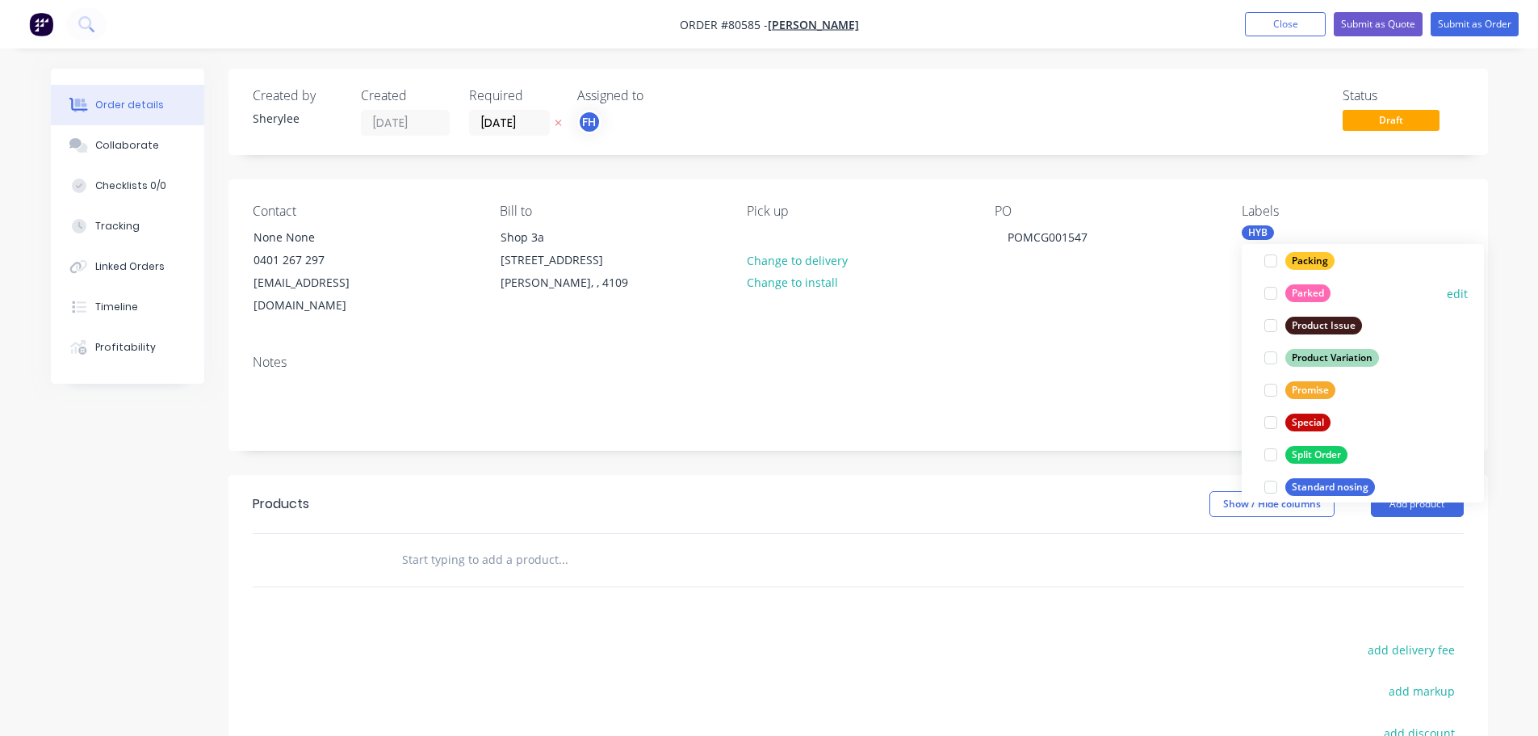
scroll to position [452, 0]
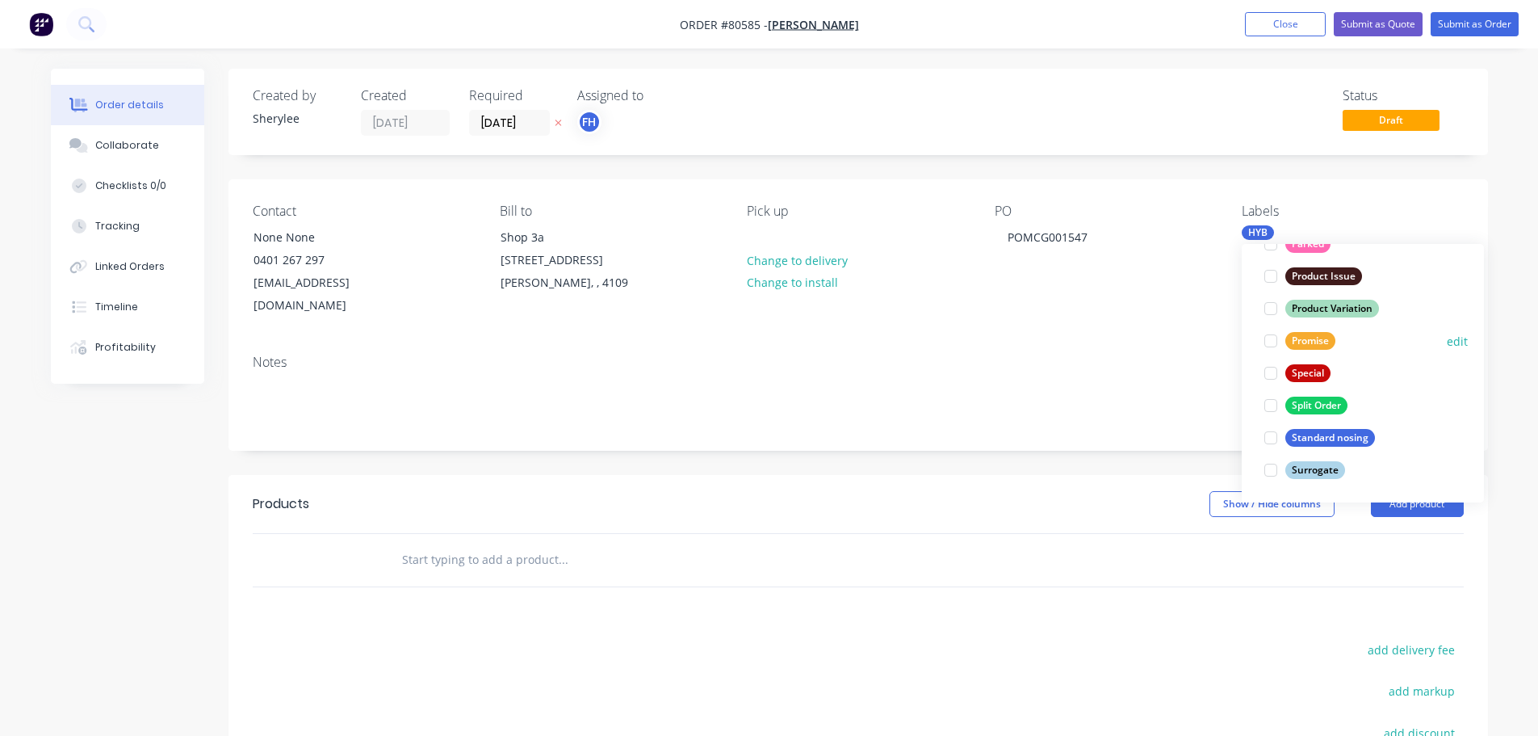
click at [1270, 340] on div at bounding box center [1271, 341] width 32 height 32
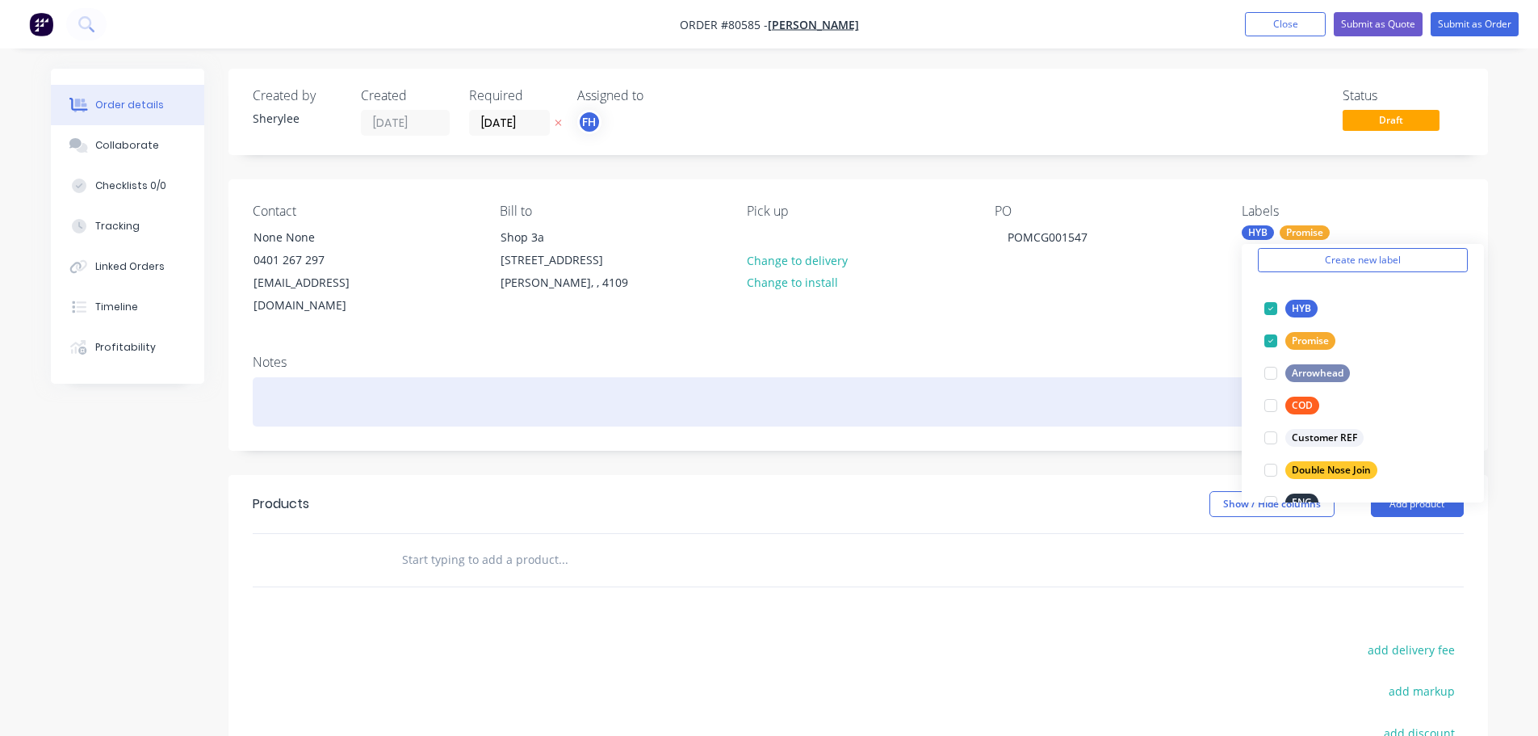
click at [637, 381] on div at bounding box center [858, 401] width 1211 height 49
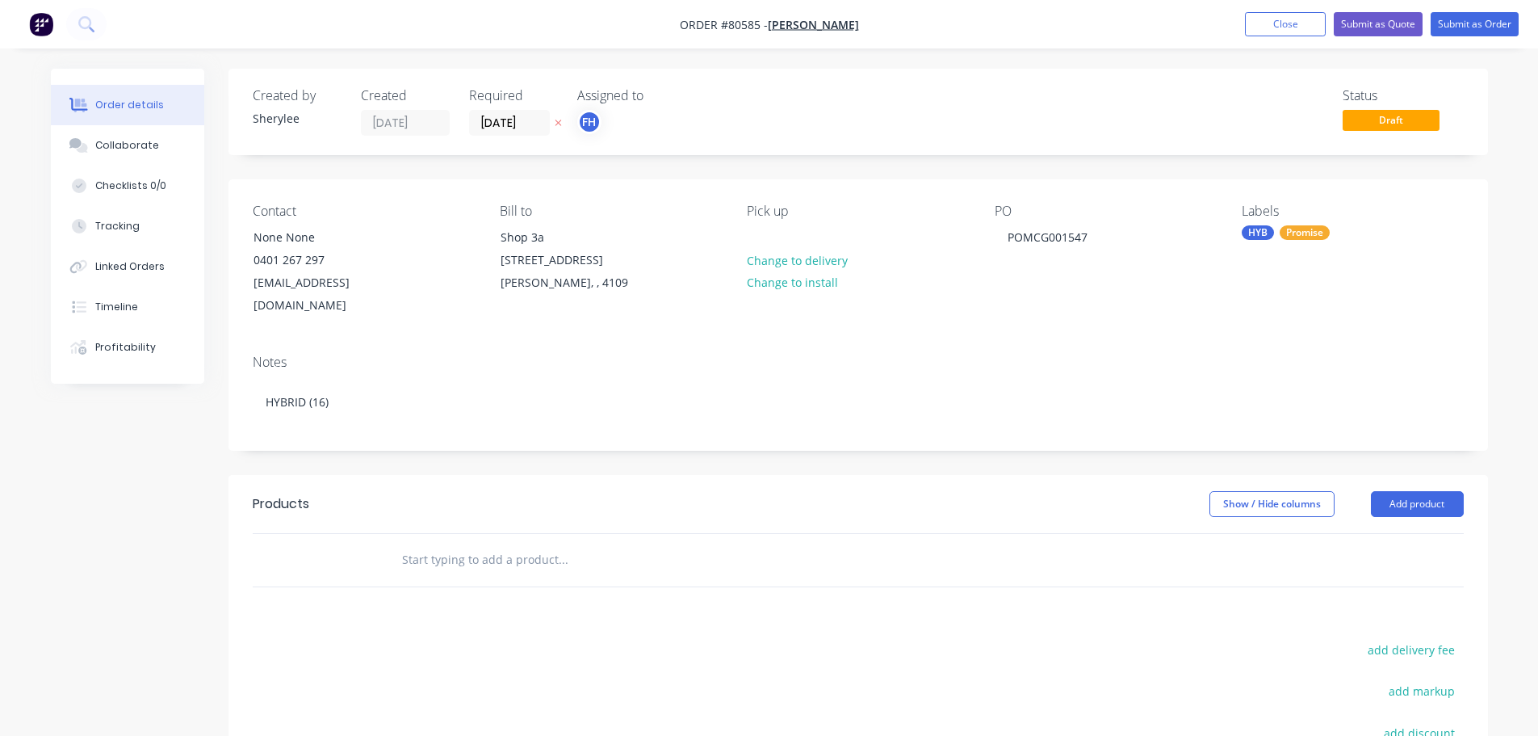
click at [522, 543] on input "text" at bounding box center [562, 559] width 323 height 32
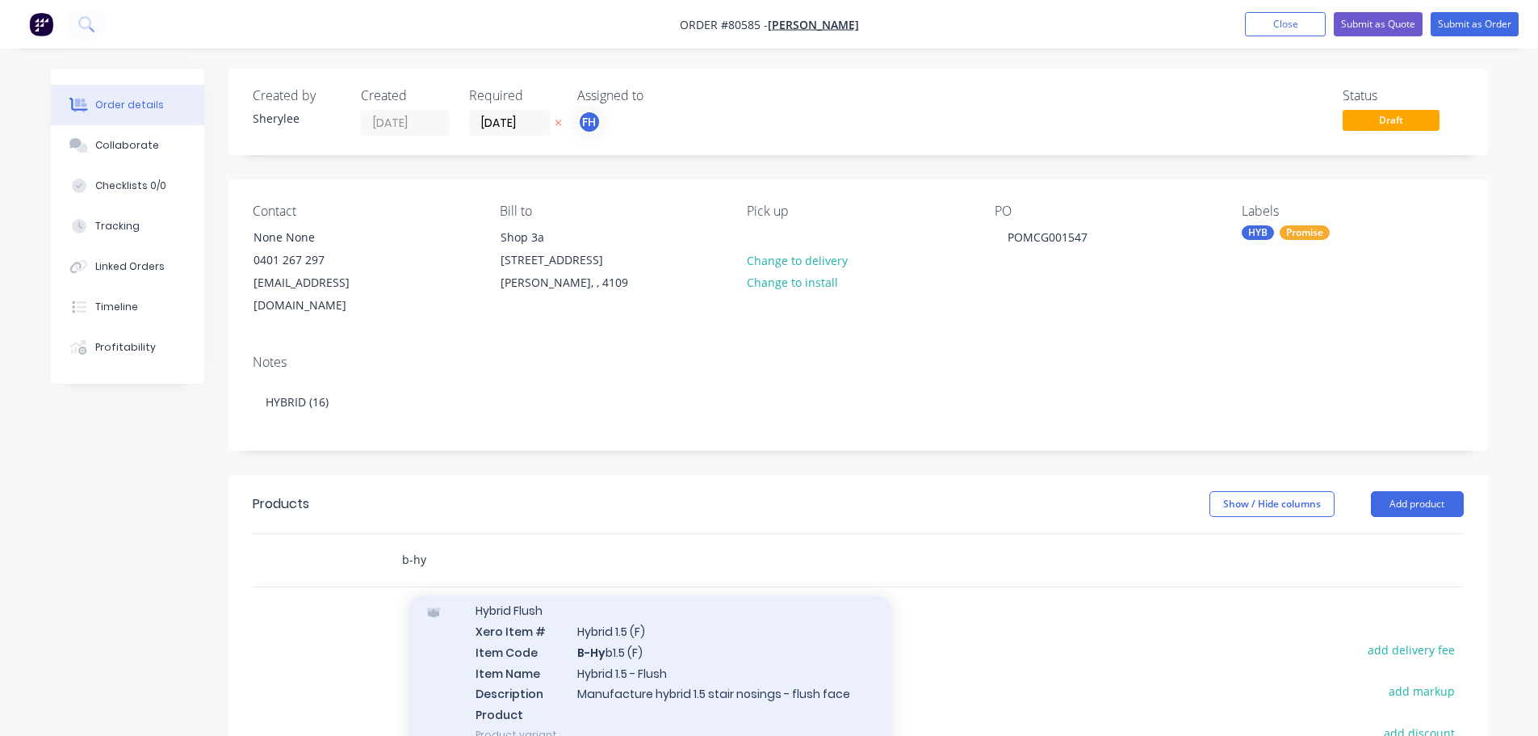
scroll to position [565, 0]
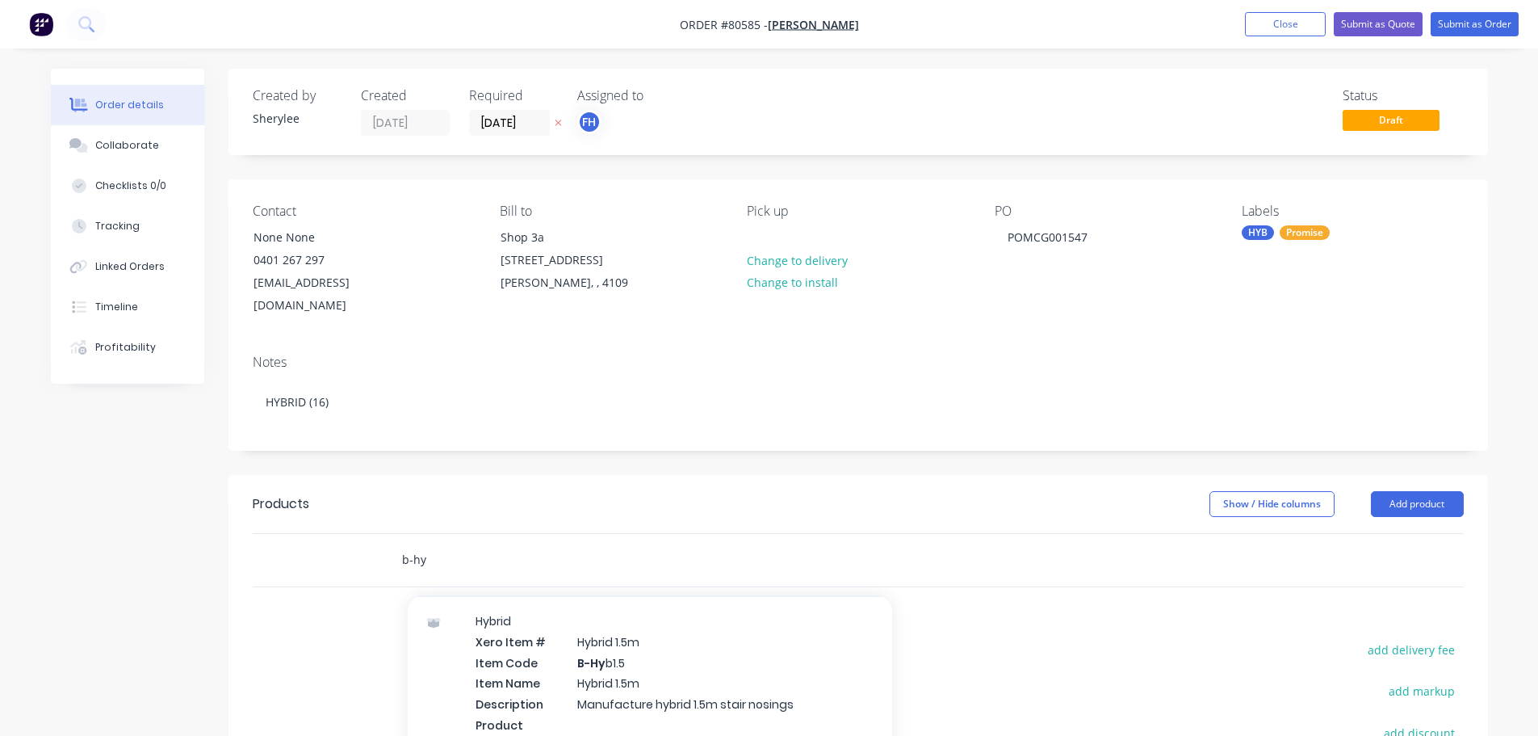
type input "b-hy"
click at [643, 650] on div "Hybrid Xero Item # Hybrid 1.5m Item Code B-Hy b1.5 Item Name Hybrid 1.5m Descri…" at bounding box center [650, 683] width 485 height 172
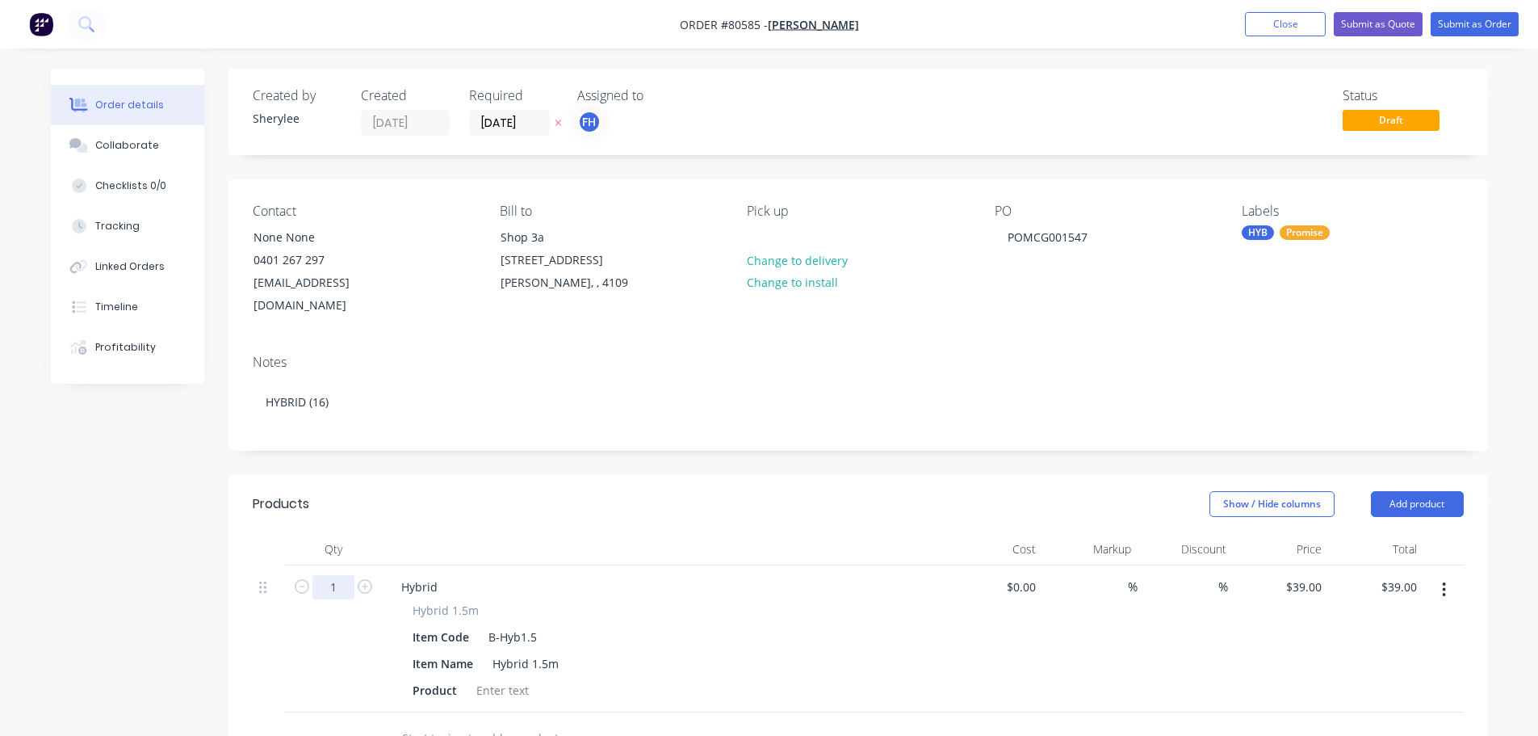
click at [348, 575] on input "1" at bounding box center [334, 587] width 42 height 24
type input "16"
type input "$624.00"
click at [499, 678] on div at bounding box center [502, 689] width 65 height 23
click at [494, 678] on div at bounding box center [502, 689] width 65 height 23
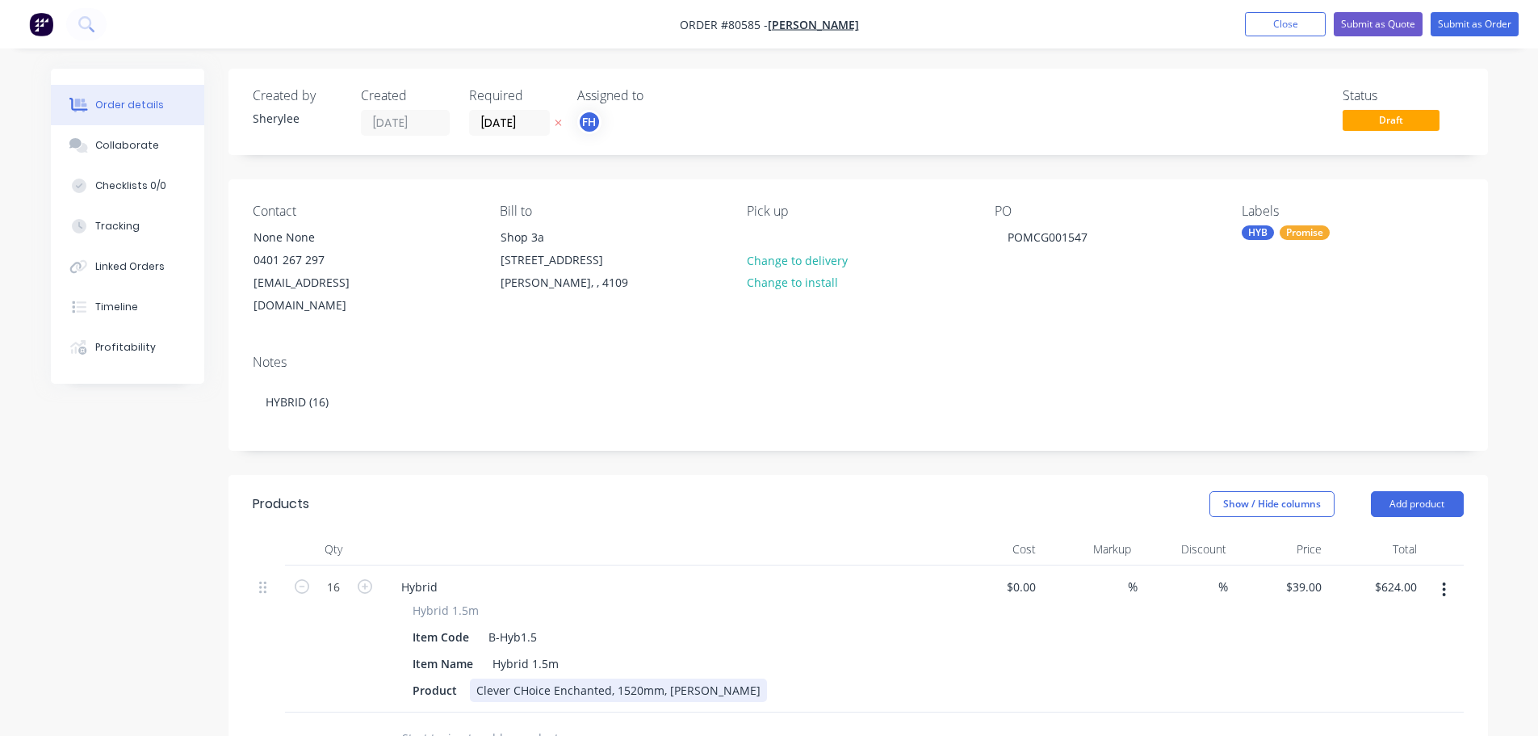
click at [525, 678] on div "Clever CHoice Enchanted, 1520mm, [PERSON_NAME]" at bounding box center [618, 689] width 297 height 23
click at [1455, 26] on button "Submit as Order" at bounding box center [1475, 24] width 88 height 24
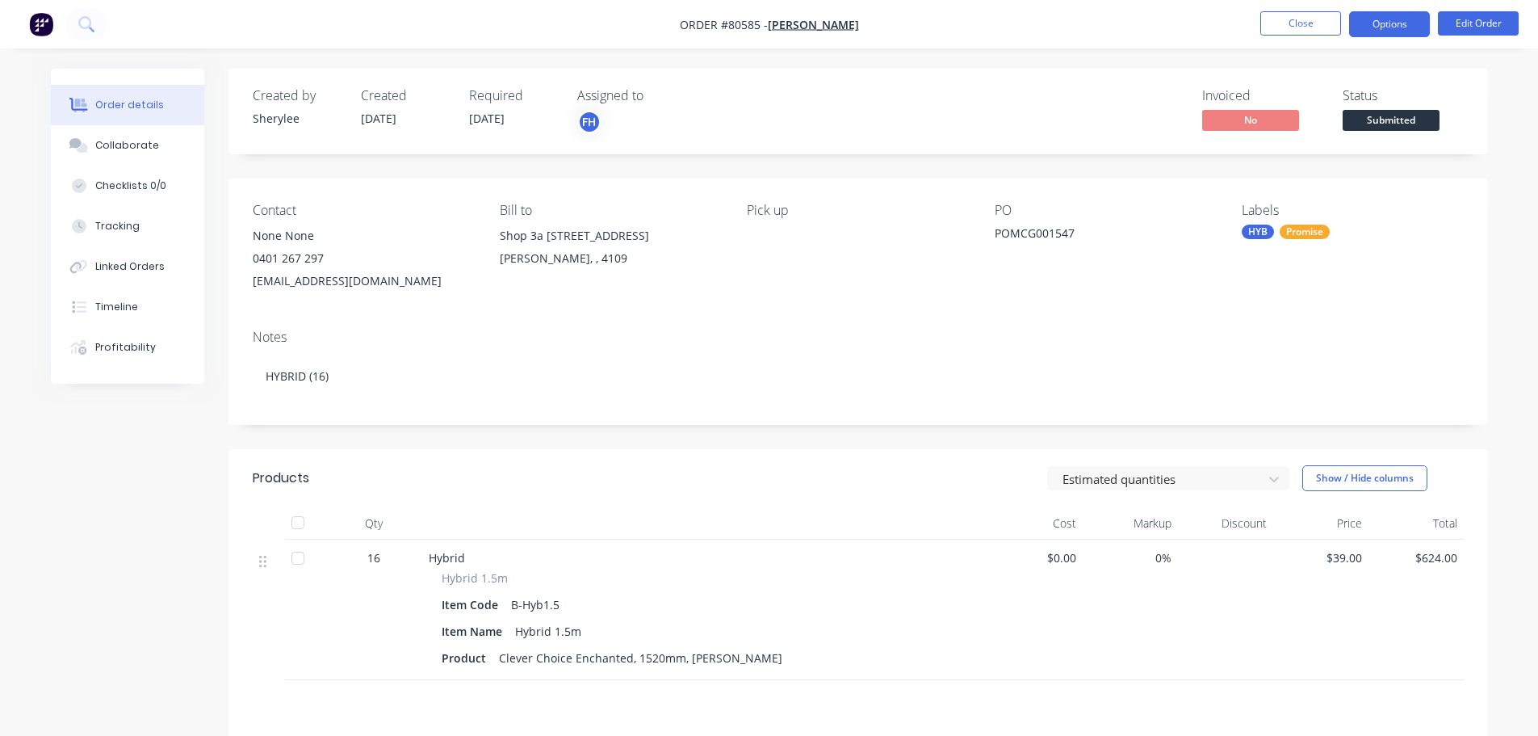
click at [1400, 25] on button "Options" at bounding box center [1389, 24] width 81 height 26
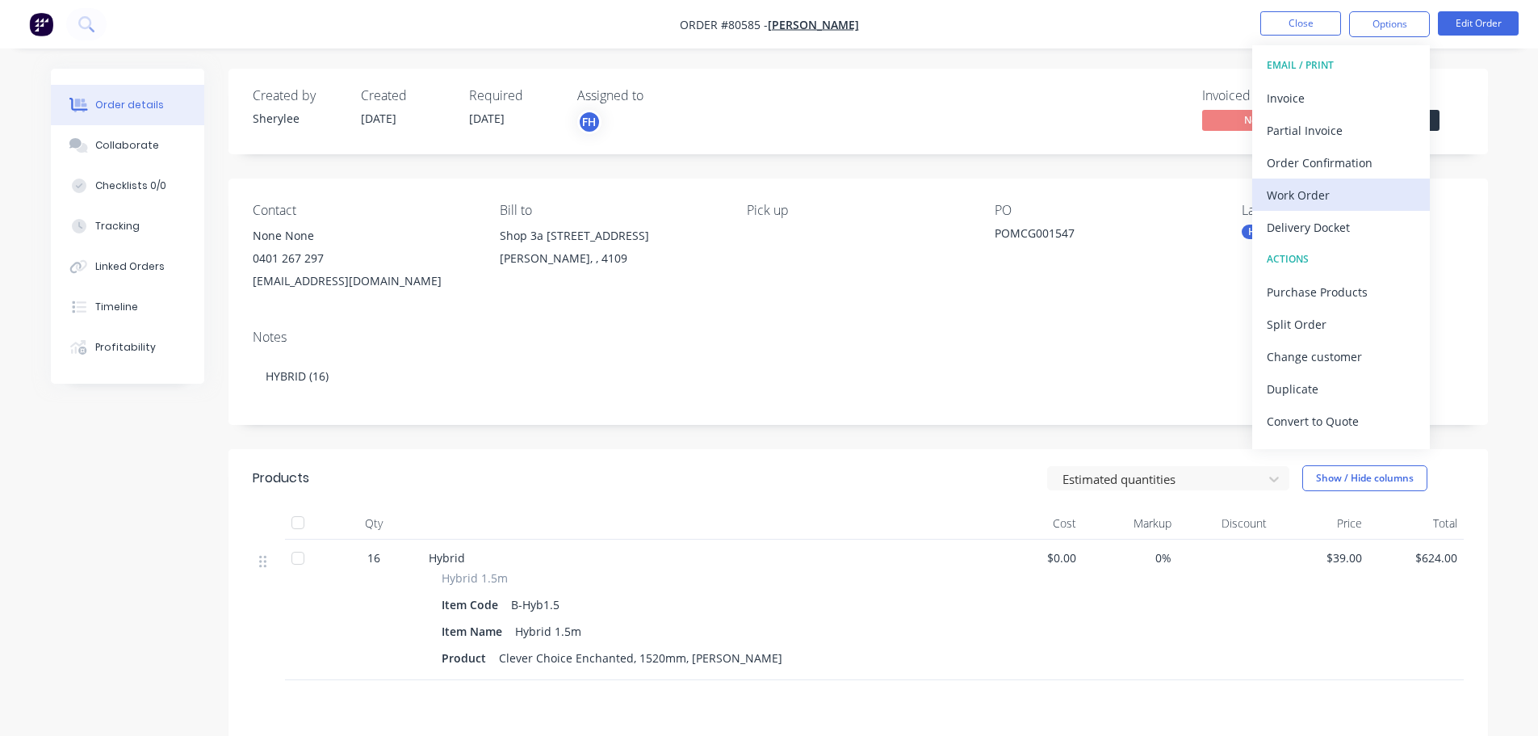
click at [1303, 196] on div "Work Order" at bounding box center [1341, 194] width 149 height 23
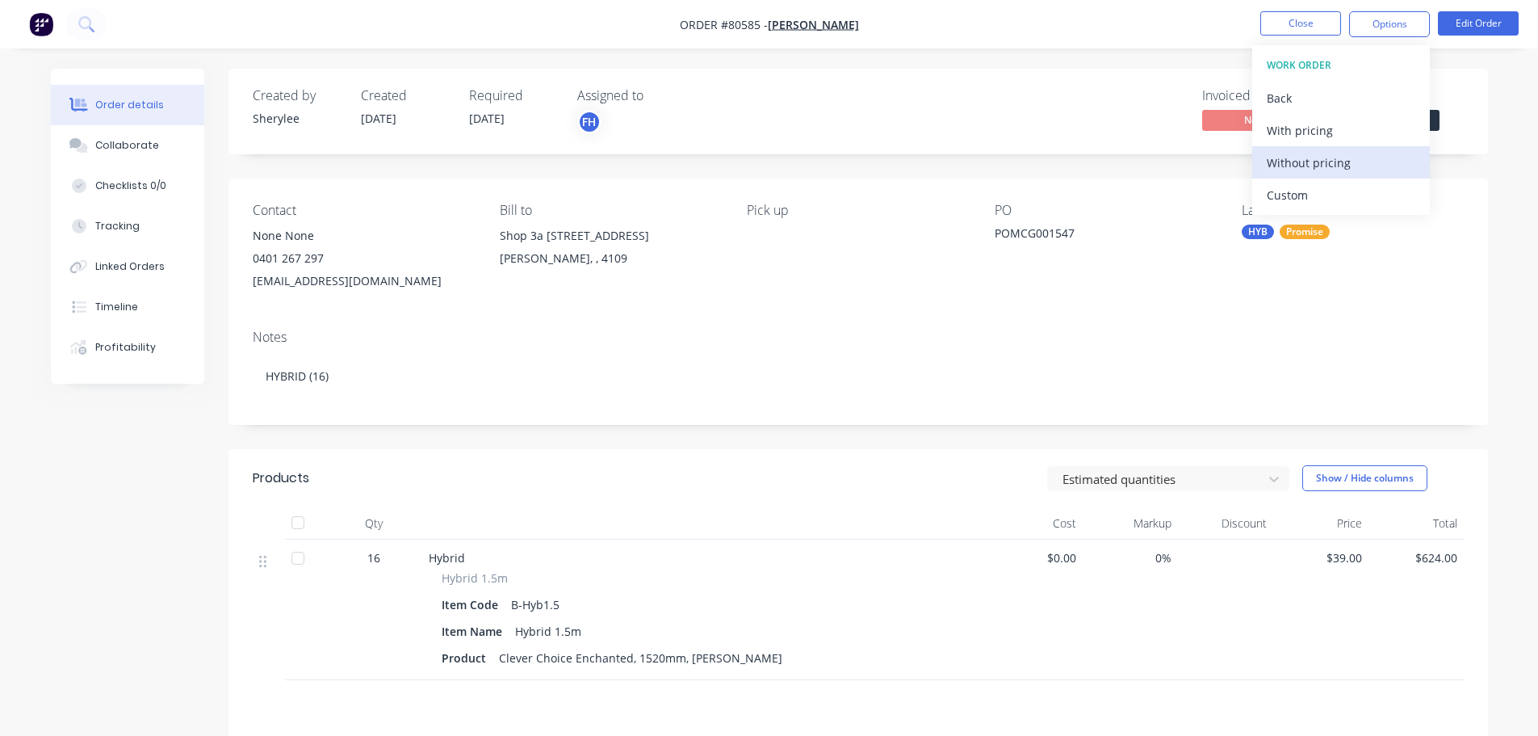
click at [1307, 162] on div "Without pricing" at bounding box center [1341, 162] width 149 height 23
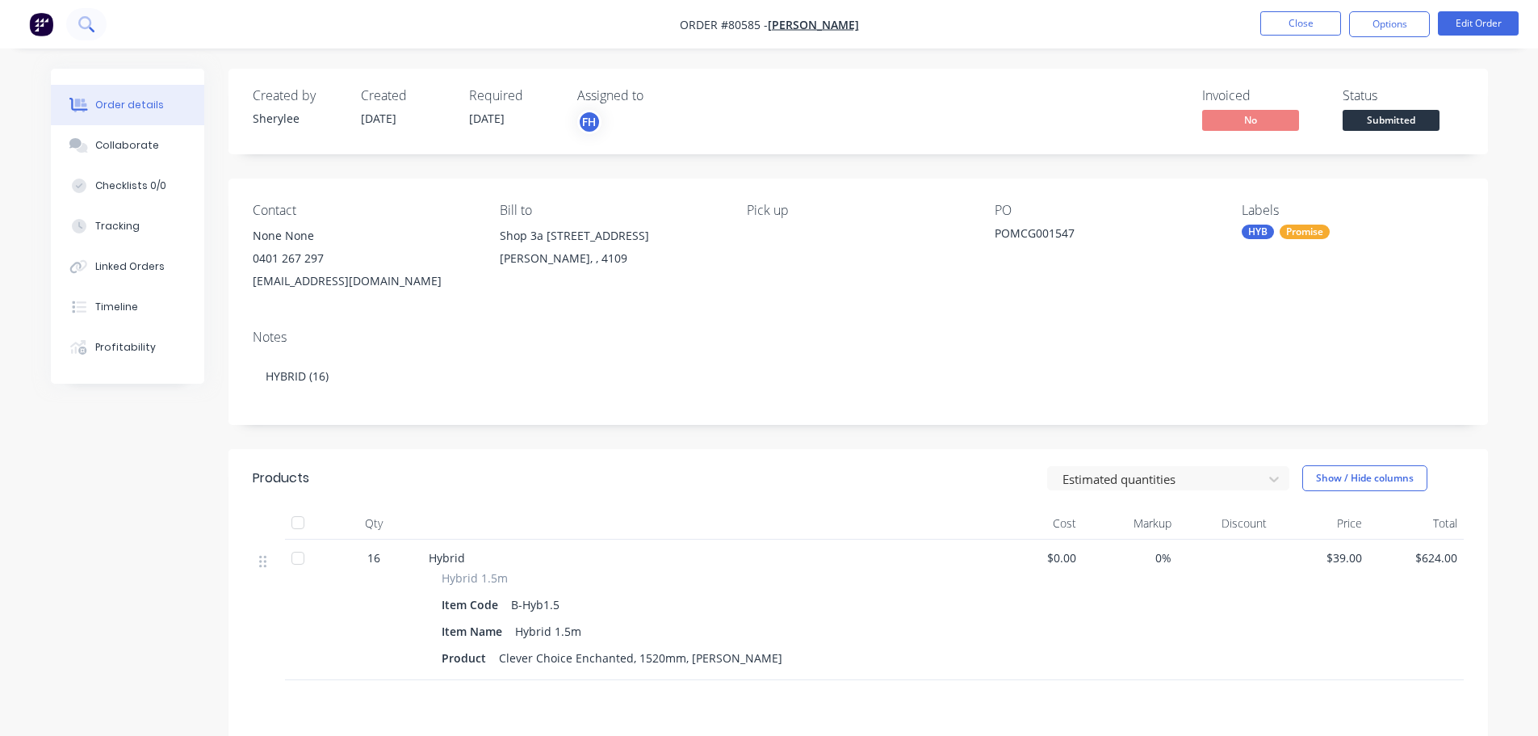
click at [83, 23] on icon at bounding box center [85, 23] width 15 height 15
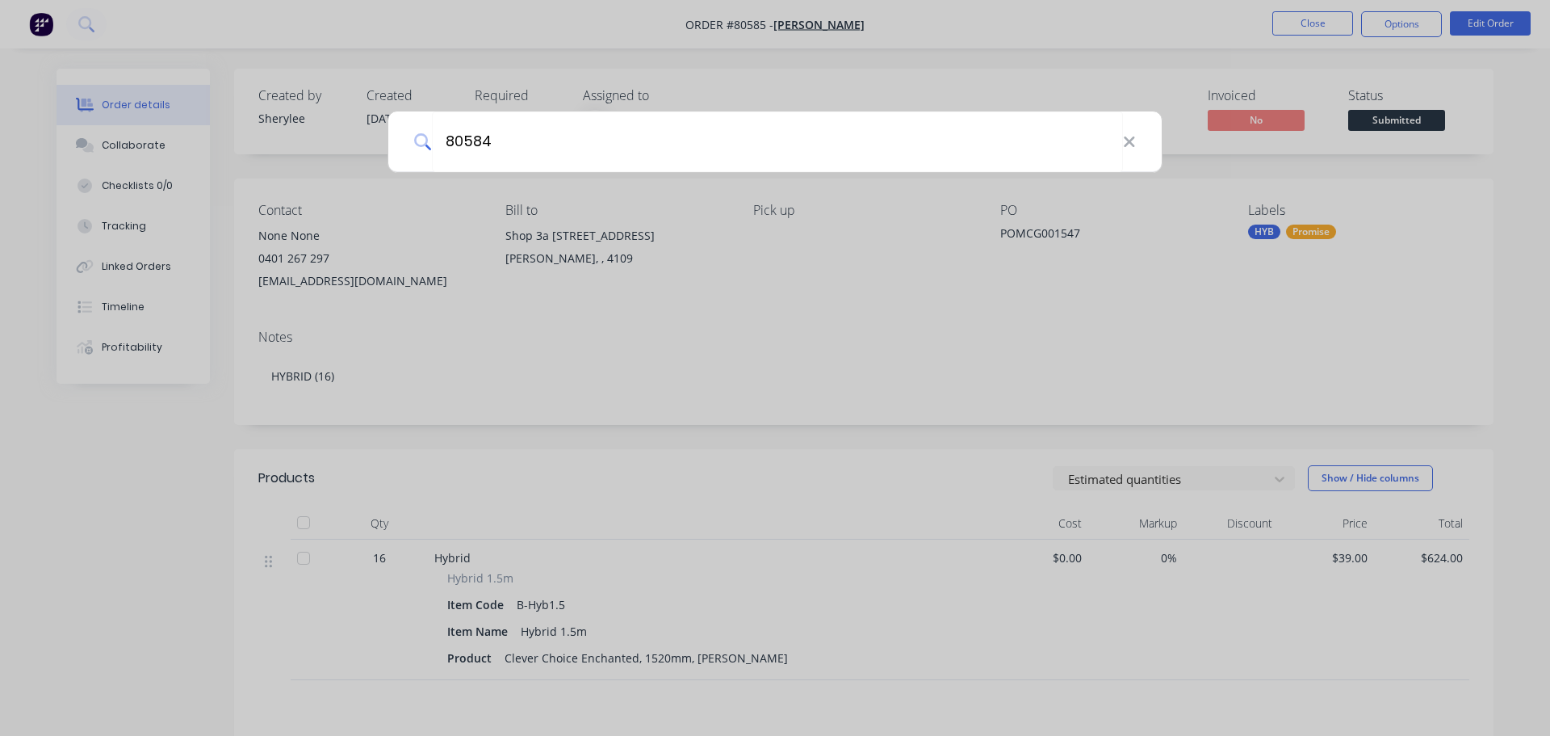
type input "80584"
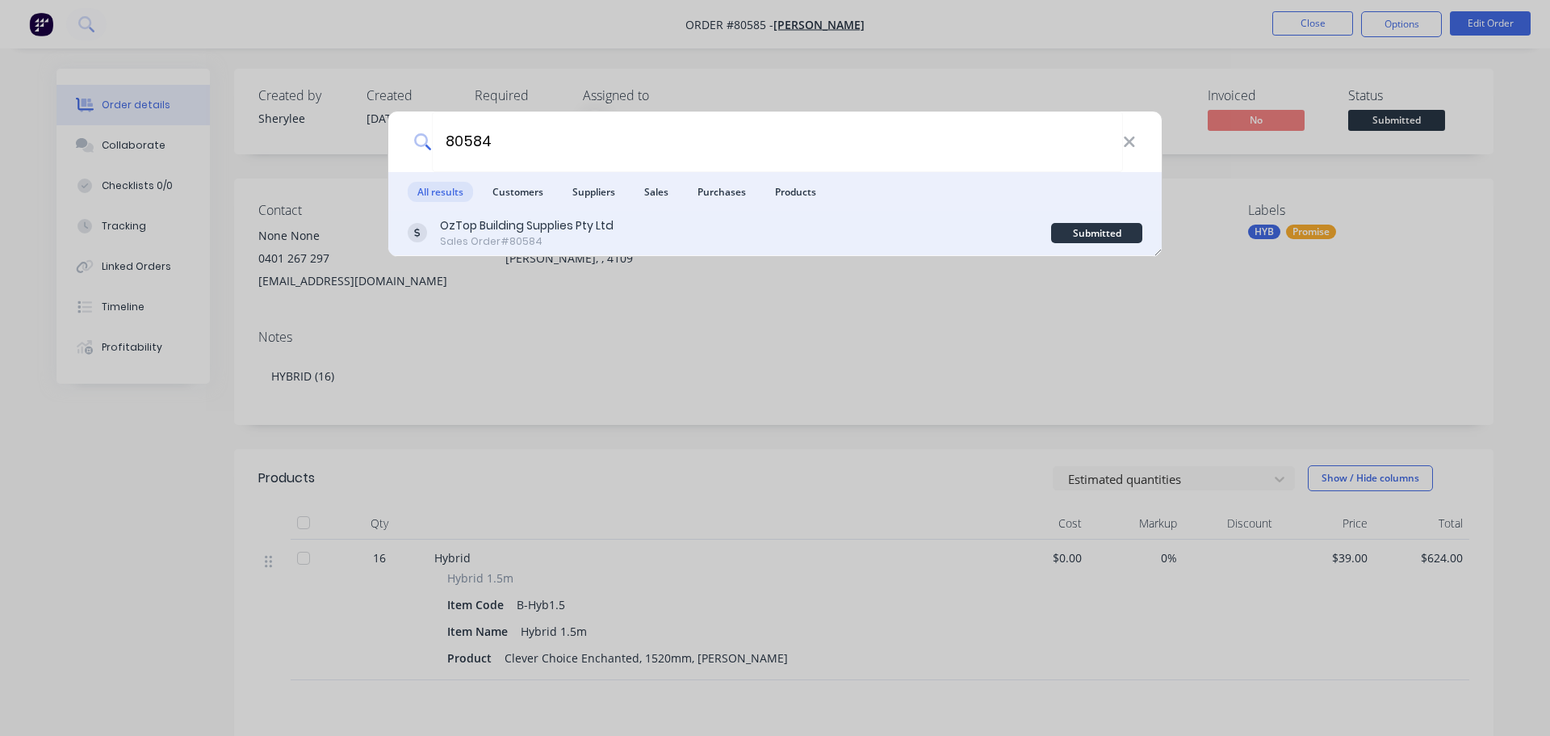
click at [520, 235] on div "Sales Order #80584" at bounding box center [527, 241] width 174 height 15
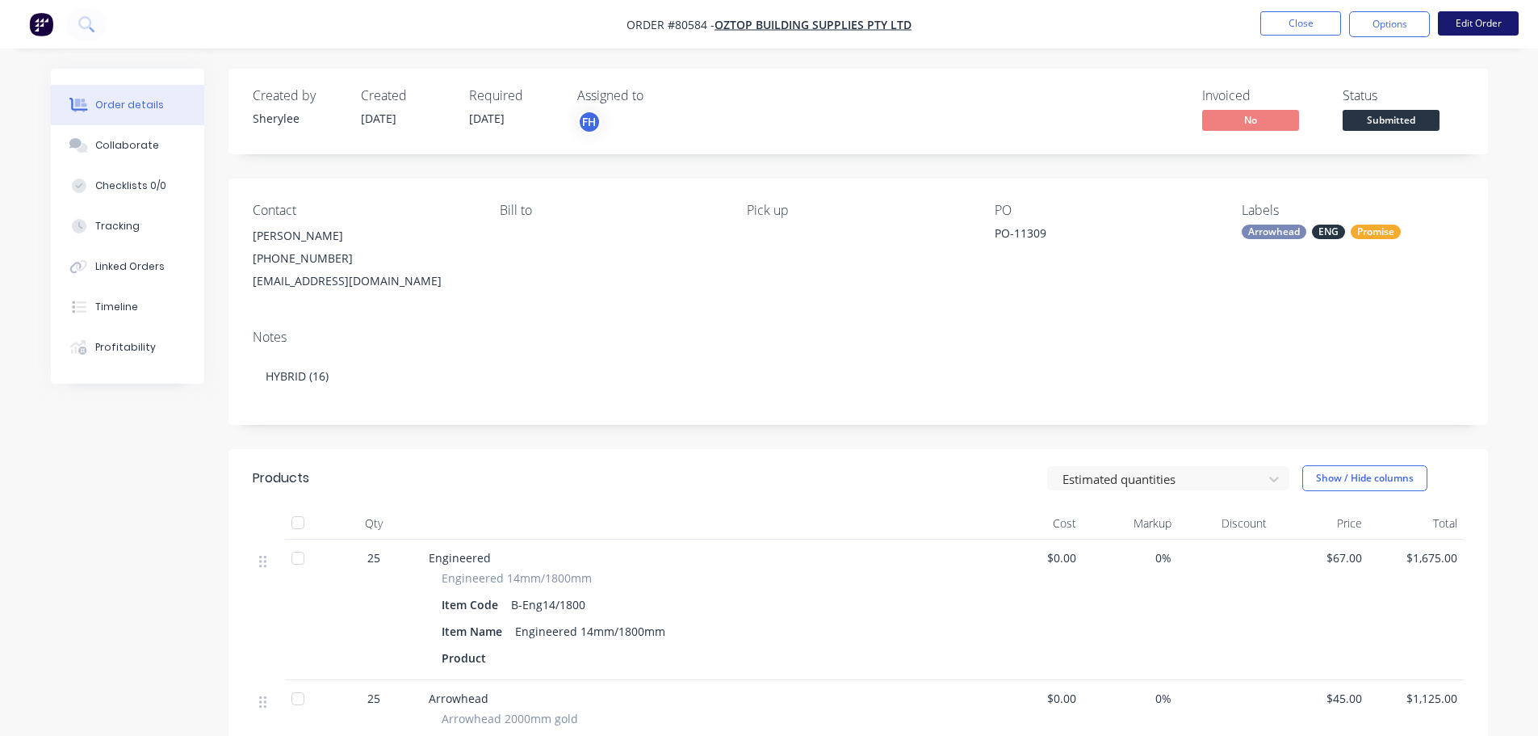
click at [1467, 22] on button "Edit Order" at bounding box center [1478, 23] width 81 height 24
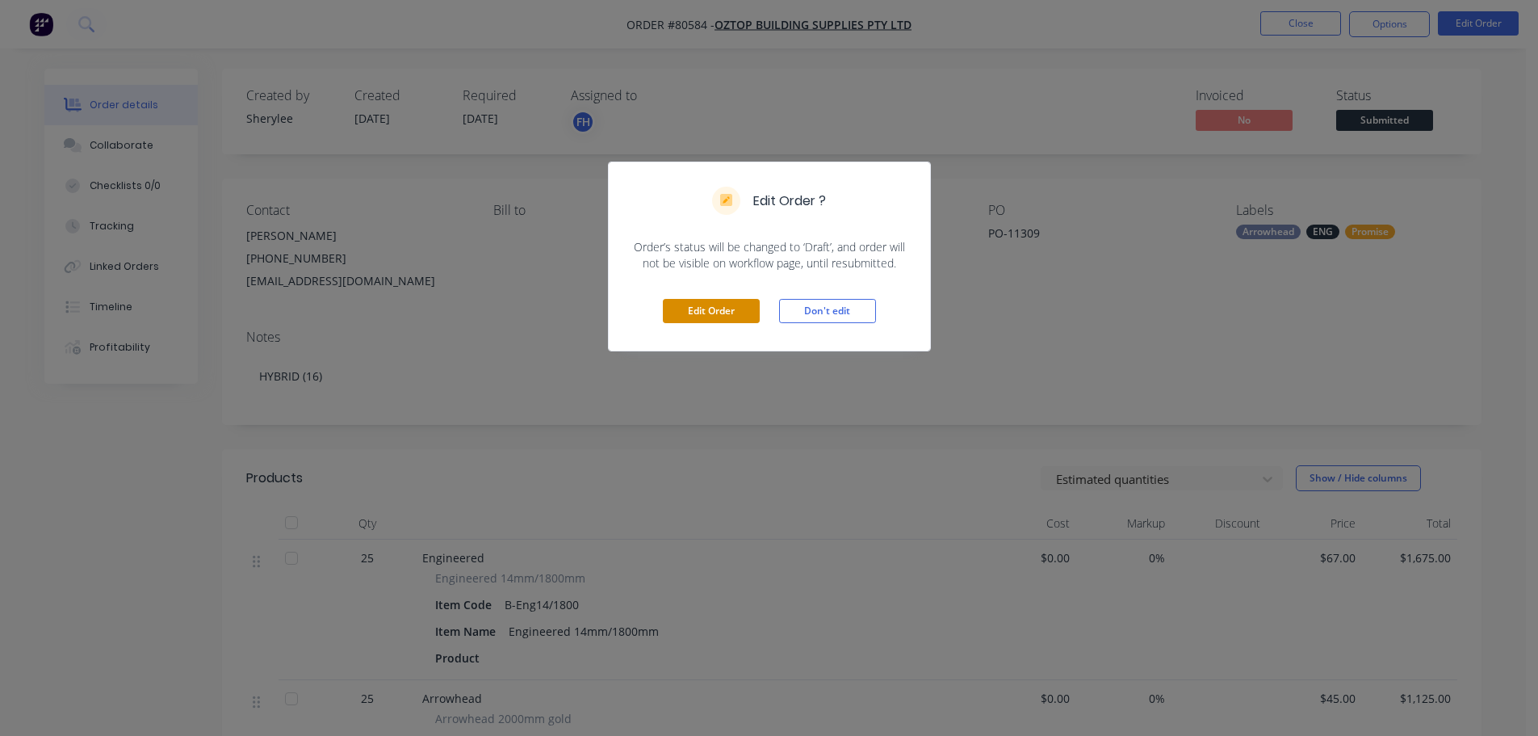
click at [725, 311] on button "Edit Order" at bounding box center [711, 311] width 97 height 24
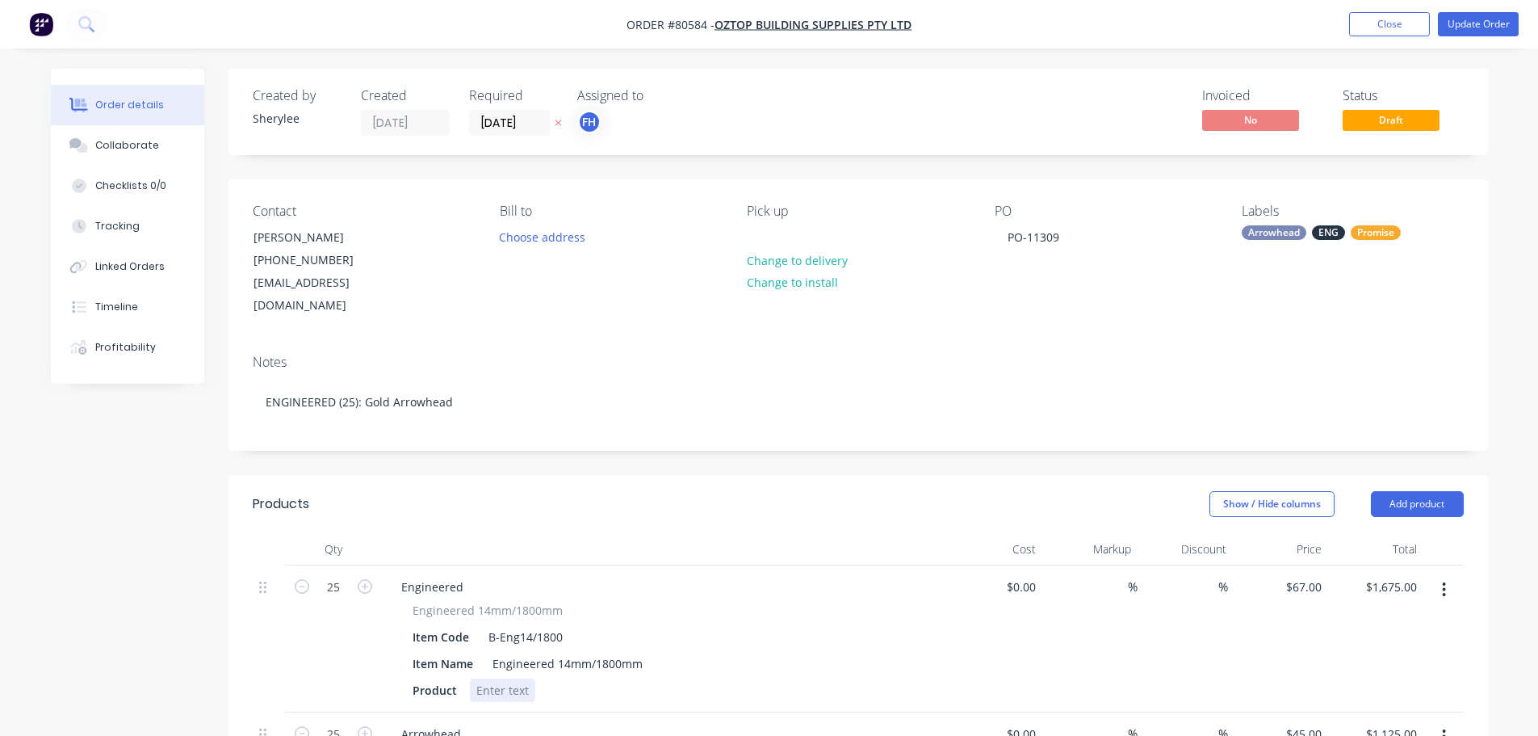
click at [517, 678] on div at bounding box center [502, 689] width 65 height 23
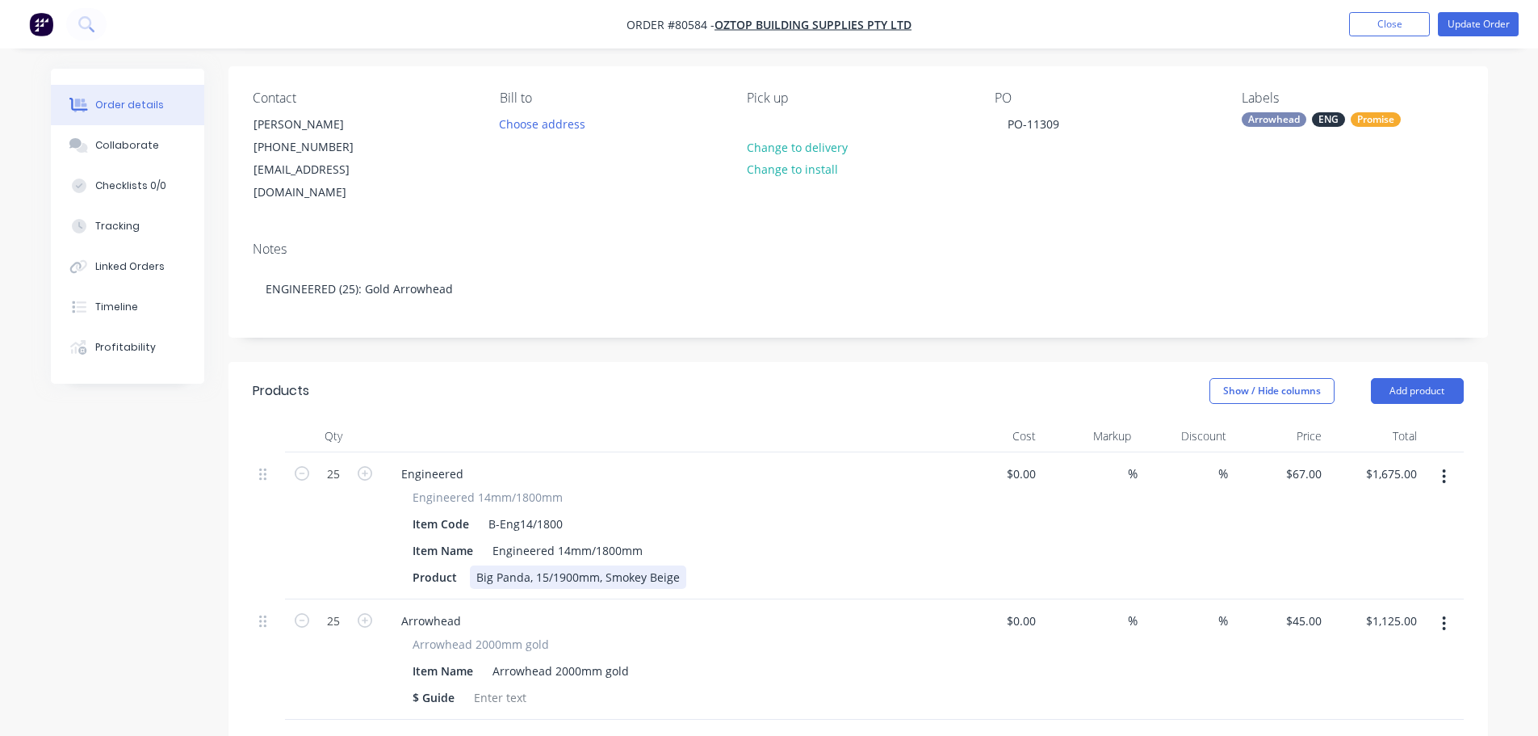
scroll to position [162, 0]
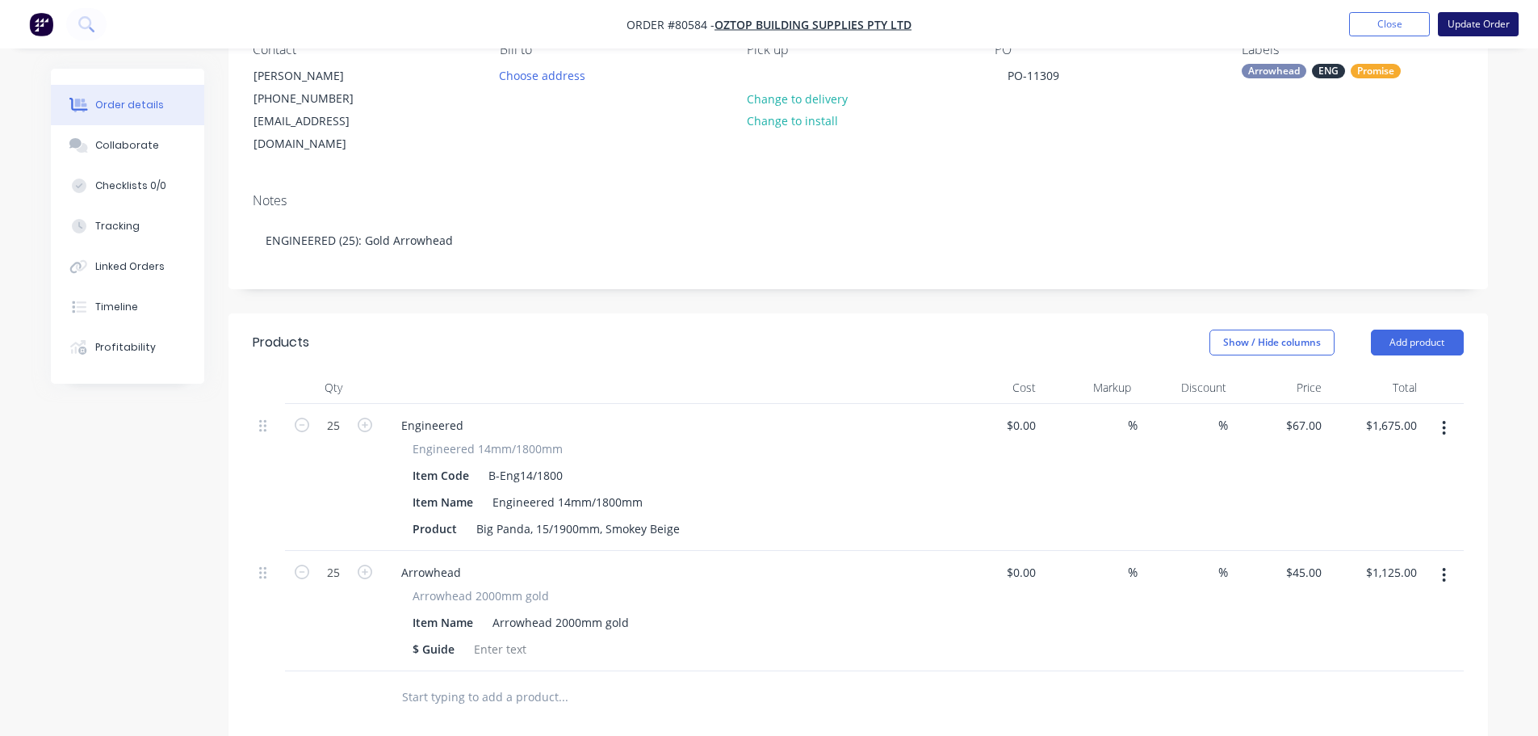
click at [1484, 27] on button "Update Order" at bounding box center [1478, 24] width 81 height 24
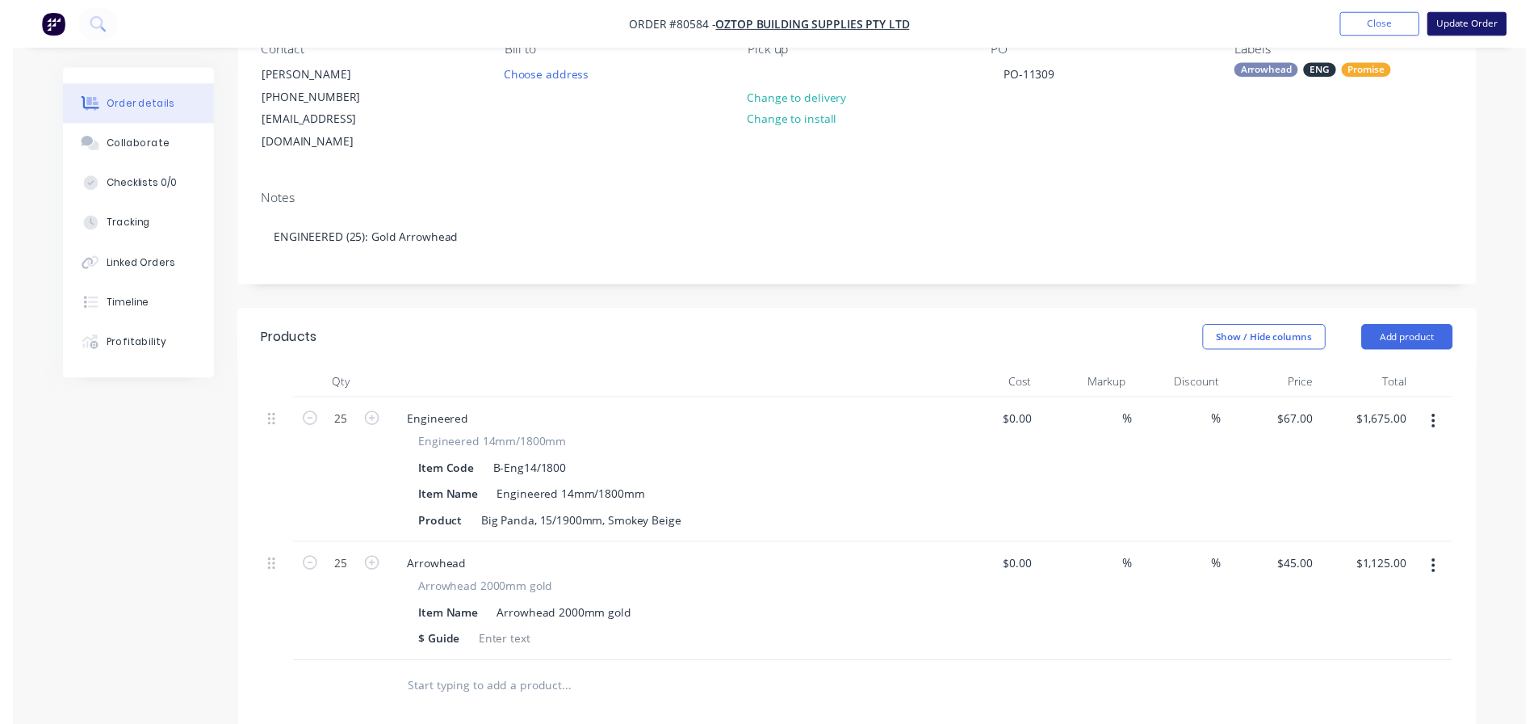
scroll to position [0, 0]
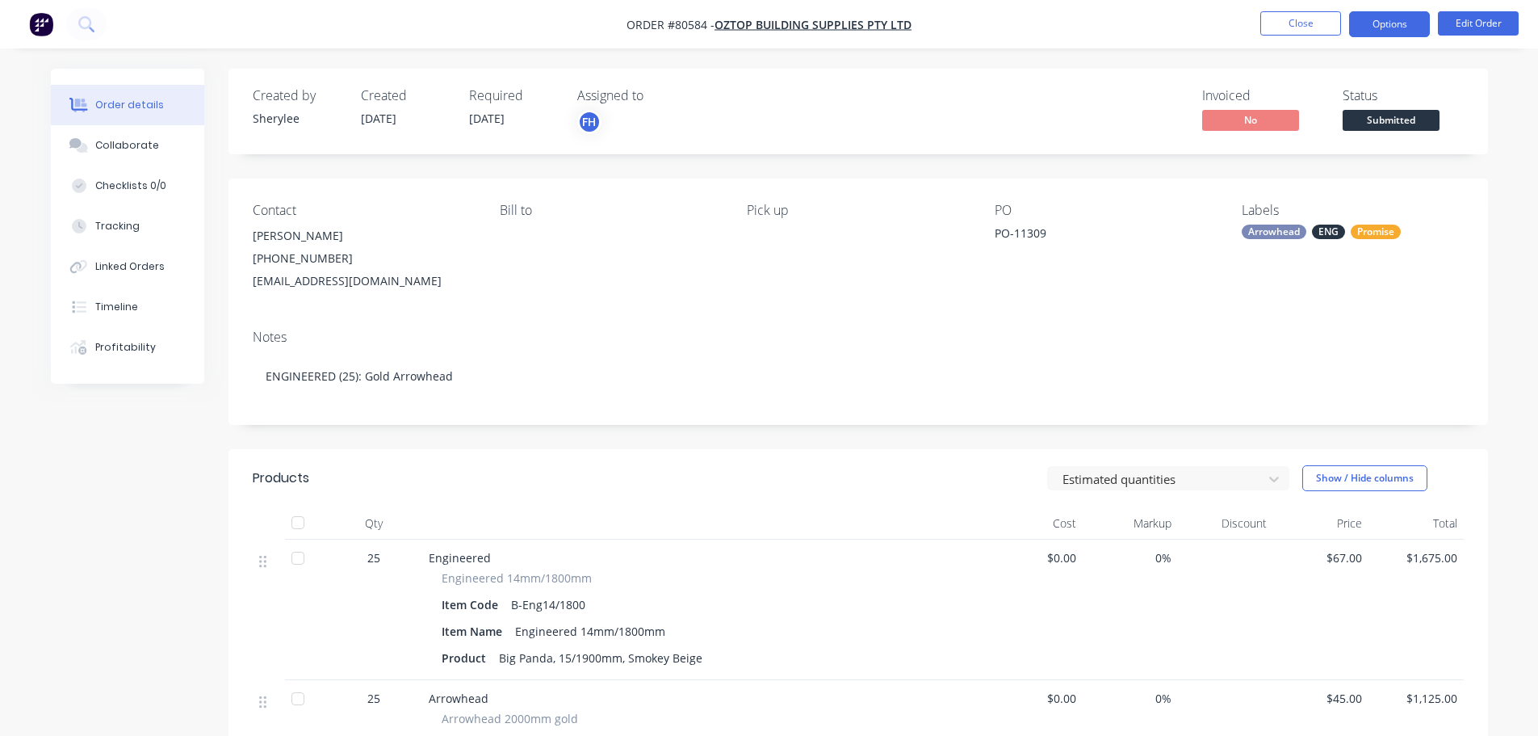
click at [1415, 19] on button "Options" at bounding box center [1389, 24] width 81 height 26
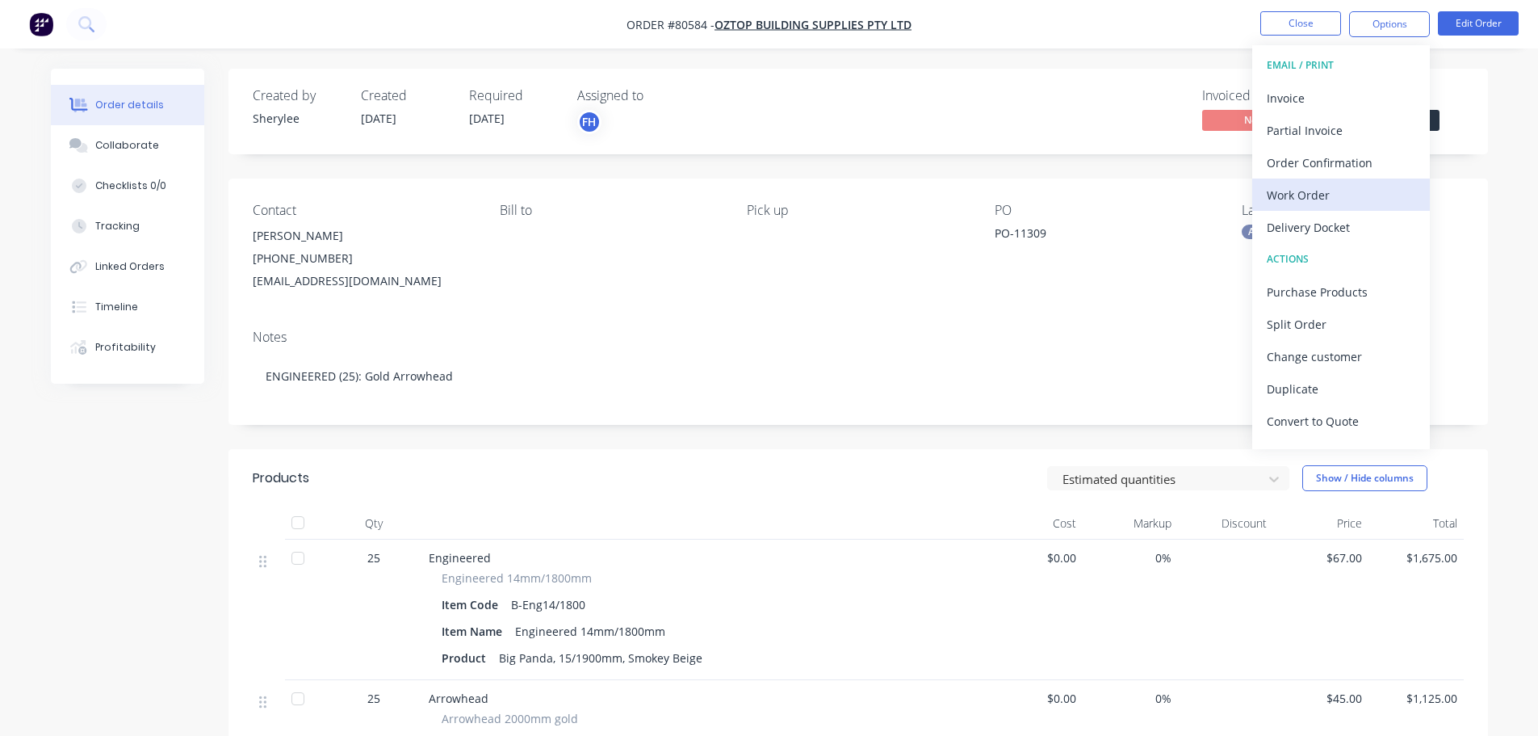
click at [1309, 191] on div "Work Order" at bounding box center [1341, 194] width 149 height 23
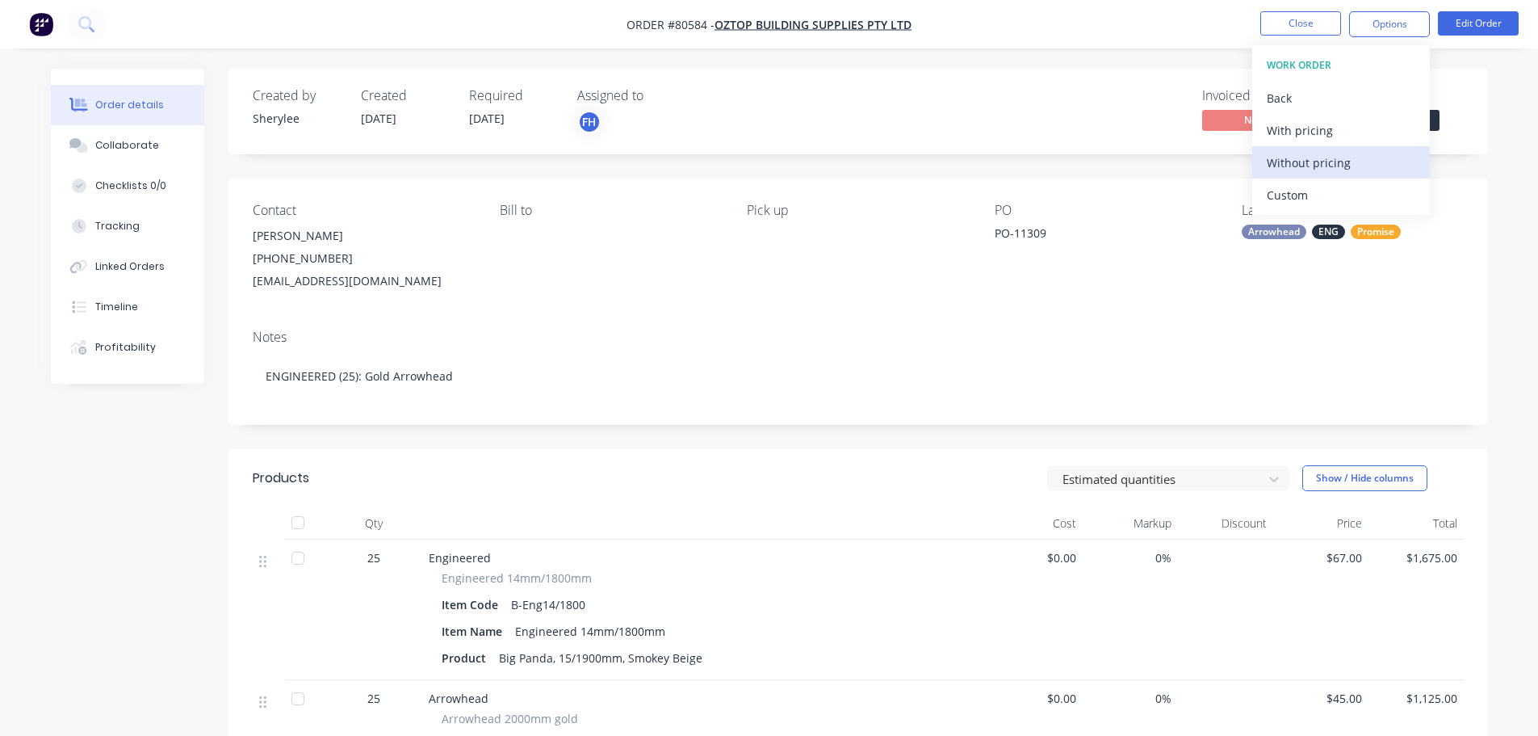
click at [1316, 161] on div "Without pricing" at bounding box center [1341, 162] width 149 height 23
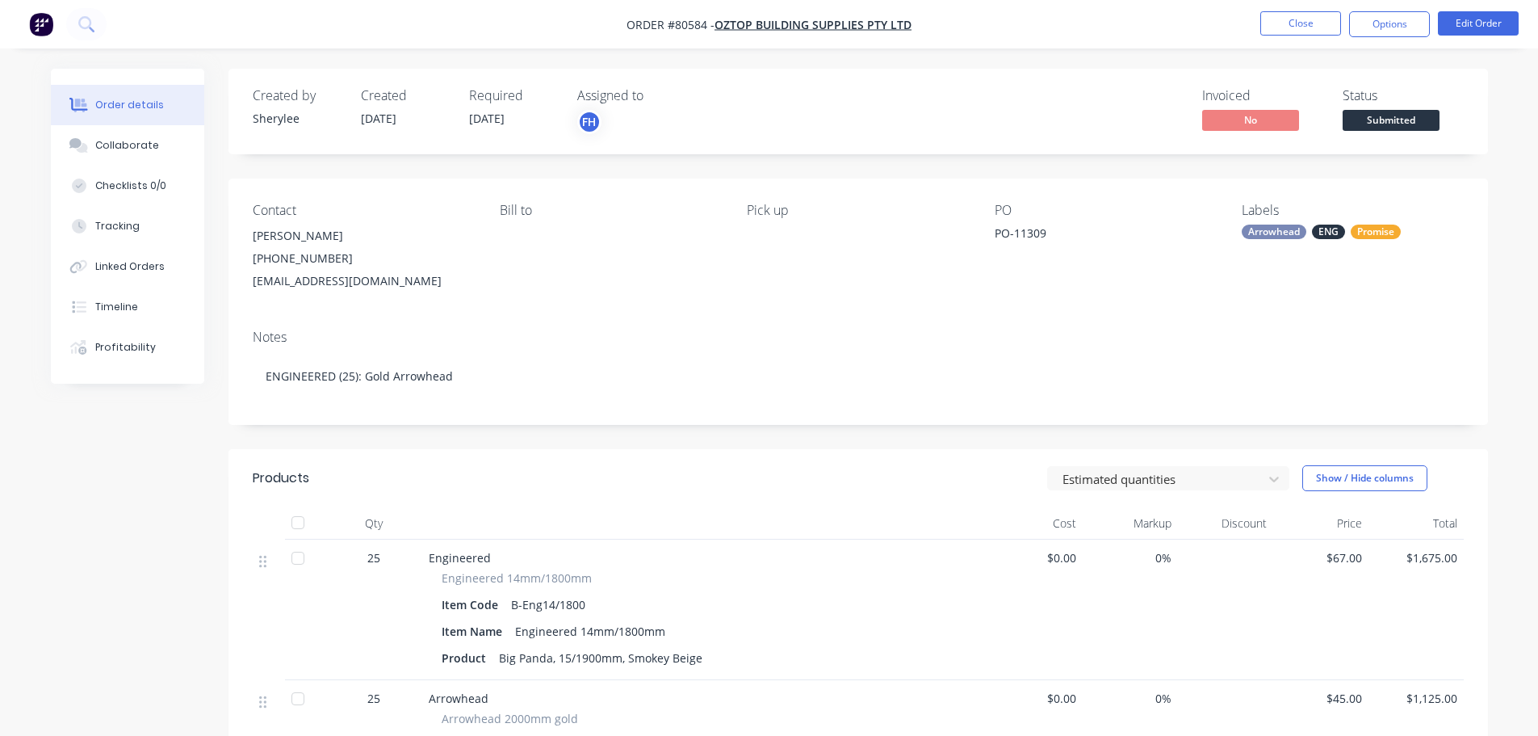
click at [960, 33] on nav "Order #80584 - OzTop Building Supplies Pty Ltd Close Options Edit Order" at bounding box center [769, 24] width 1538 height 48
click at [1325, 20] on button "Close" at bounding box center [1301, 23] width 81 height 24
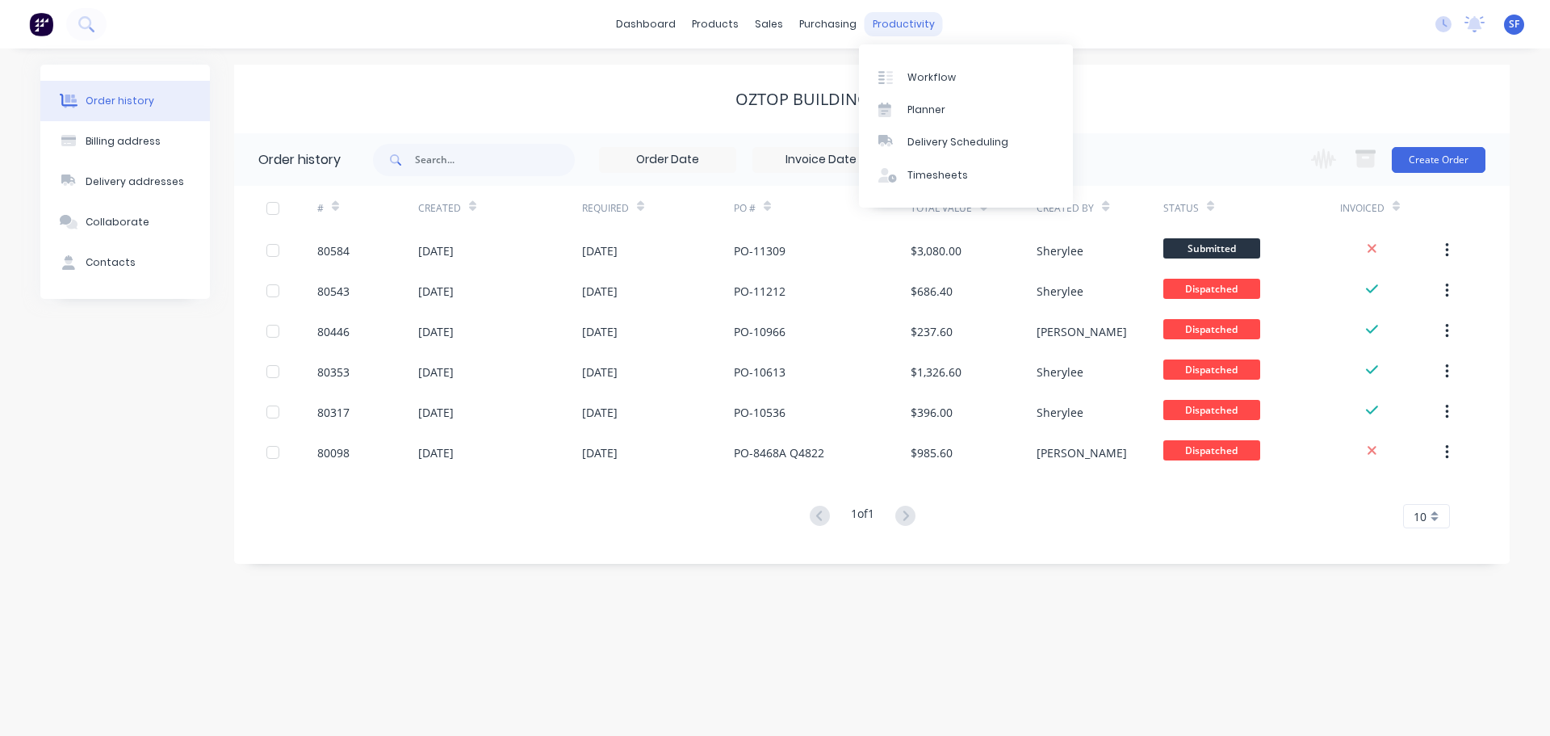
click at [893, 22] on div "productivity" at bounding box center [904, 24] width 78 height 24
click at [917, 89] on link "Workflow" at bounding box center [966, 77] width 214 height 32
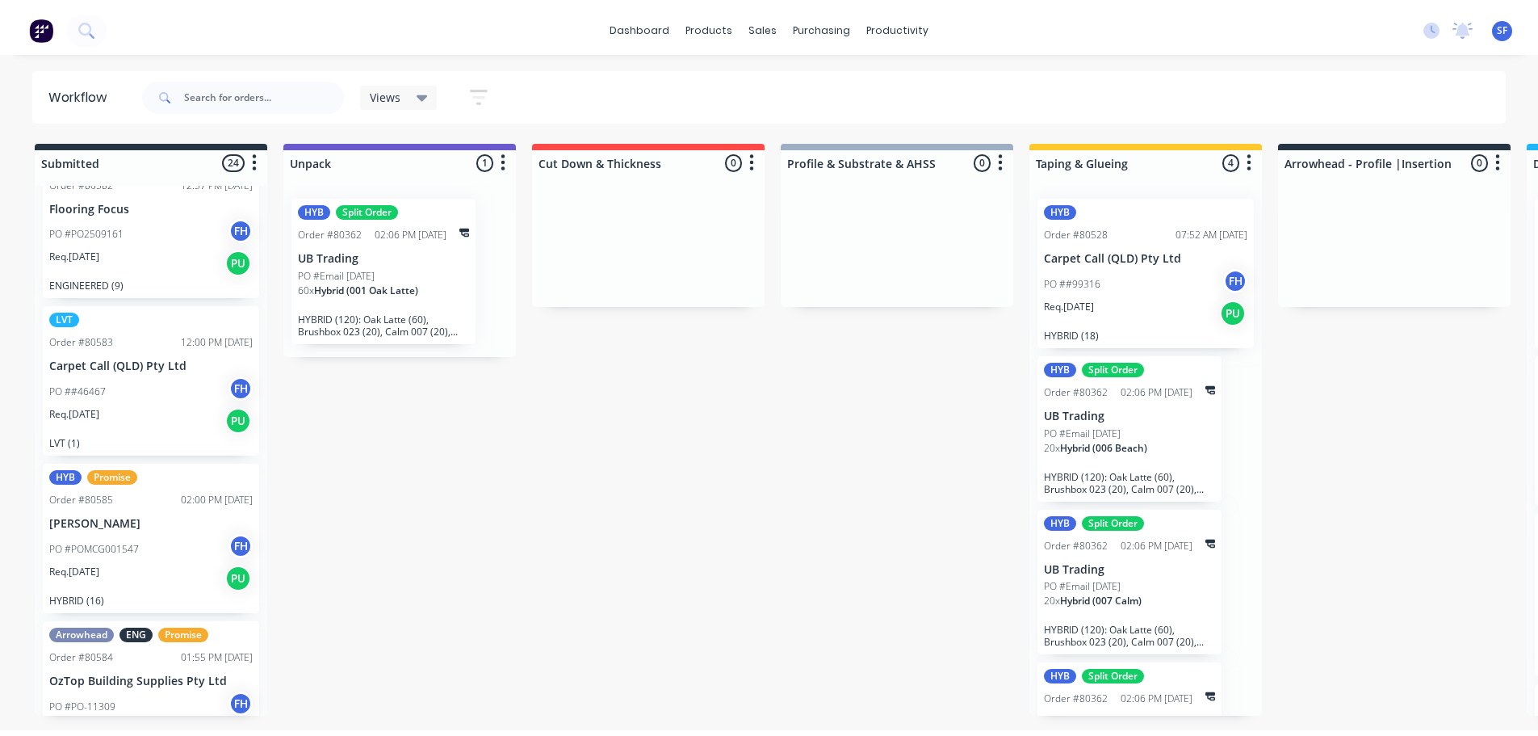
scroll to position [3275, 0]
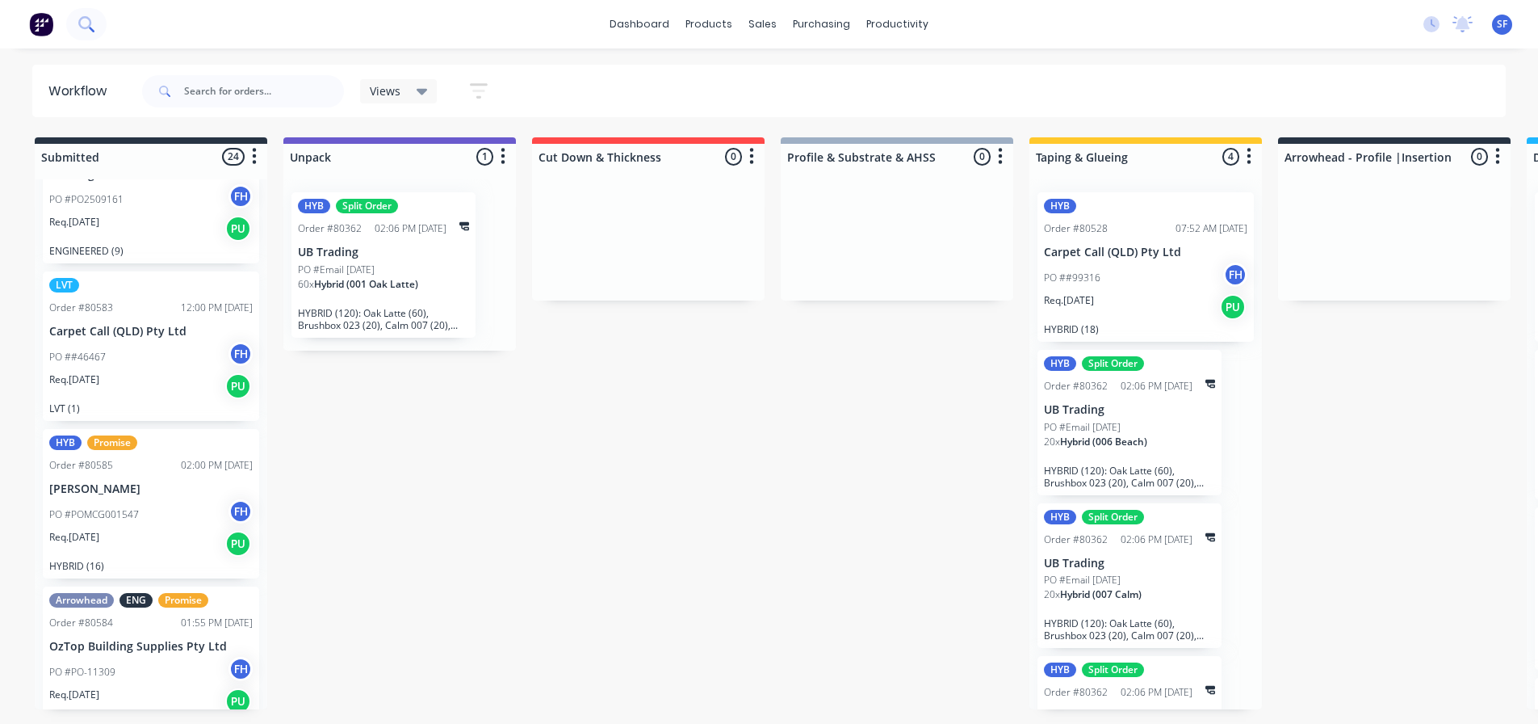
click at [91, 30] on icon at bounding box center [92, 30] width 6 height 6
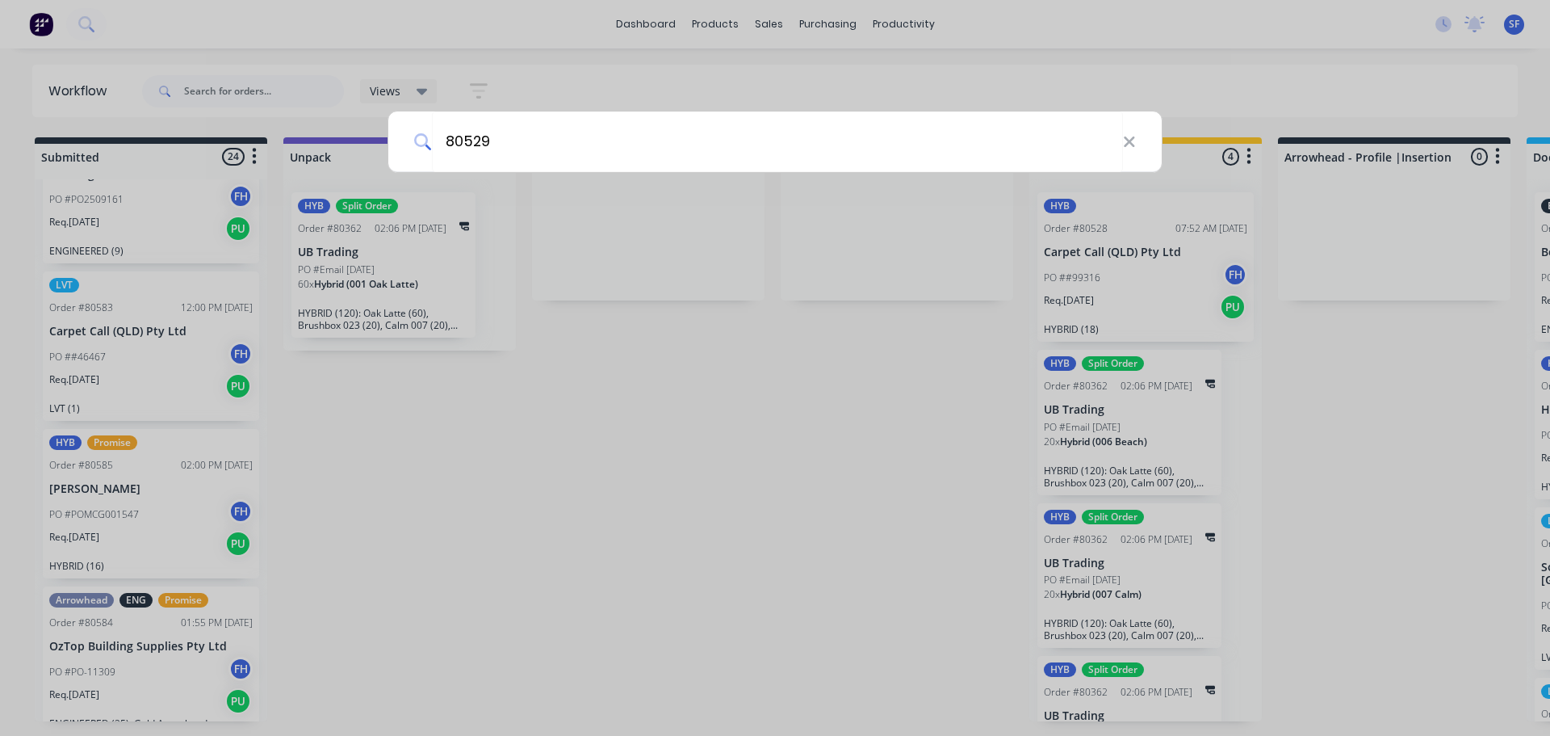
type input "80529"
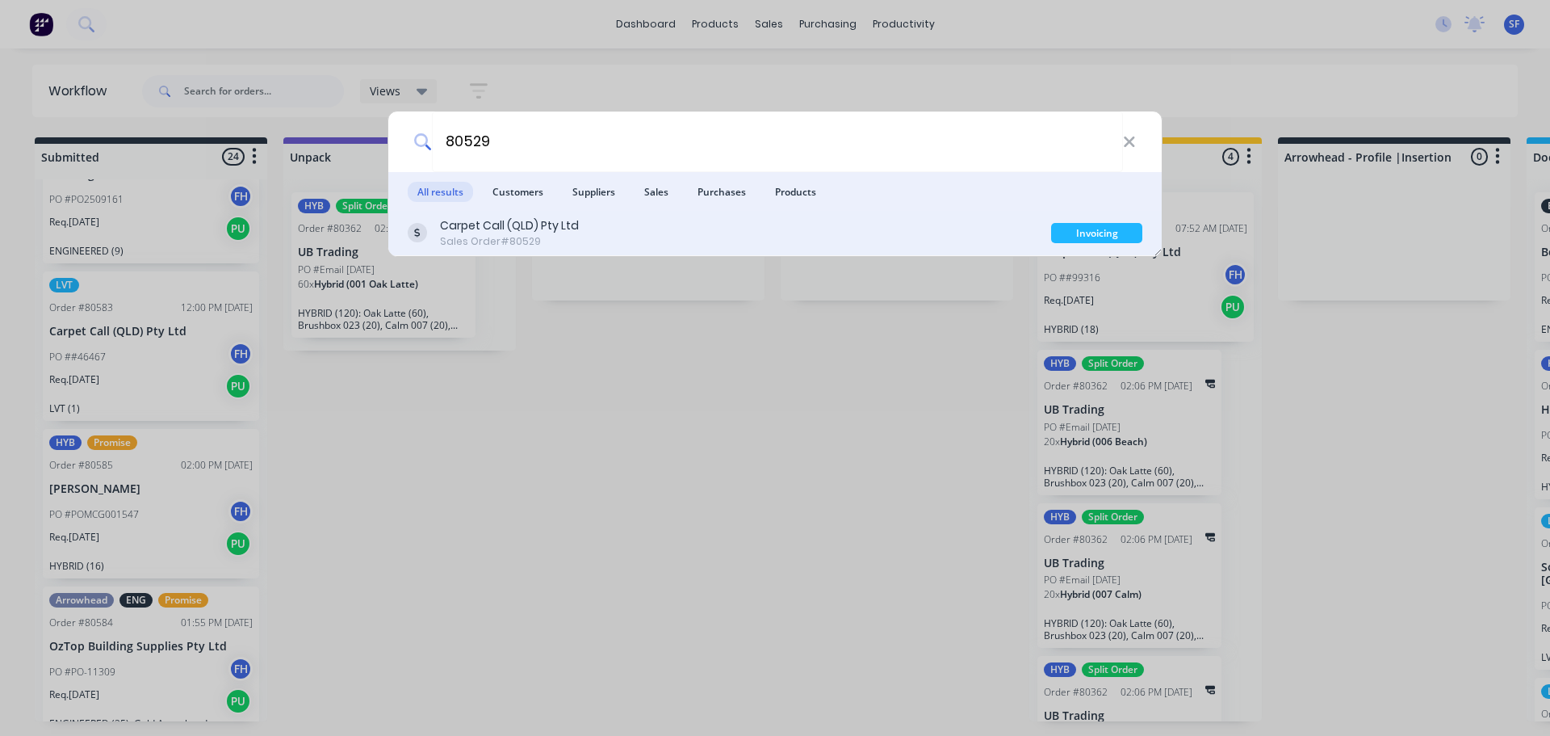
click at [633, 241] on div "Carpet Call (QLD) Pty Ltd Sales Order #80529" at bounding box center [730, 232] width 644 height 31
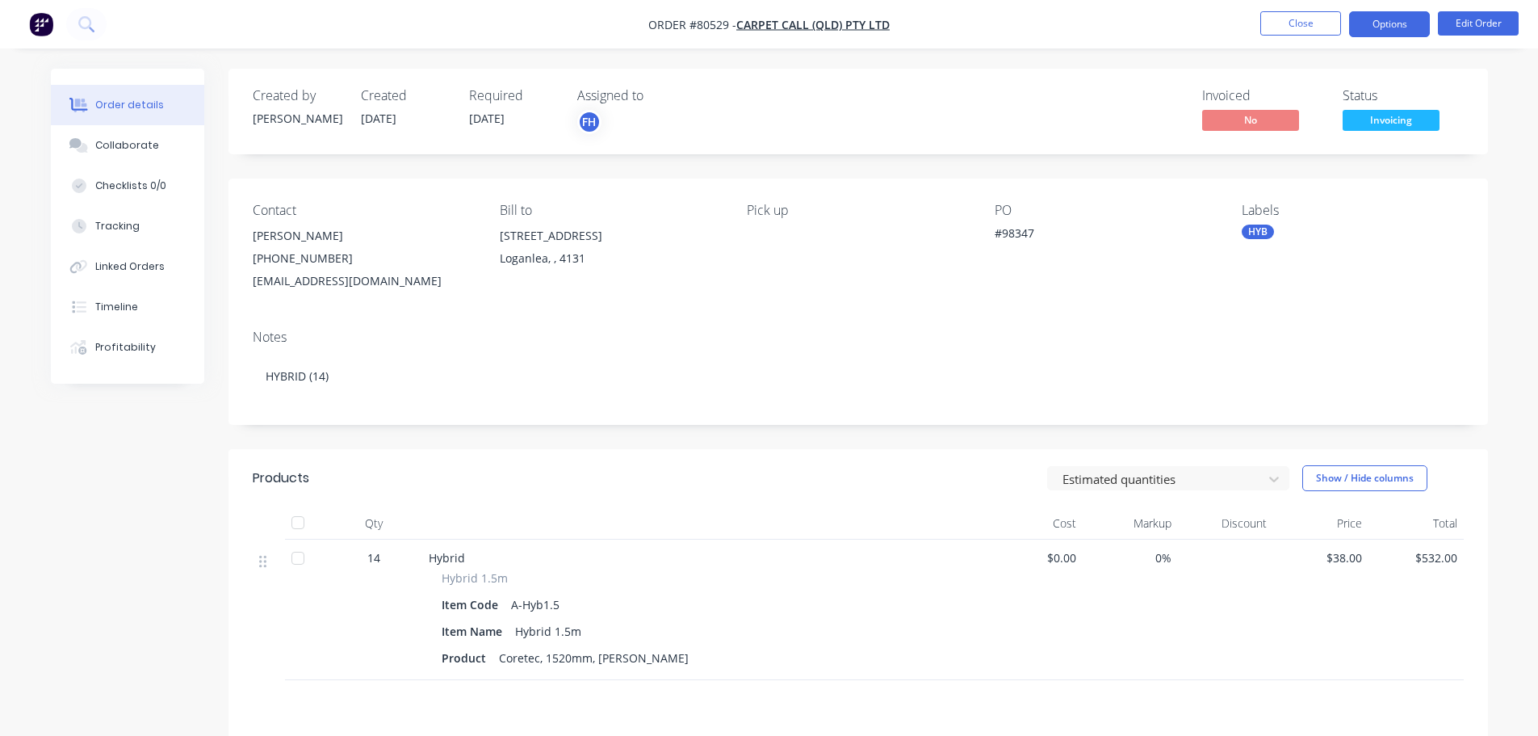
click at [1386, 19] on button "Options" at bounding box center [1389, 24] width 81 height 26
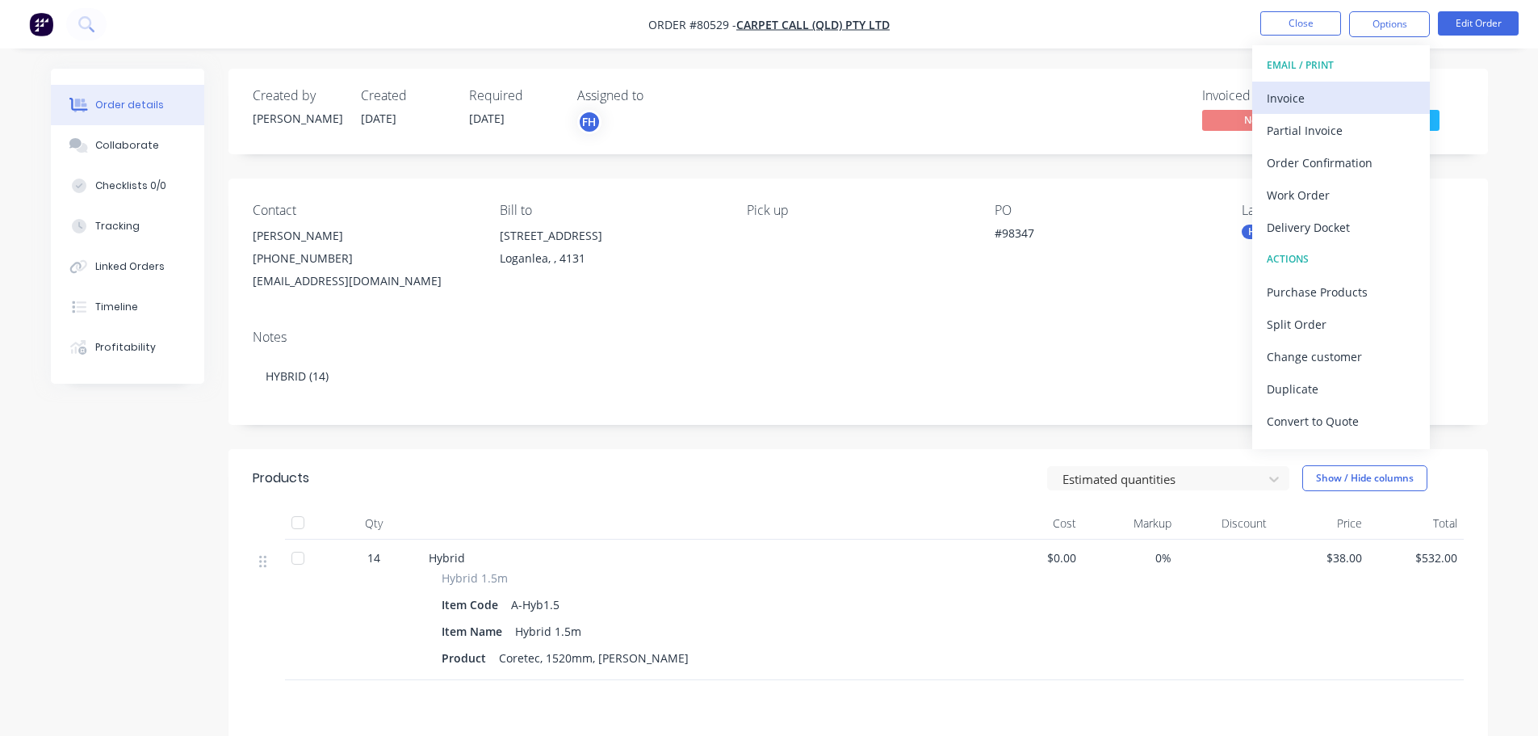
click at [1306, 94] on div "Invoice" at bounding box center [1341, 97] width 149 height 23
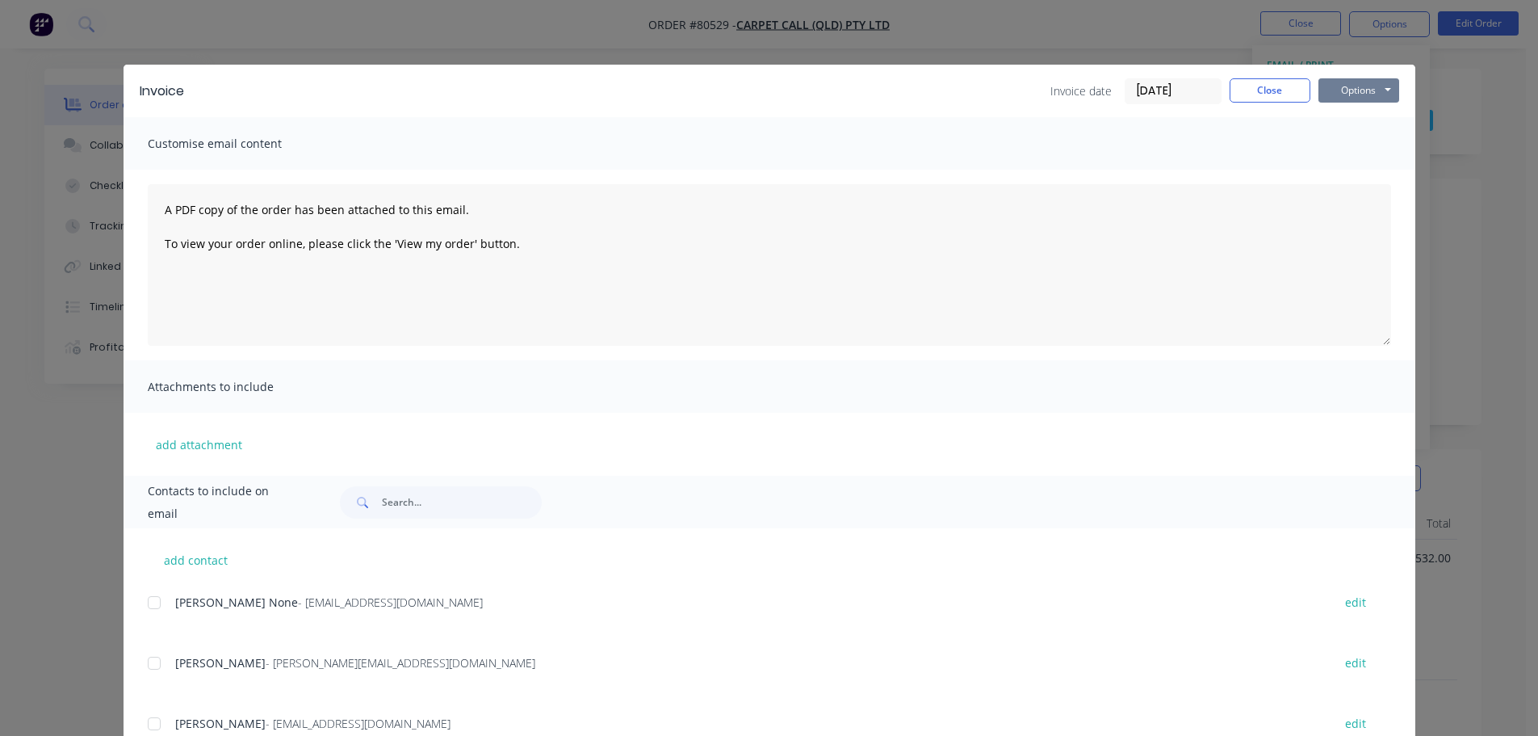
click at [1354, 96] on button "Options" at bounding box center [1359, 90] width 81 height 24
click at [1337, 148] on button "Print" at bounding box center [1370, 145] width 103 height 27
click at [1275, 88] on button "Close" at bounding box center [1270, 90] width 81 height 24
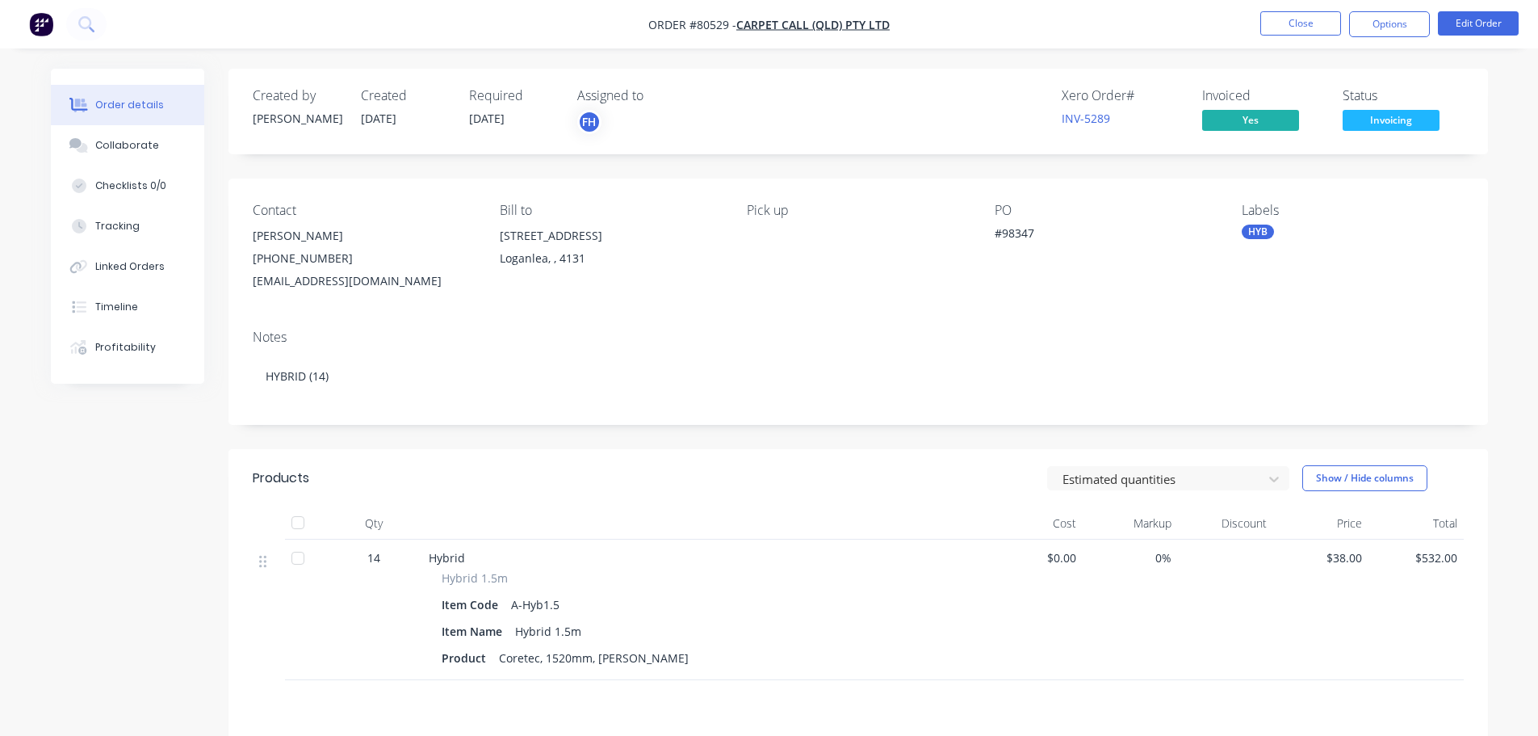
click at [1398, 124] on span "Invoicing" at bounding box center [1391, 120] width 97 height 20
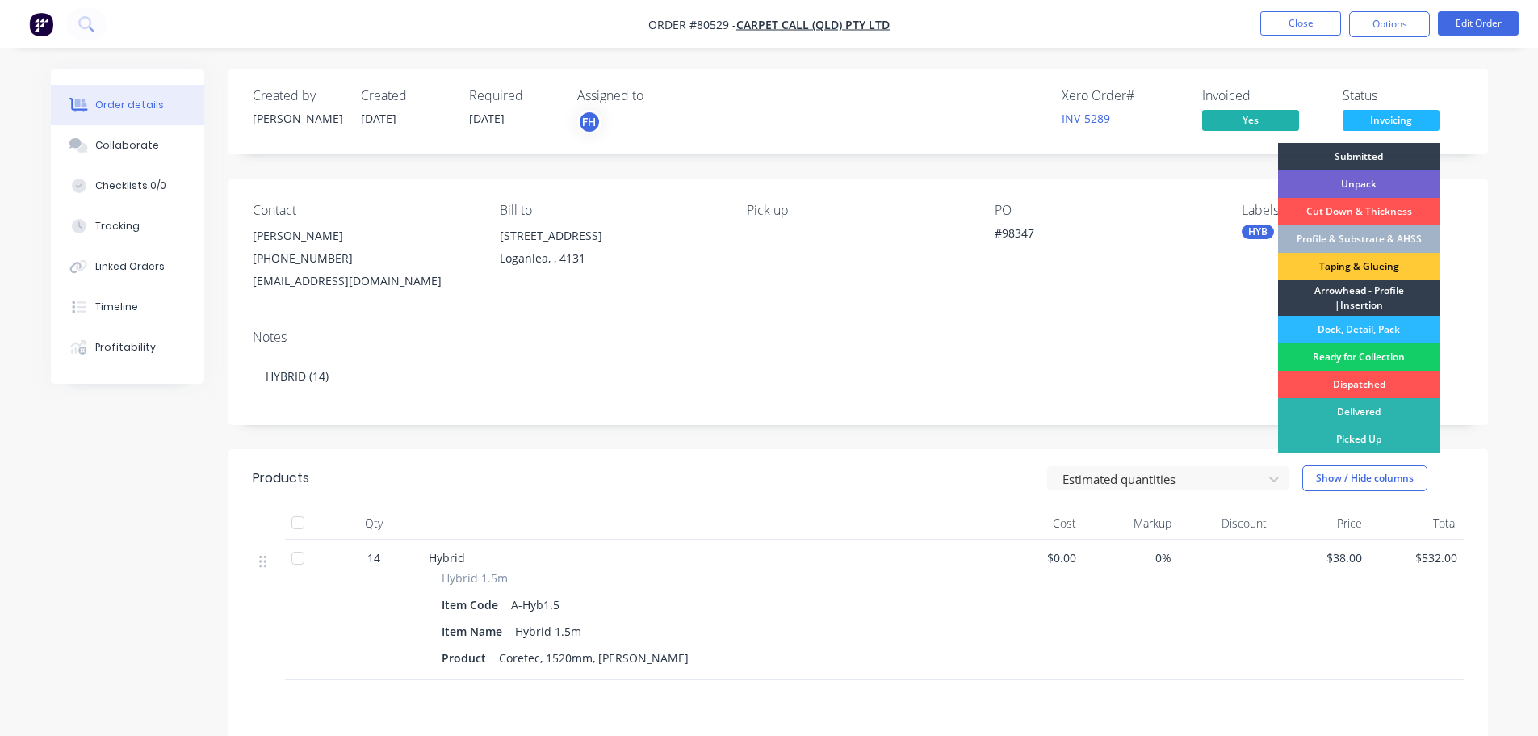
click at [1335, 354] on div "Ready for Collection" at bounding box center [1359, 356] width 162 height 27
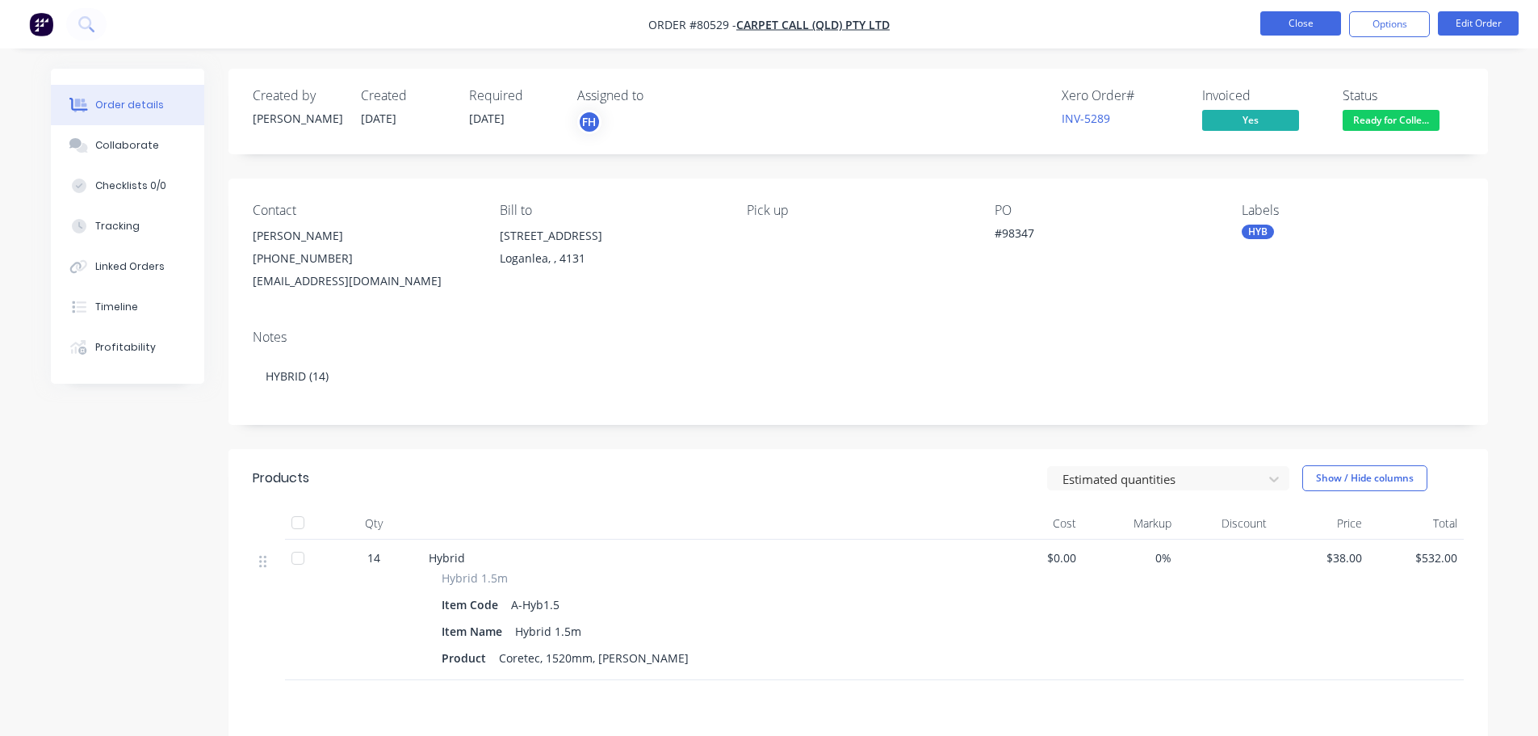
click at [1298, 24] on button "Close" at bounding box center [1301, 23] width 81 height 24
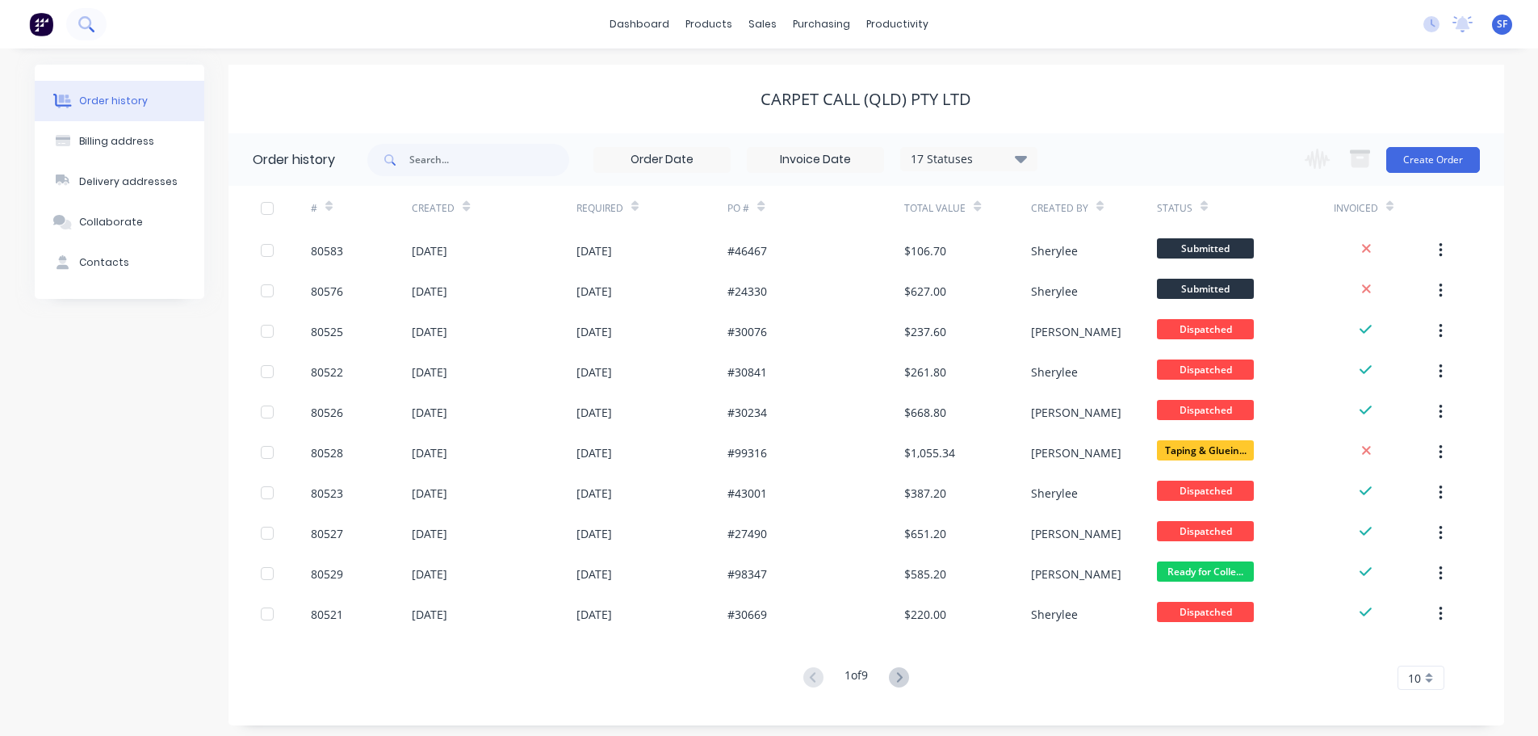
click at [89, 21] on icon at bounding box center [85, 23] width 15 height 15
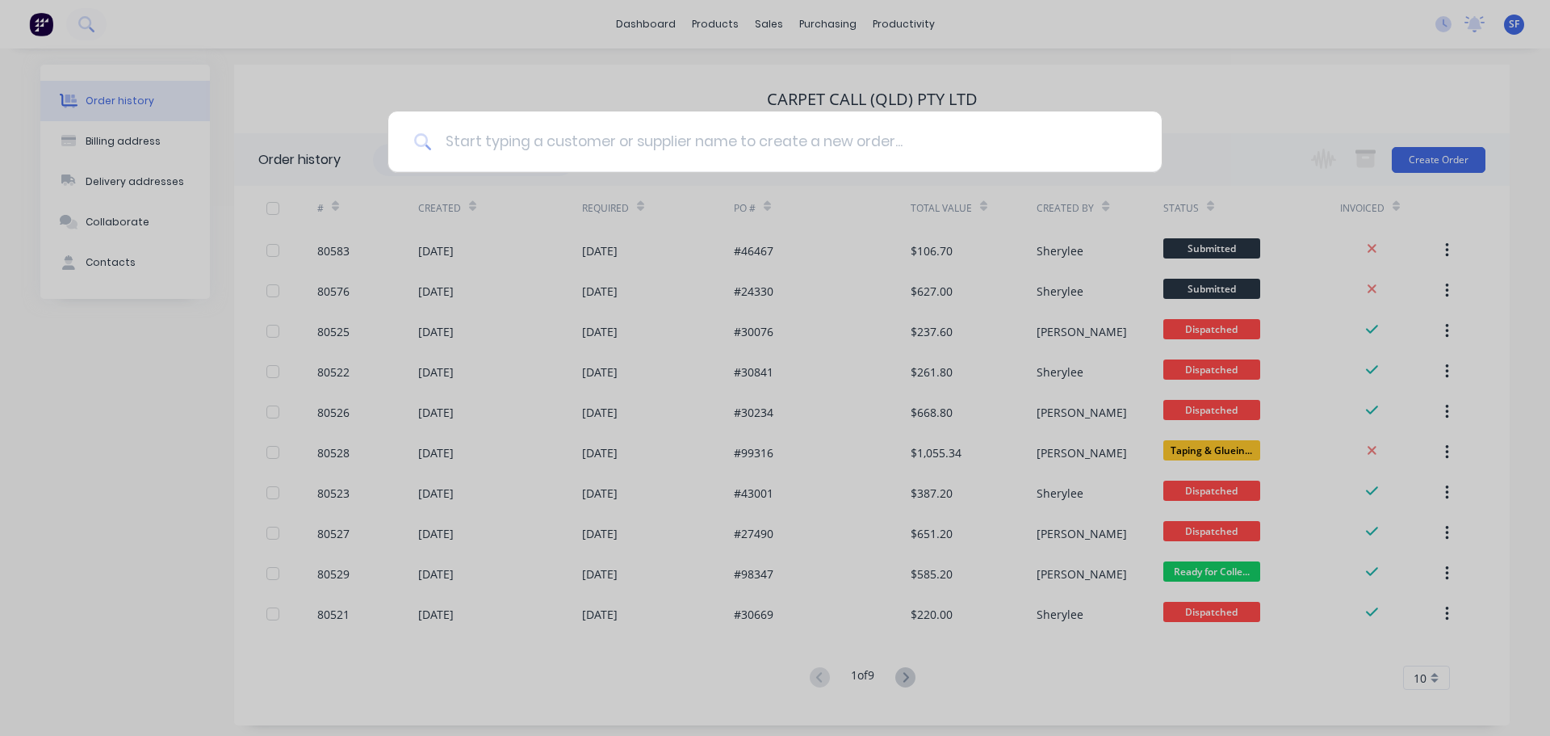
click at [501, 144] on input at bounding box center [784, 141] width 704 height 61
type input "80566"
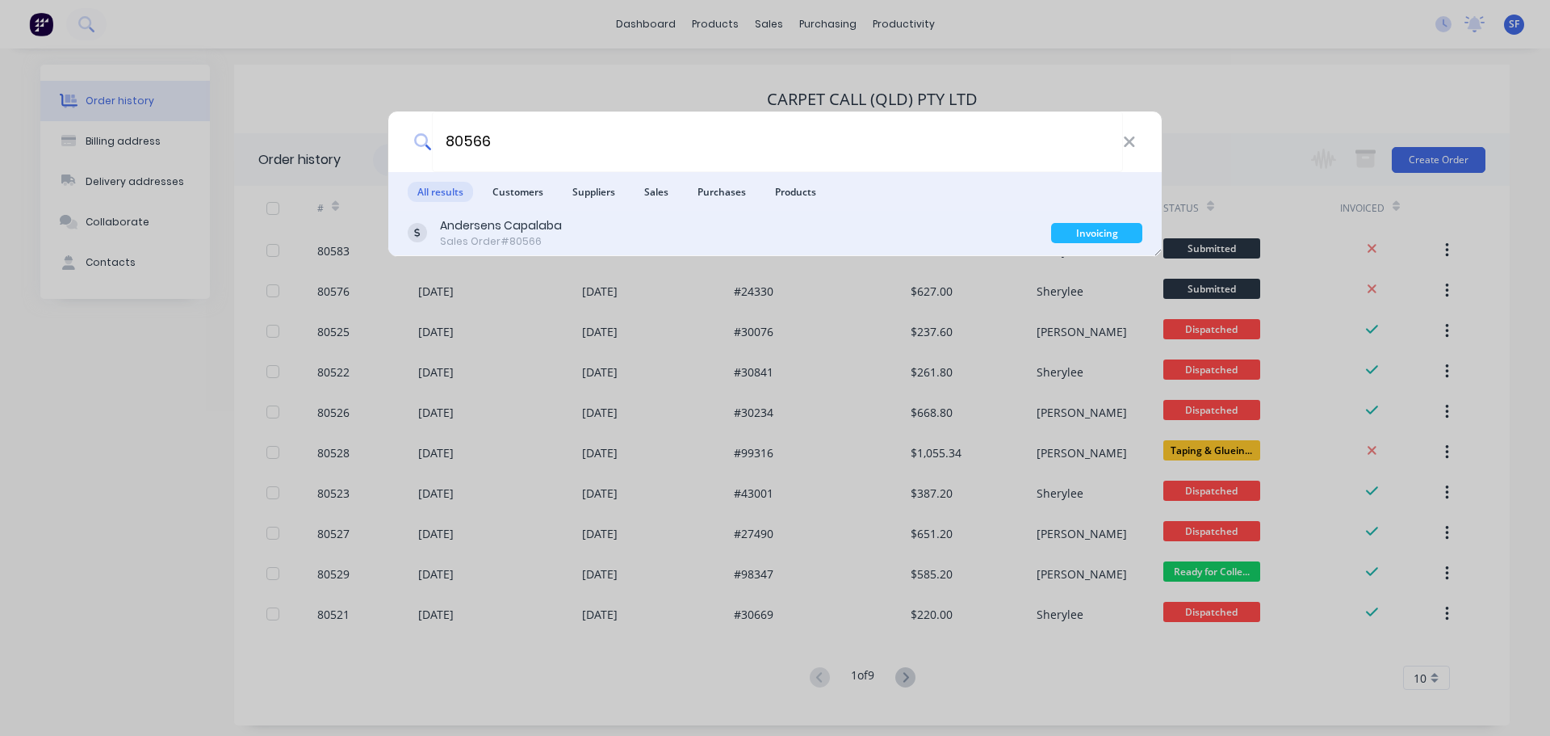
click at [546, 229] on div "Andersens Capalaba" at bounding box center [501, 225] width 122 height 17
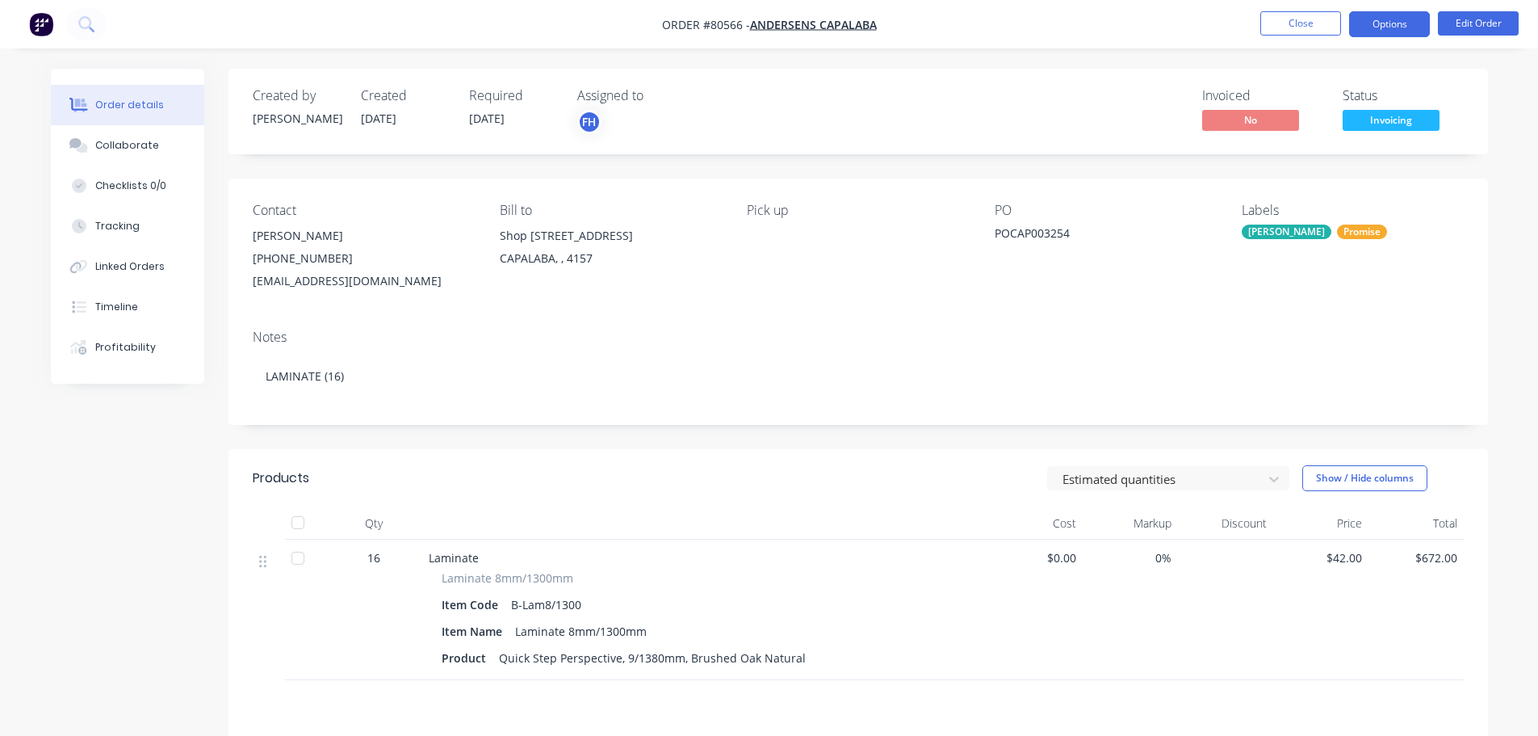
click at [1393, 27] on button "Options" at bounding box center [1389, 24] width 81 height 26
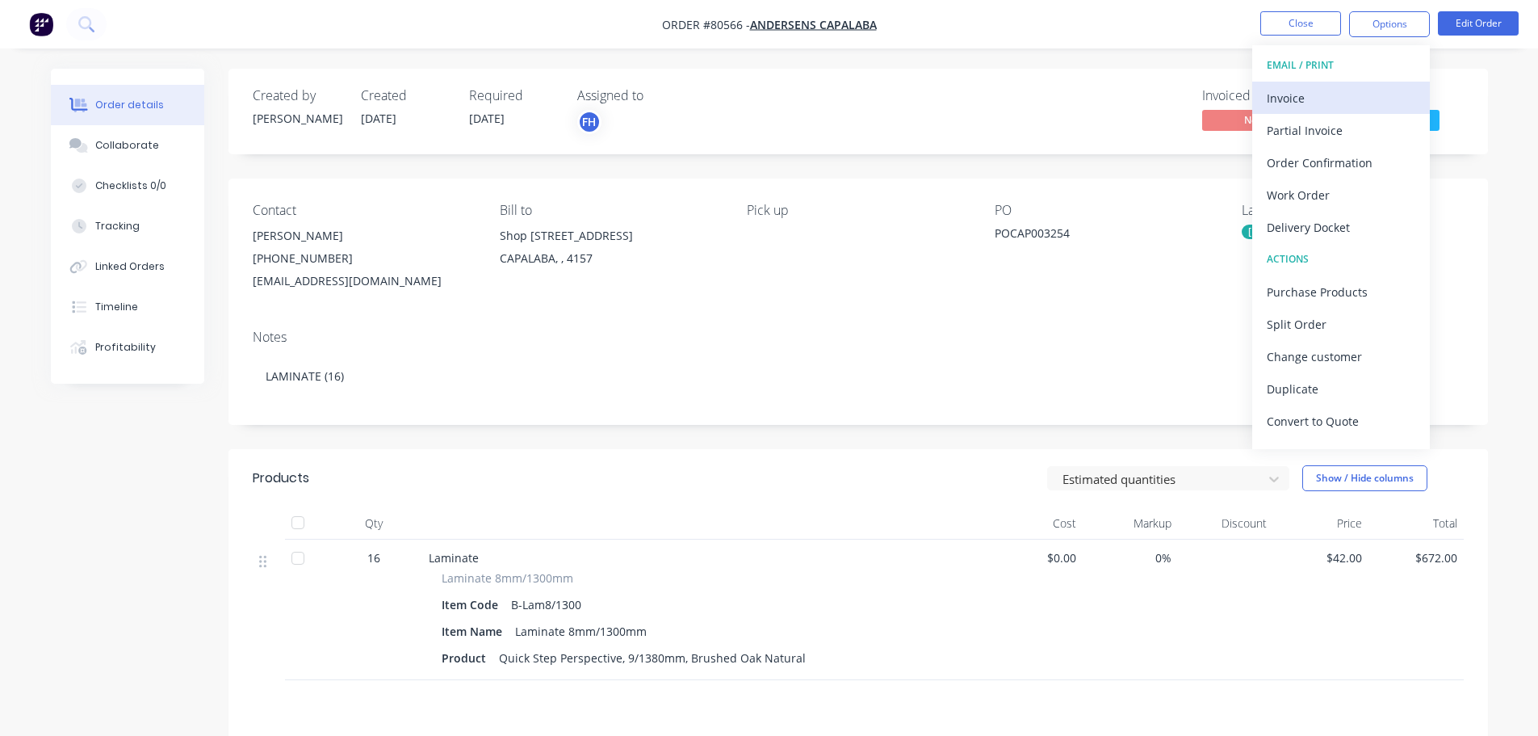
click at [1312, 100] on div "Invoice" at bounding box center [1341, 97] width 149 height 23
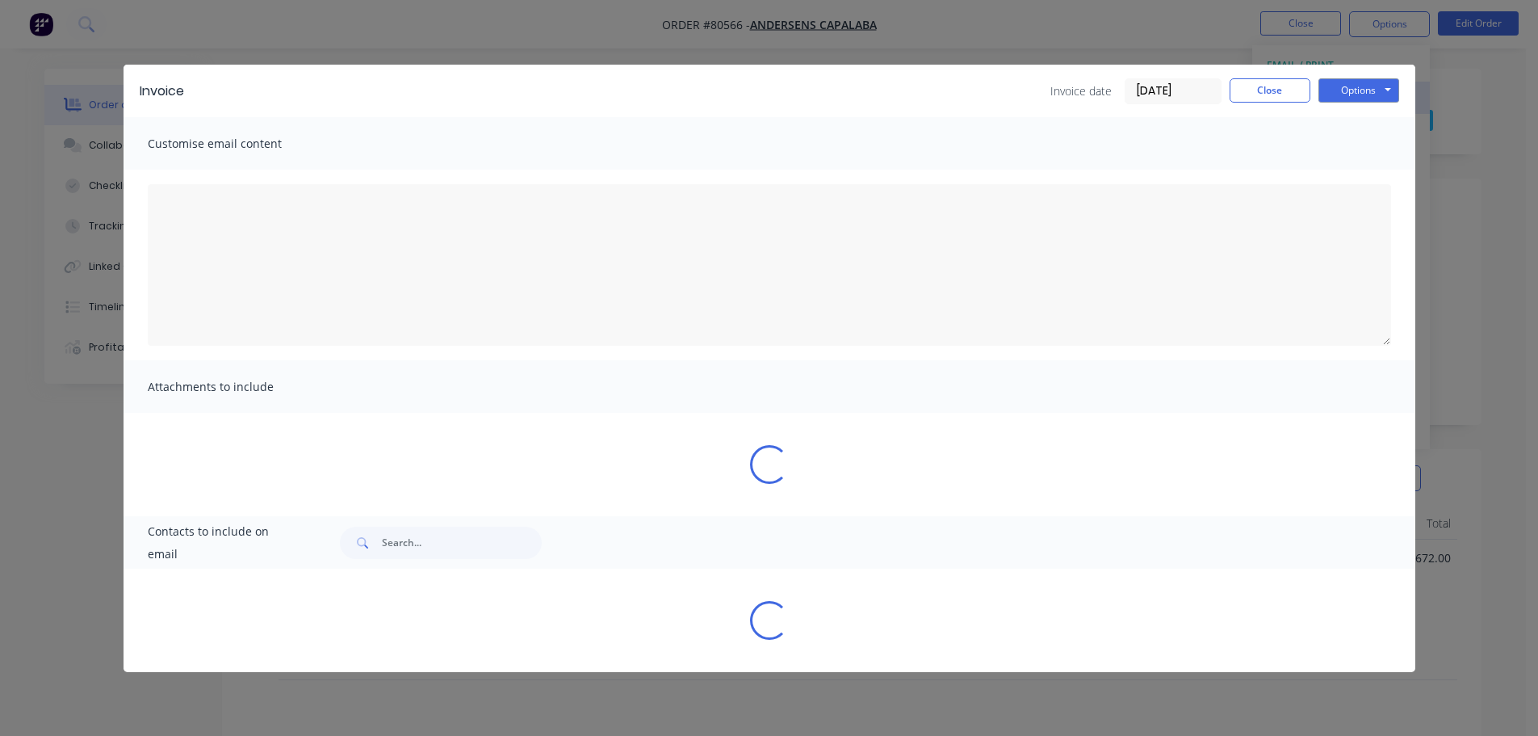
type textarea "A PDF copy of the order has been attached to this email. To view your order onl…"
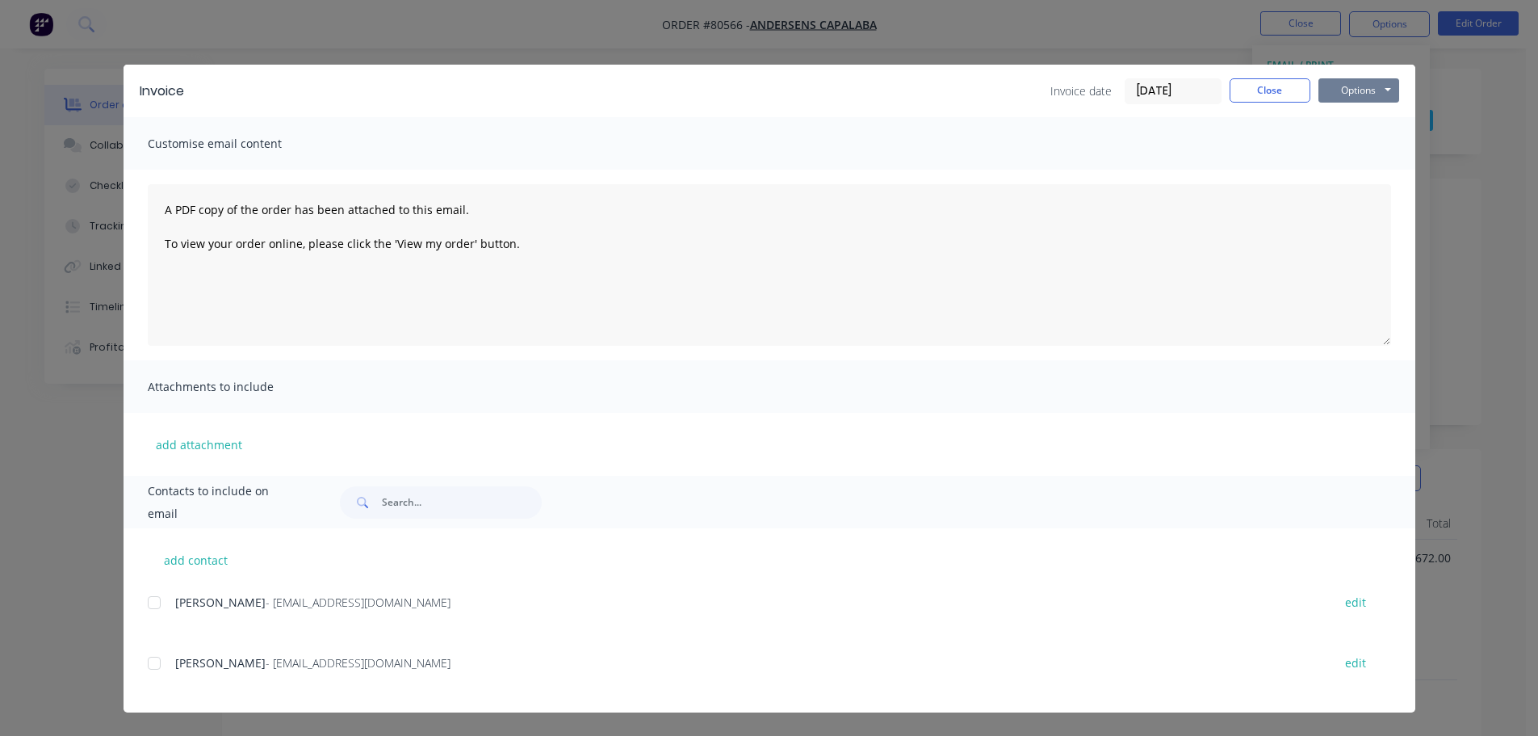
click at [1328, 94] on button "Options" at bounding box center [1359, 90] width 81 height 24
click at [1347, 144] on button "Print" at bounding box center [1370, 145] width 103 height 27
click at [1283, 88] on button "Close" at bounding box center [1270, 90] width 81 height 24
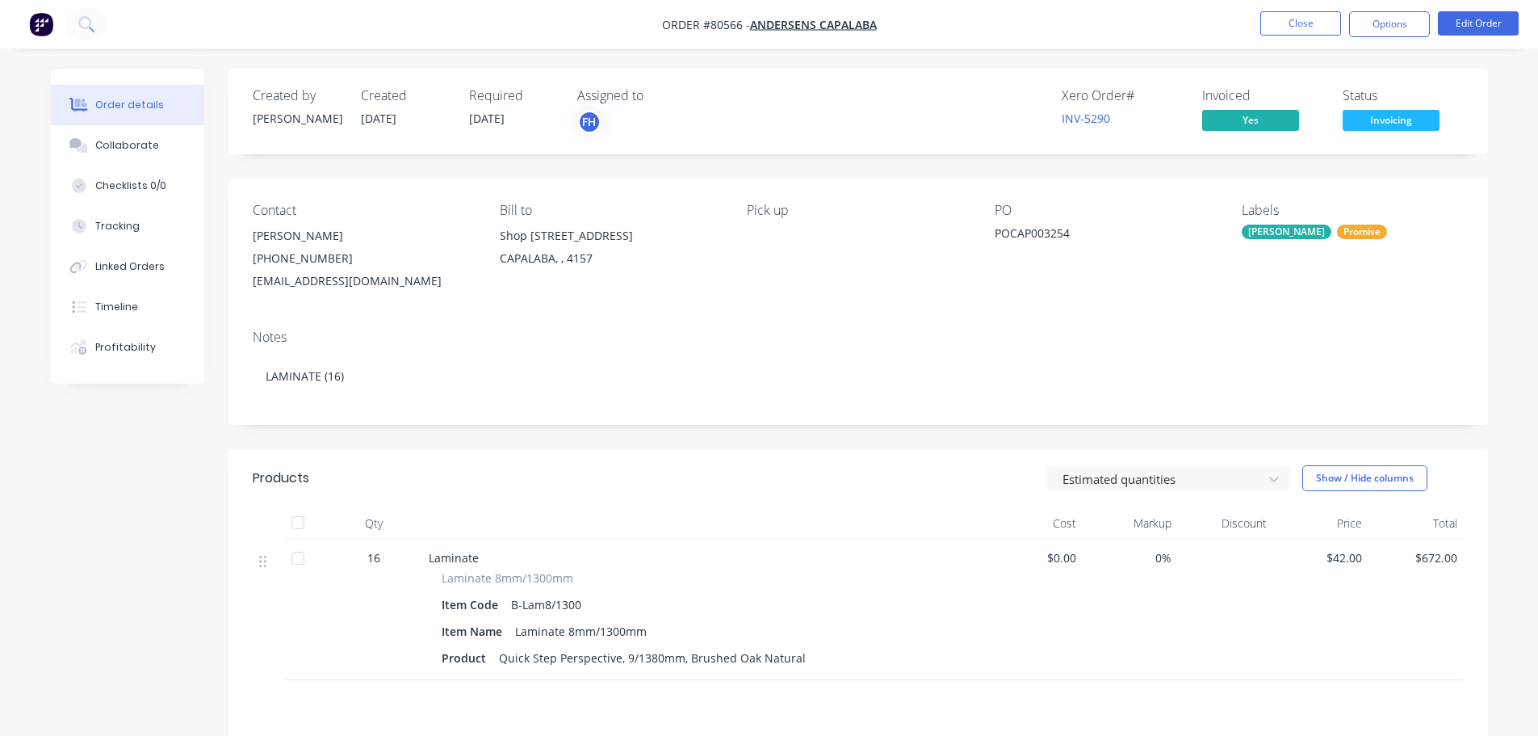
click at [1407, 122] on span "Invoicing" at bounding box center [1391, 120] width 97 height 20
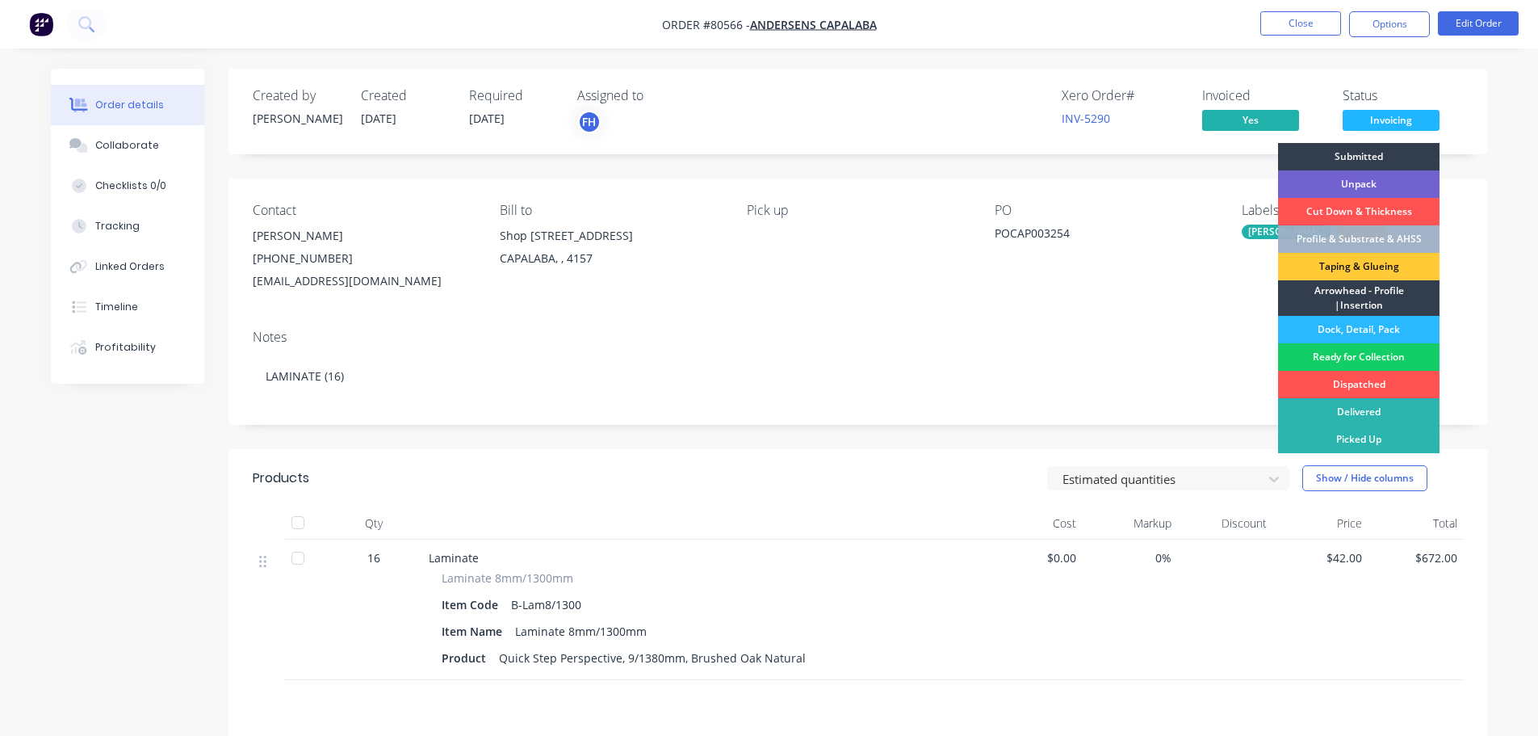
click at [1366, 343] on div "Ready for Collection" at bounding box center [1359, 356] width 162 height 27
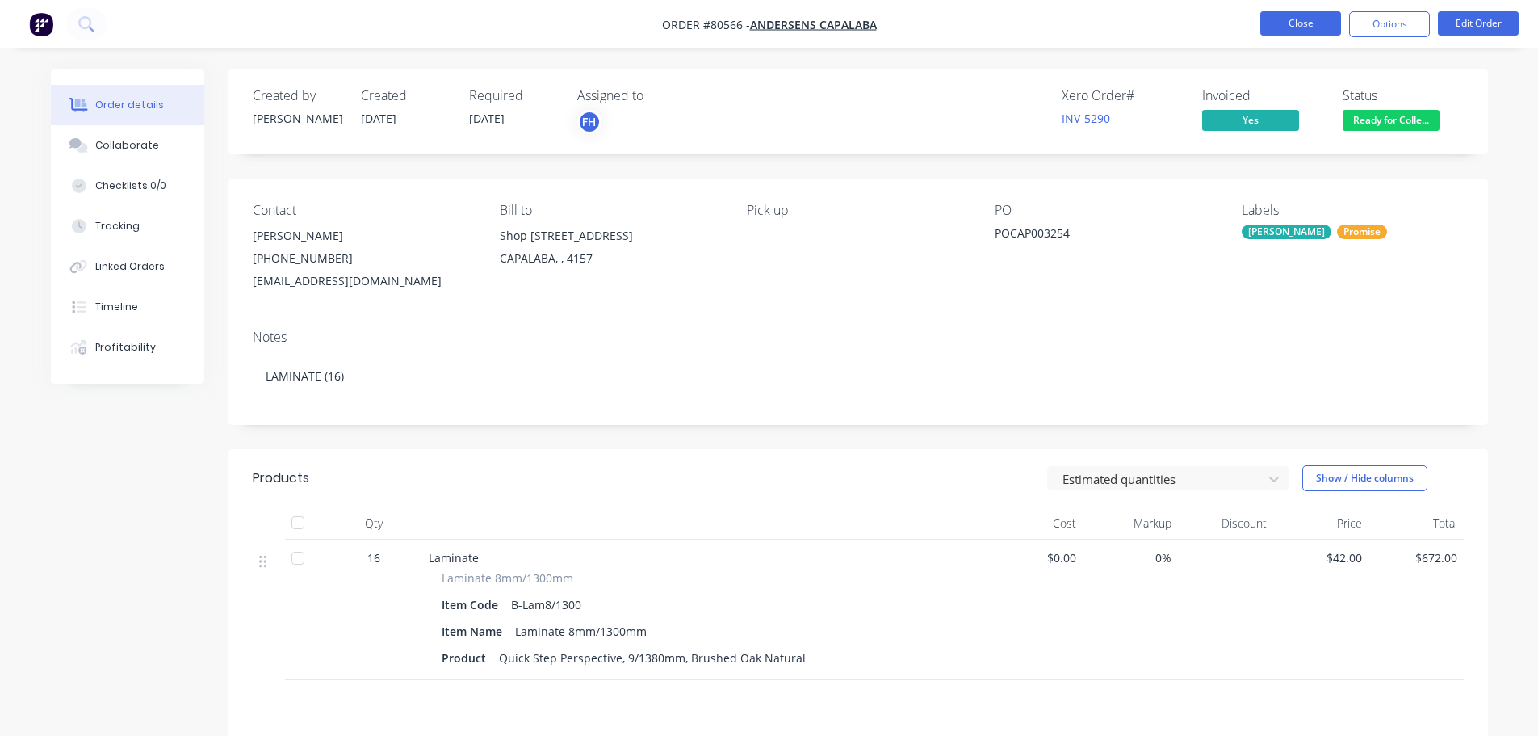
click at [1309, 30] on button "Close" at bounding box center [1301, 23] width 81 height 24
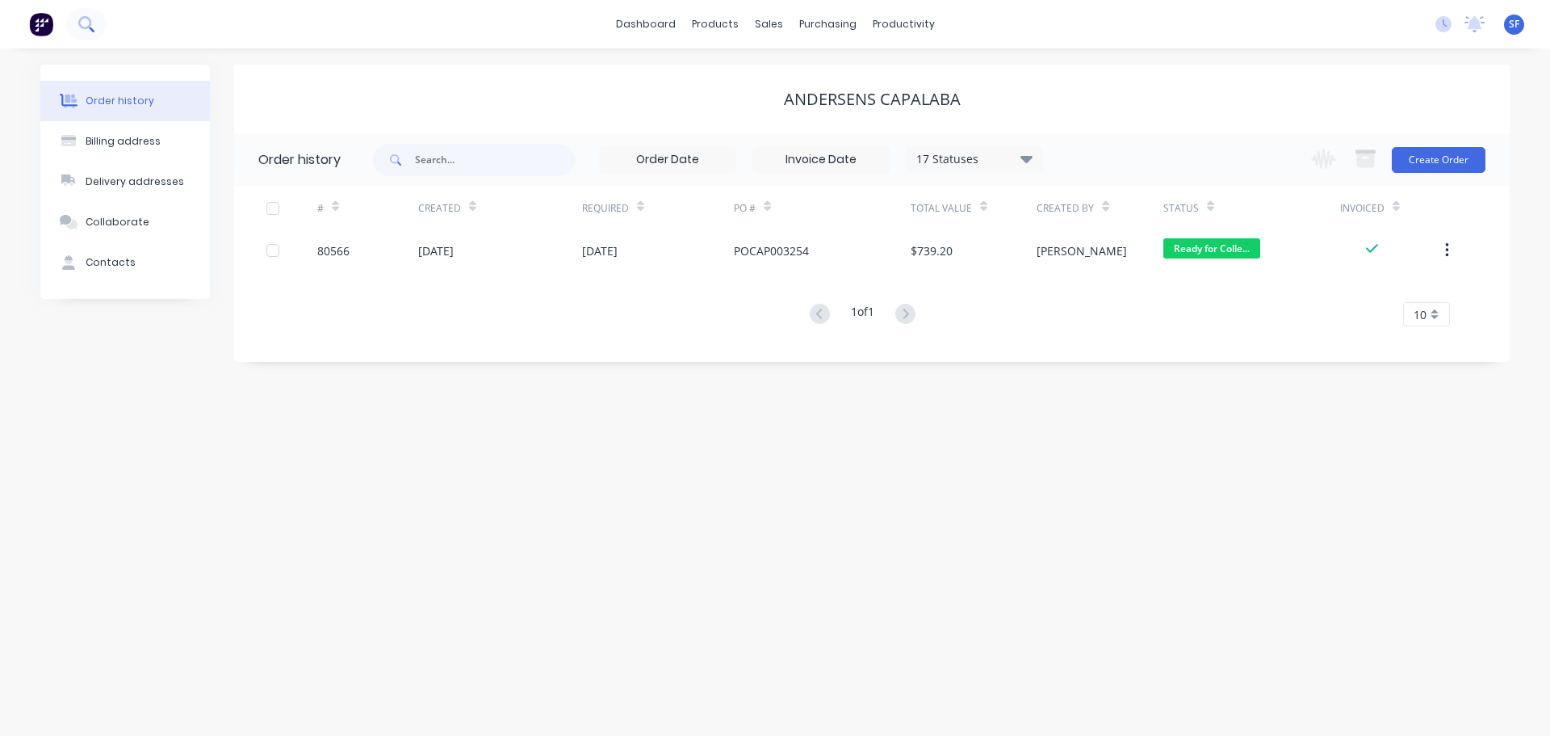
click at [82, 25] on icon at bounding box center [85, 23] width 15 height 15
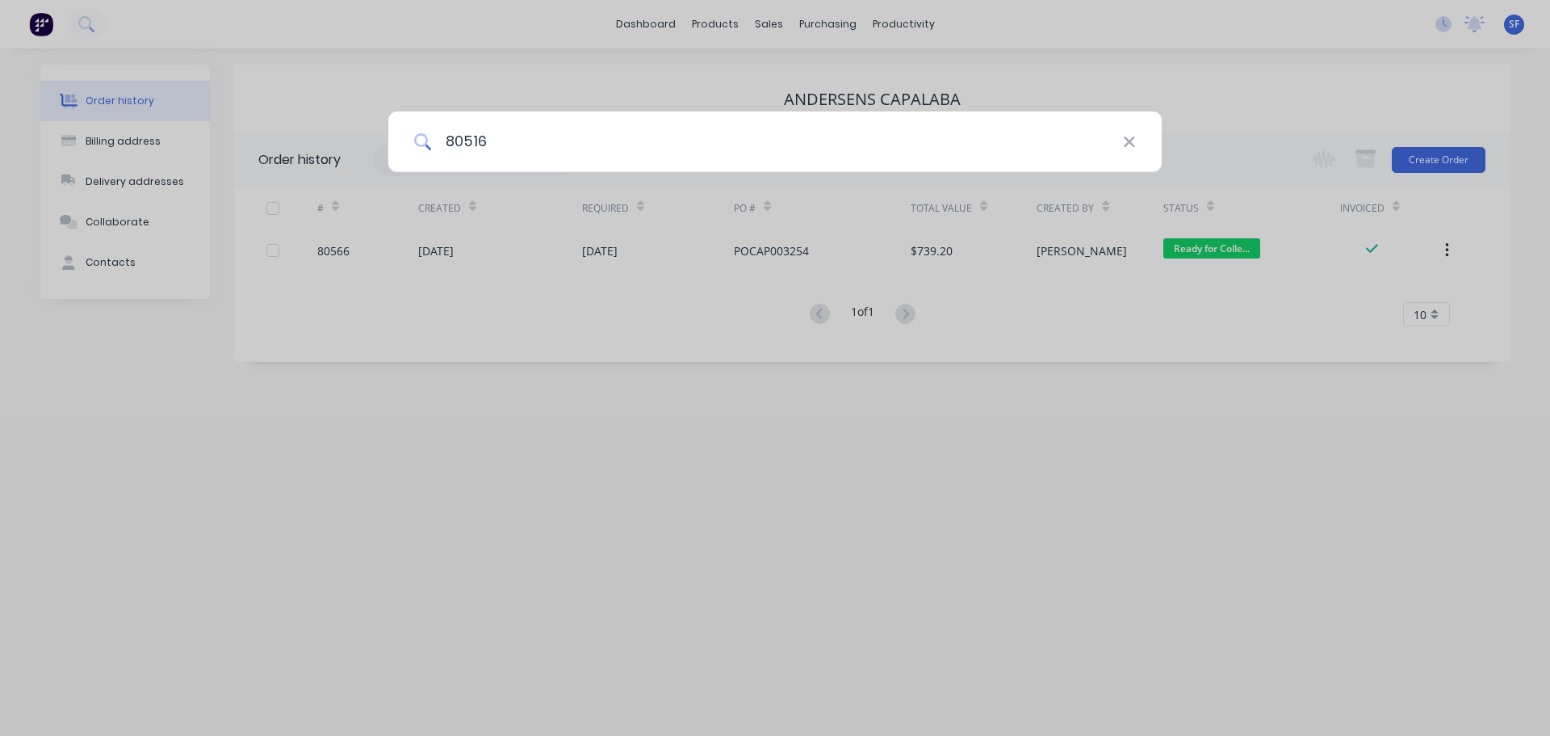
type input "80516"
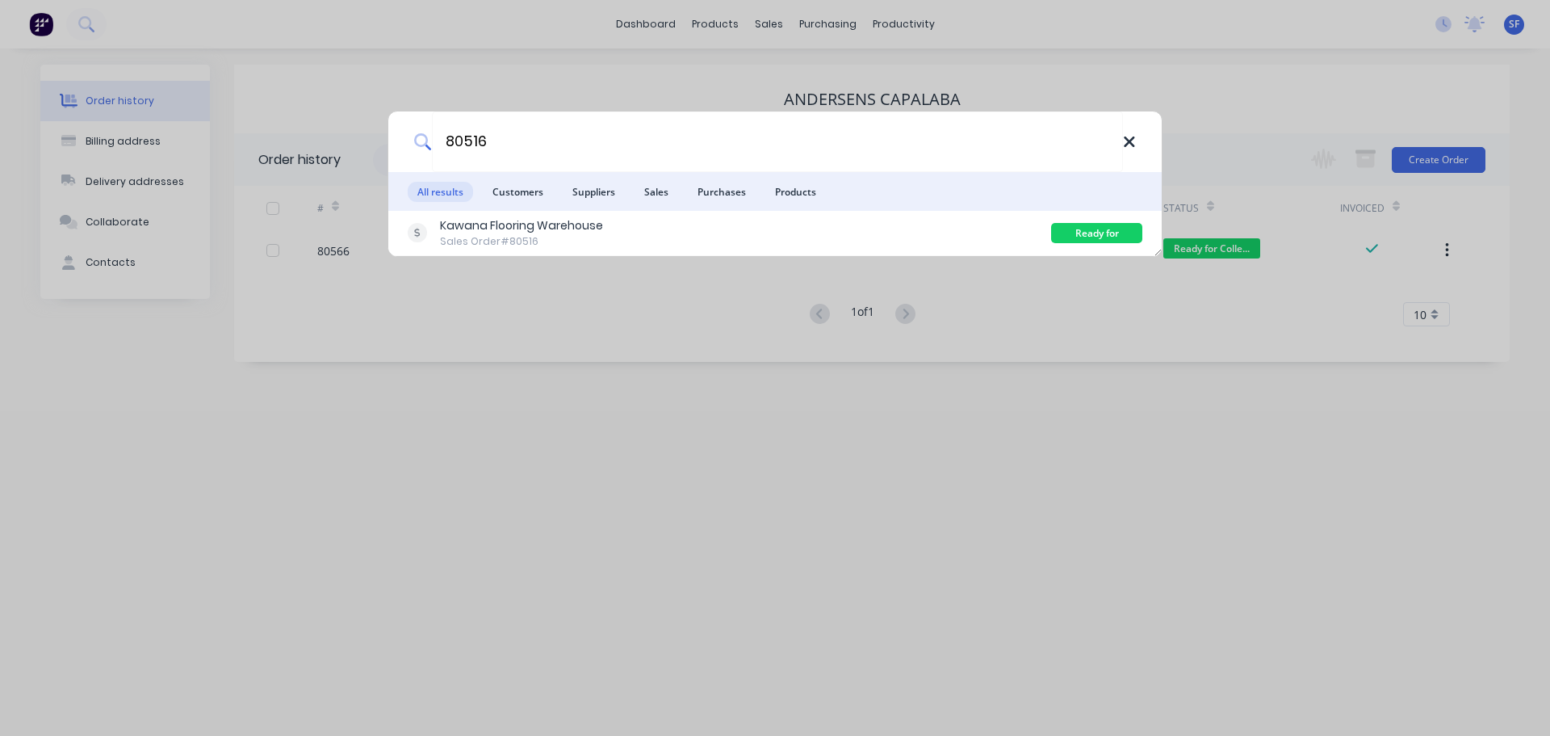
click at [1132, 145] on icon at bounding box center [1129, 141] width 10 height 10
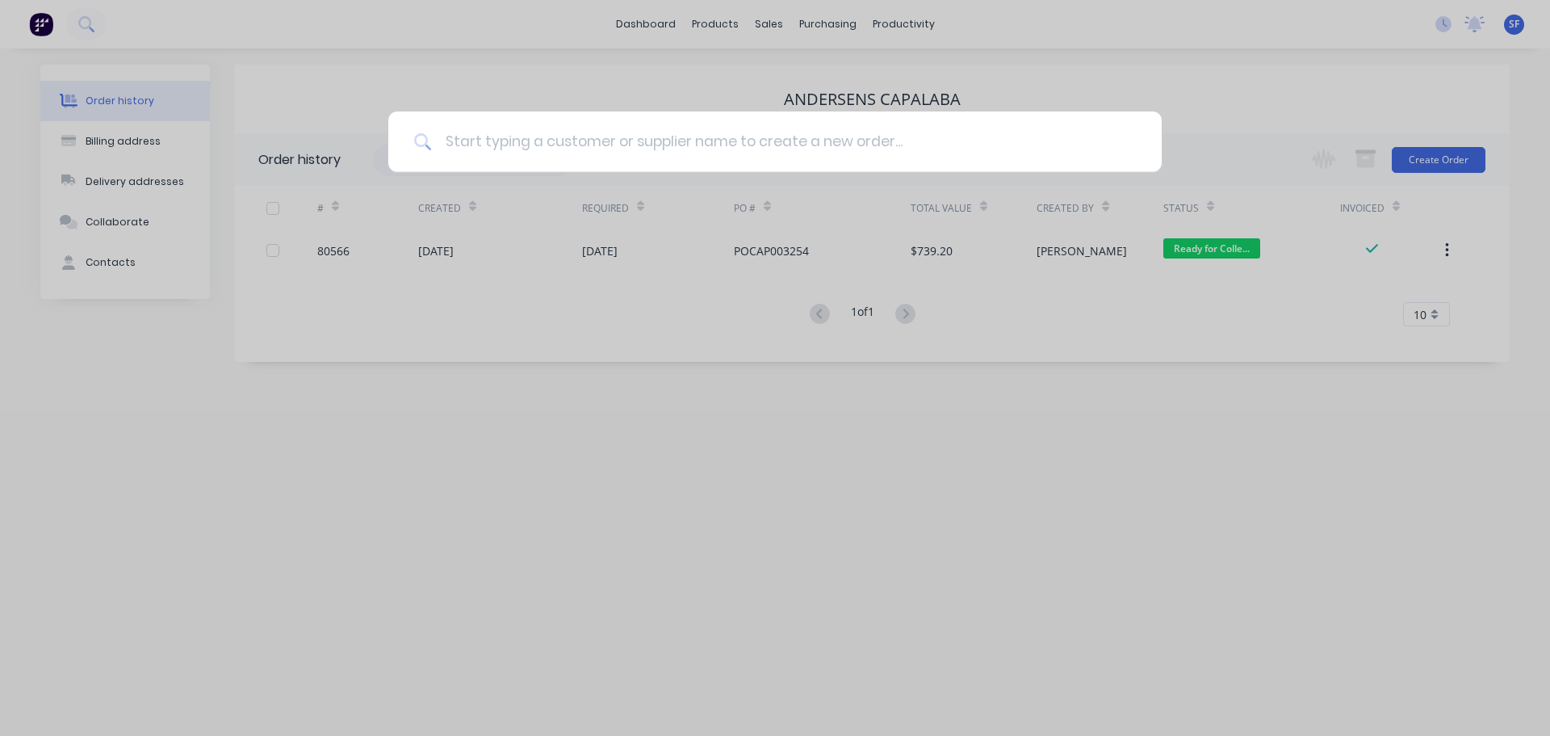
click at [502, 140] on input at bounding box center [784, 141] width 704 height 61
type input "80545"
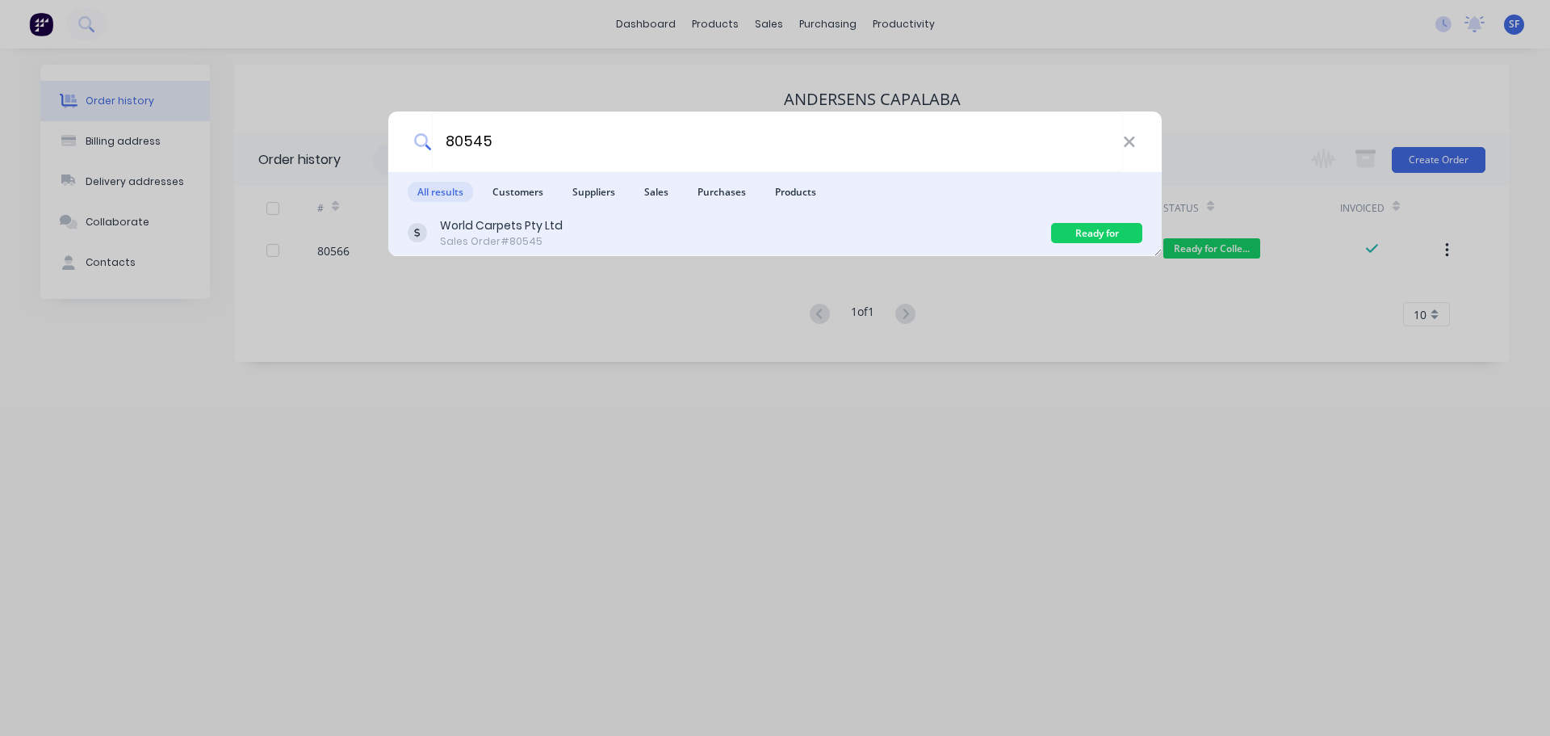
click at [546, 232] on div "World Carpets Pty Ltd" at bounding box center [501, 225] width 123 height 17
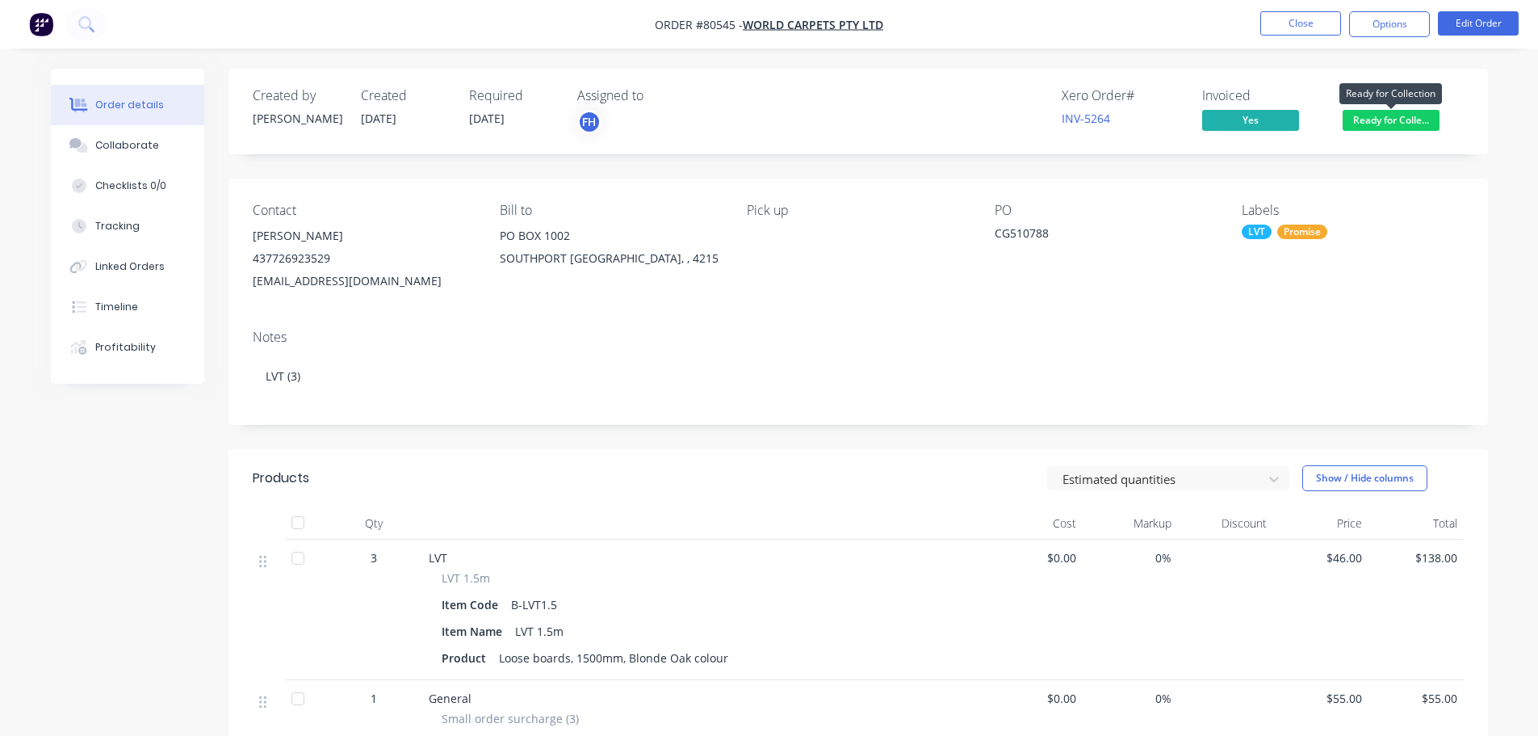
click at [1388, 112] on span "Ready for Colle..." at bounding box center [1391, 120] width 97 height 20
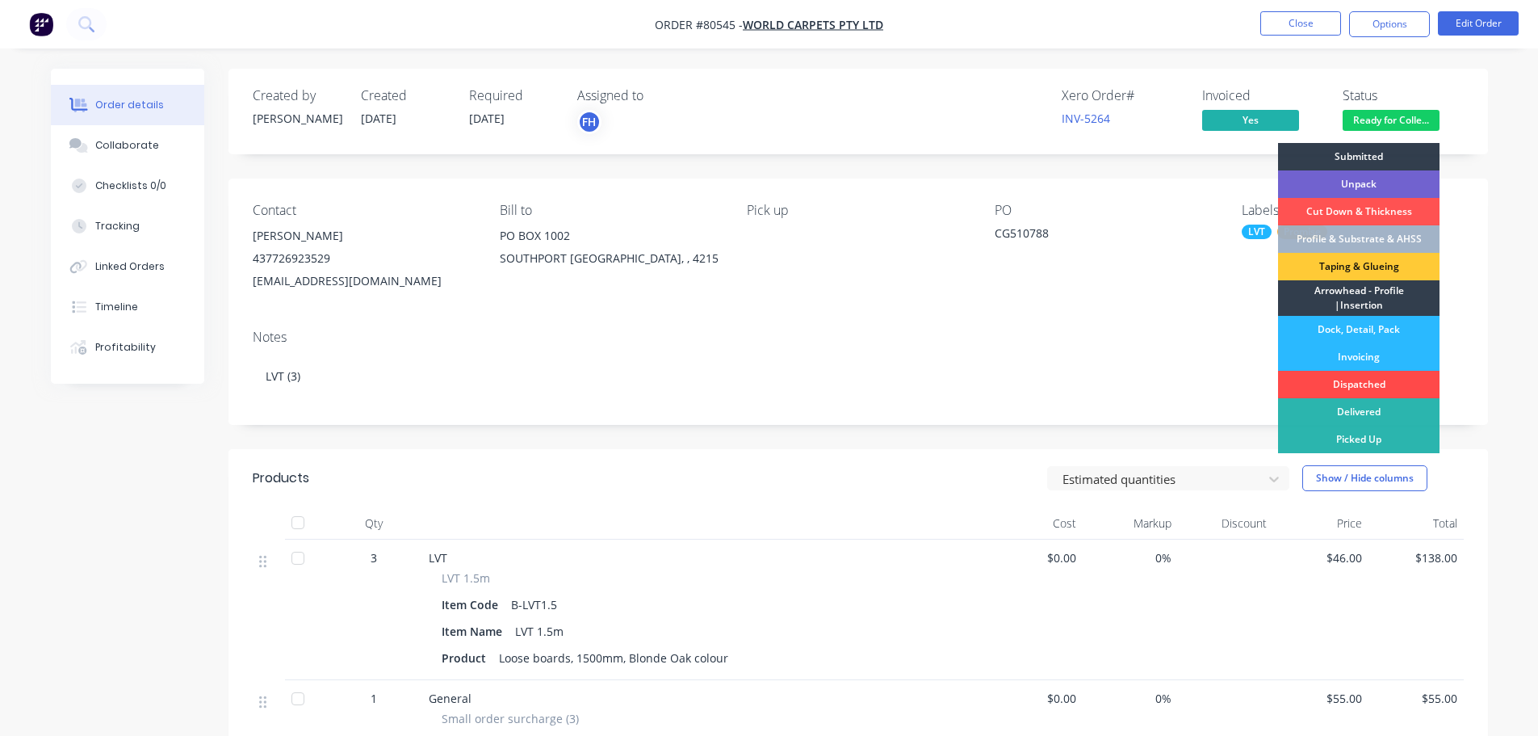
click at [1349, 384] on div "Dispatched" at bounding box center [1359, 384] width 162 height 27
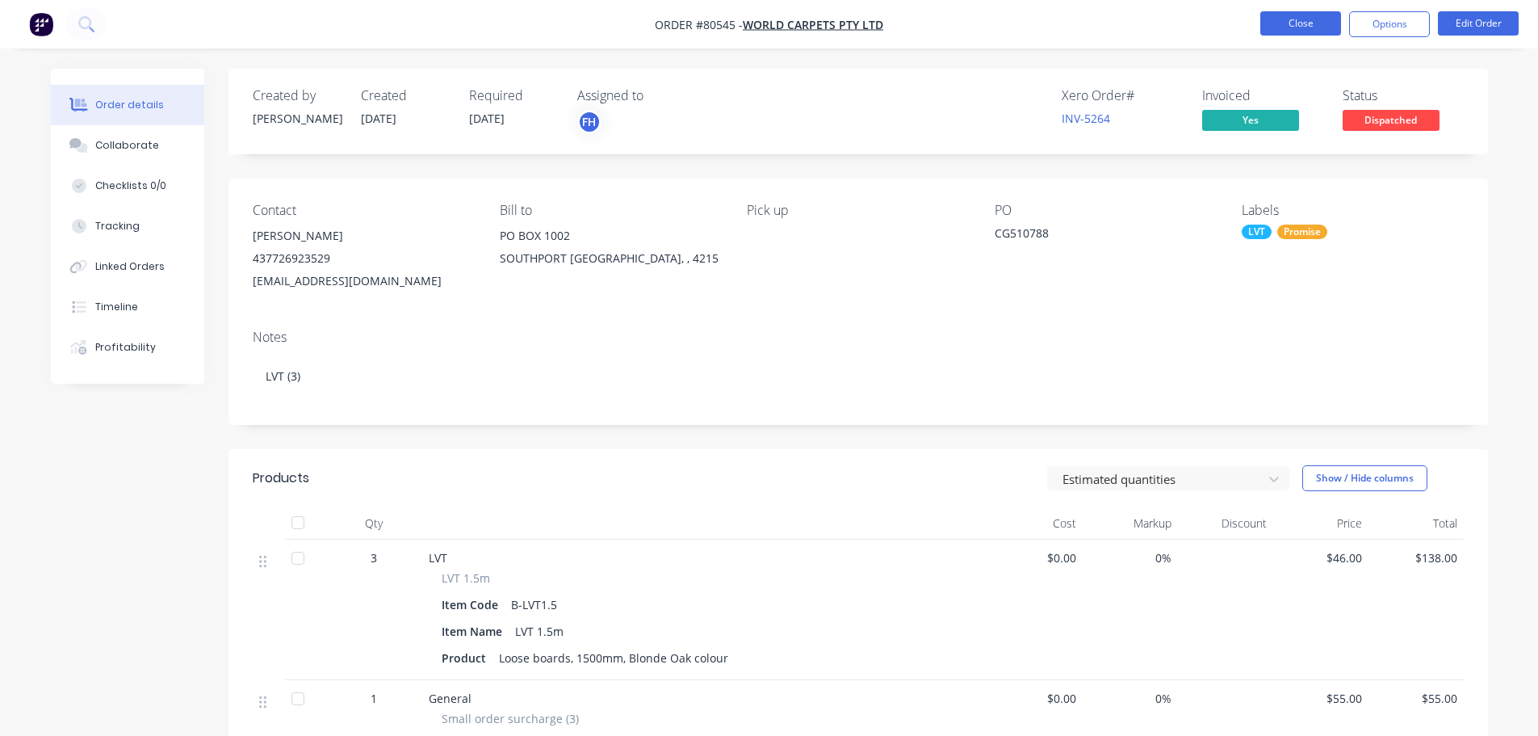
click at [1294, 23] on button "Close" at bounding box center [1301, 23] width 81 height 24
